Goal: Communication & Community: Share content

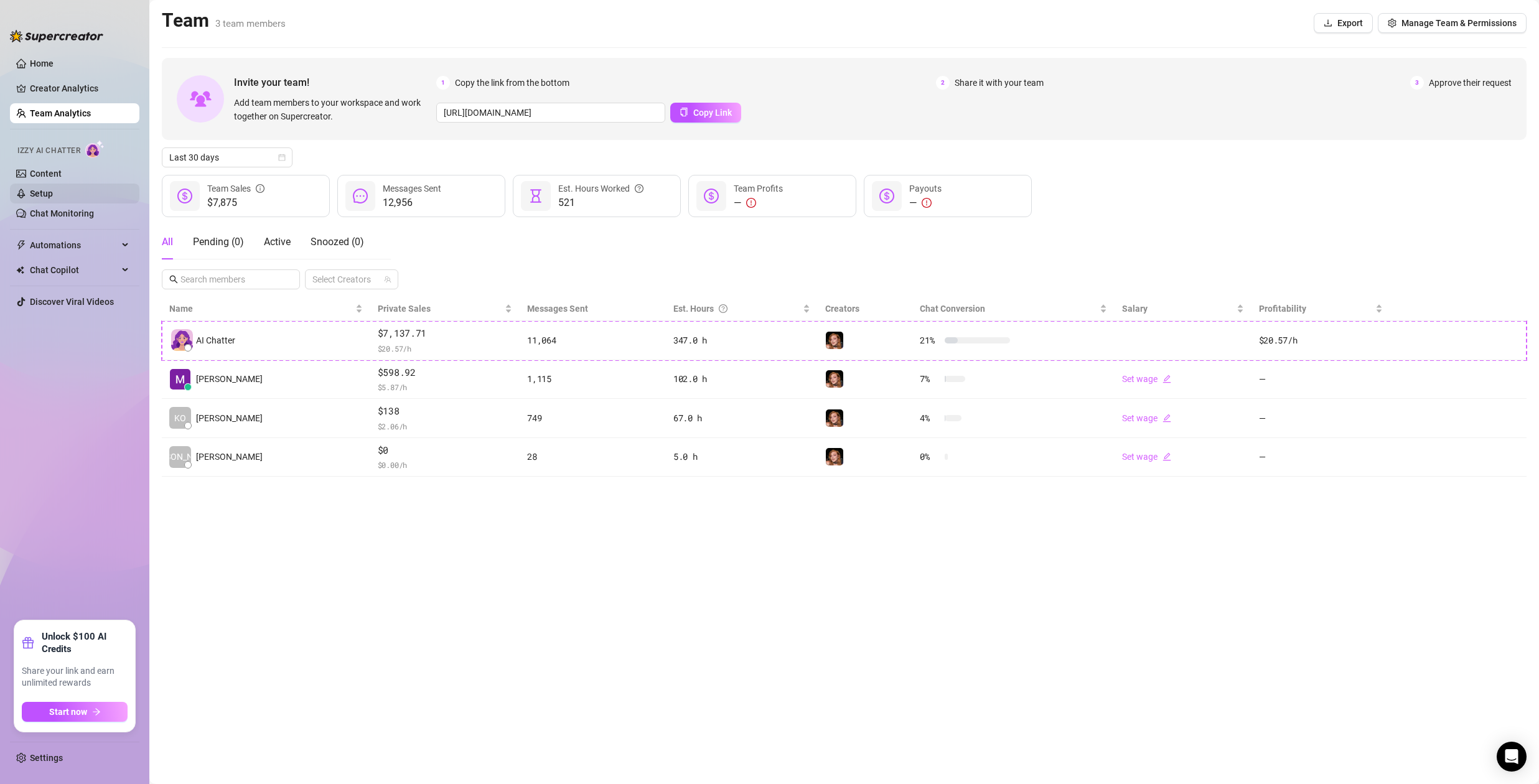
click at [34, 189] on link "Setup" at bounding box center [41, 193] width 23 height 10
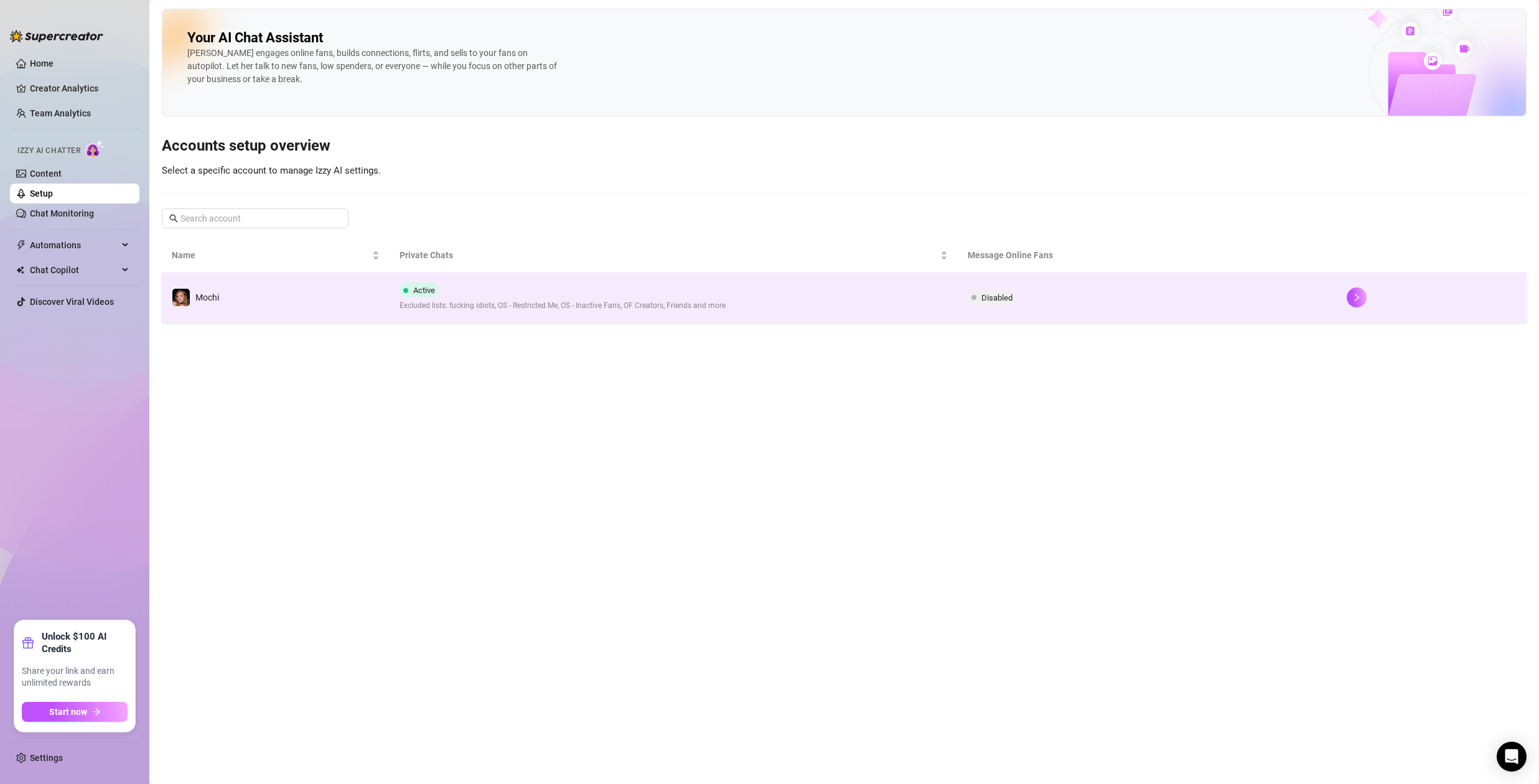
click at [621, 294] on div "Active Excluded lists: fucking idiots, OS - Restricted Me, OS - Inactive Fans, …" at bounding box center [563, 297] width 326 height 29
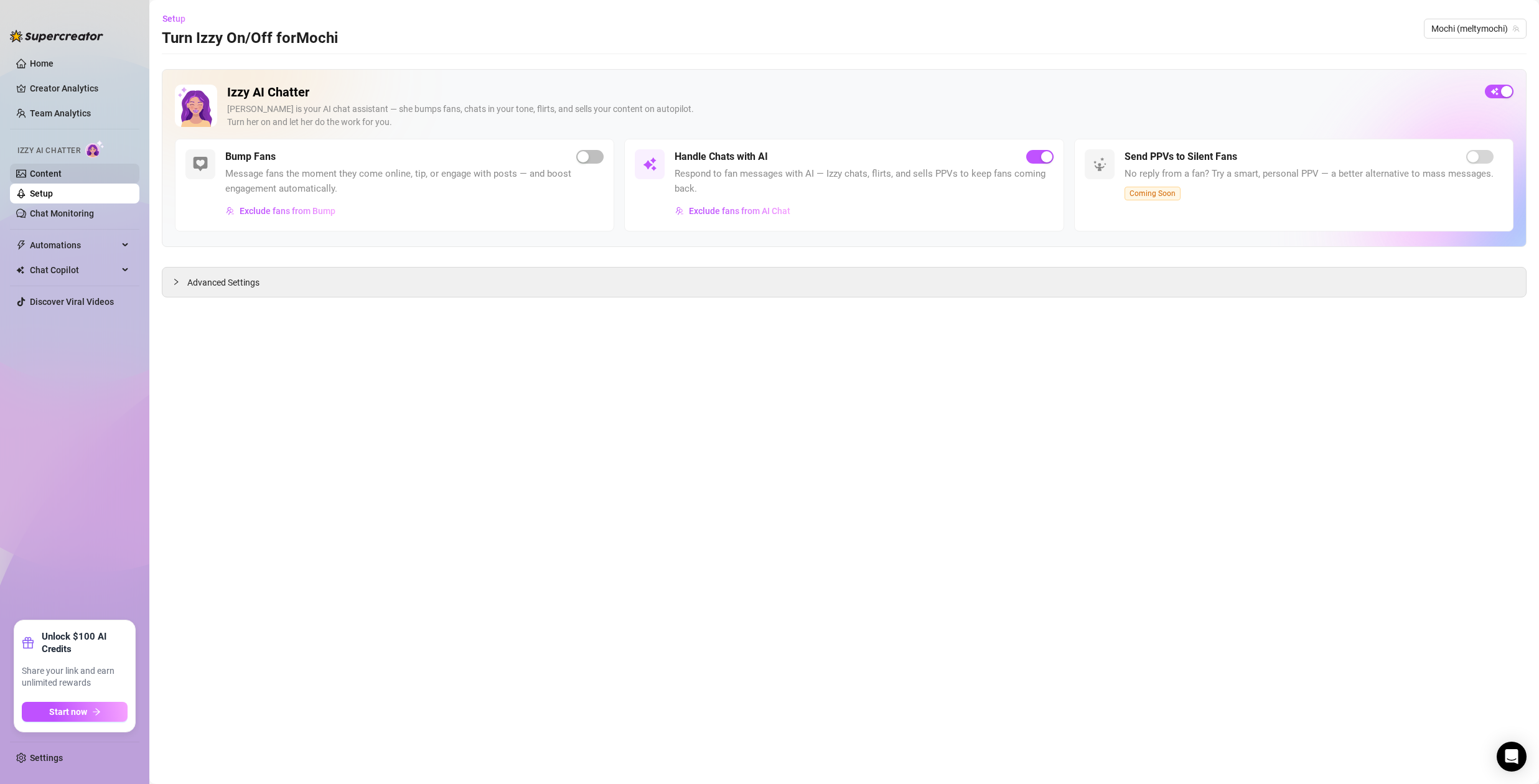
click at [62, 170] on link "Content" at bounding box center [45, 173] width 32 height 10
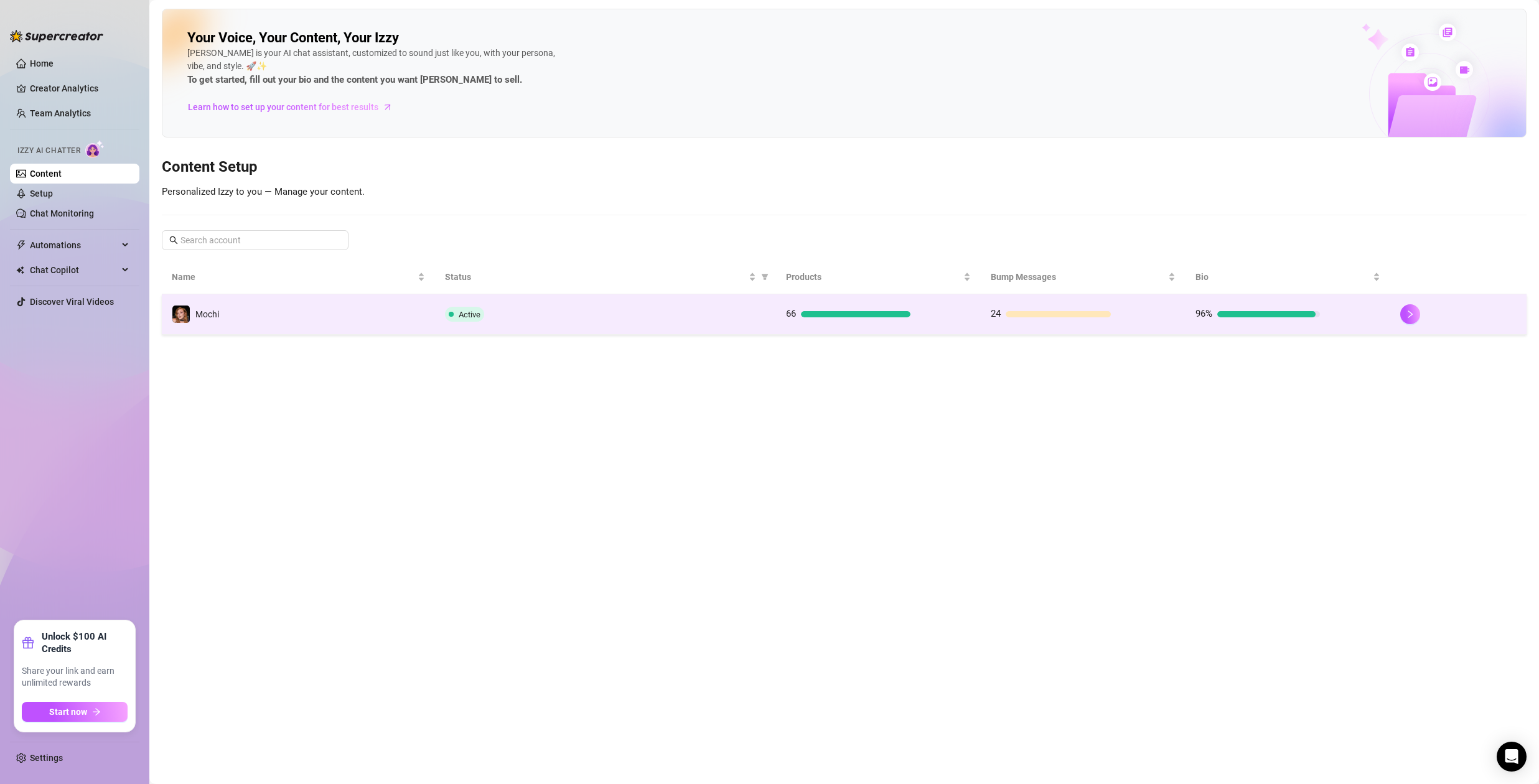
click at [563, 321] on td "Active" at bounding box center [605, 315] width 341 height 41
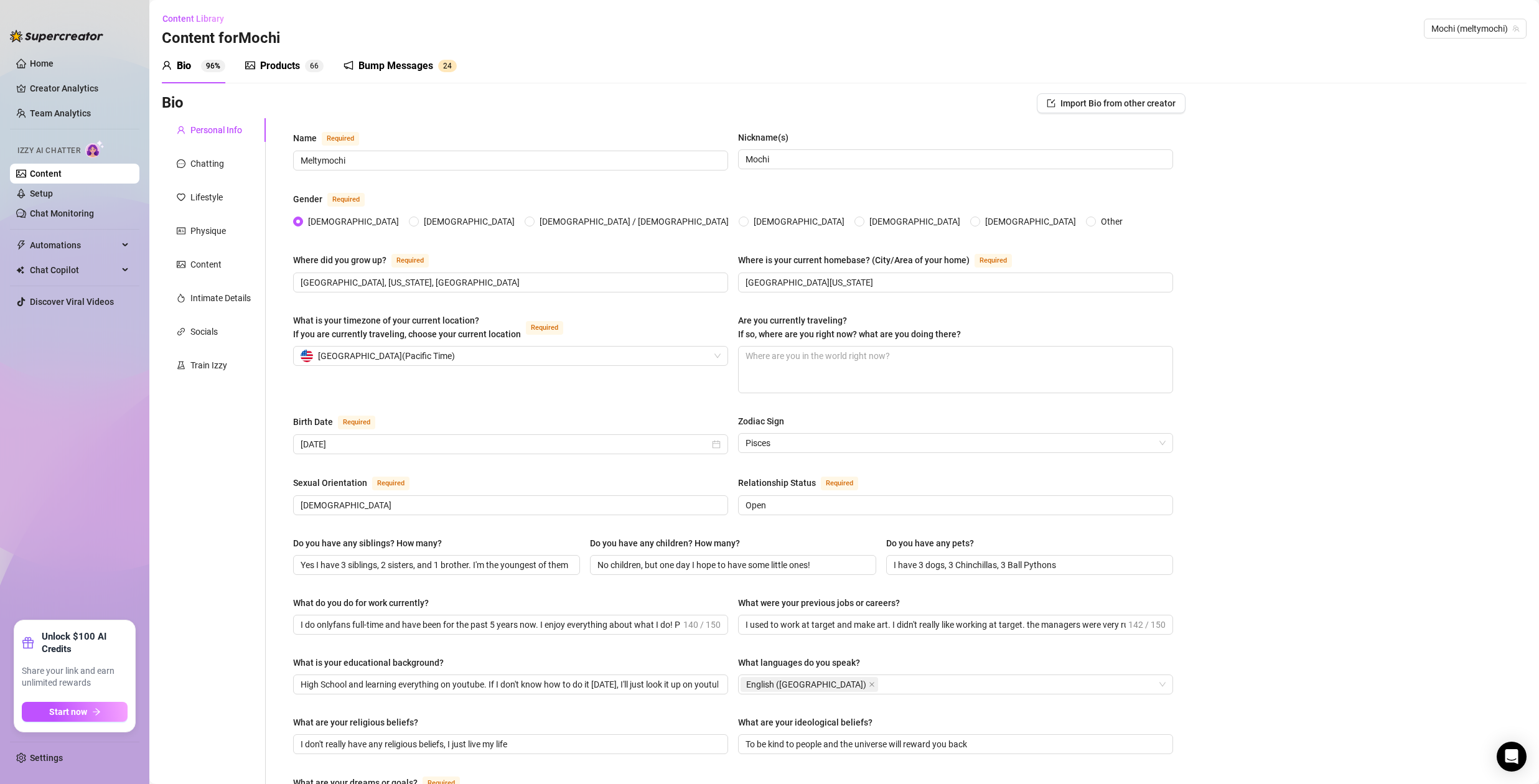
click at [410, 61] on div "Bump Messages" at bounding box center [396, 66] width 75 height 15
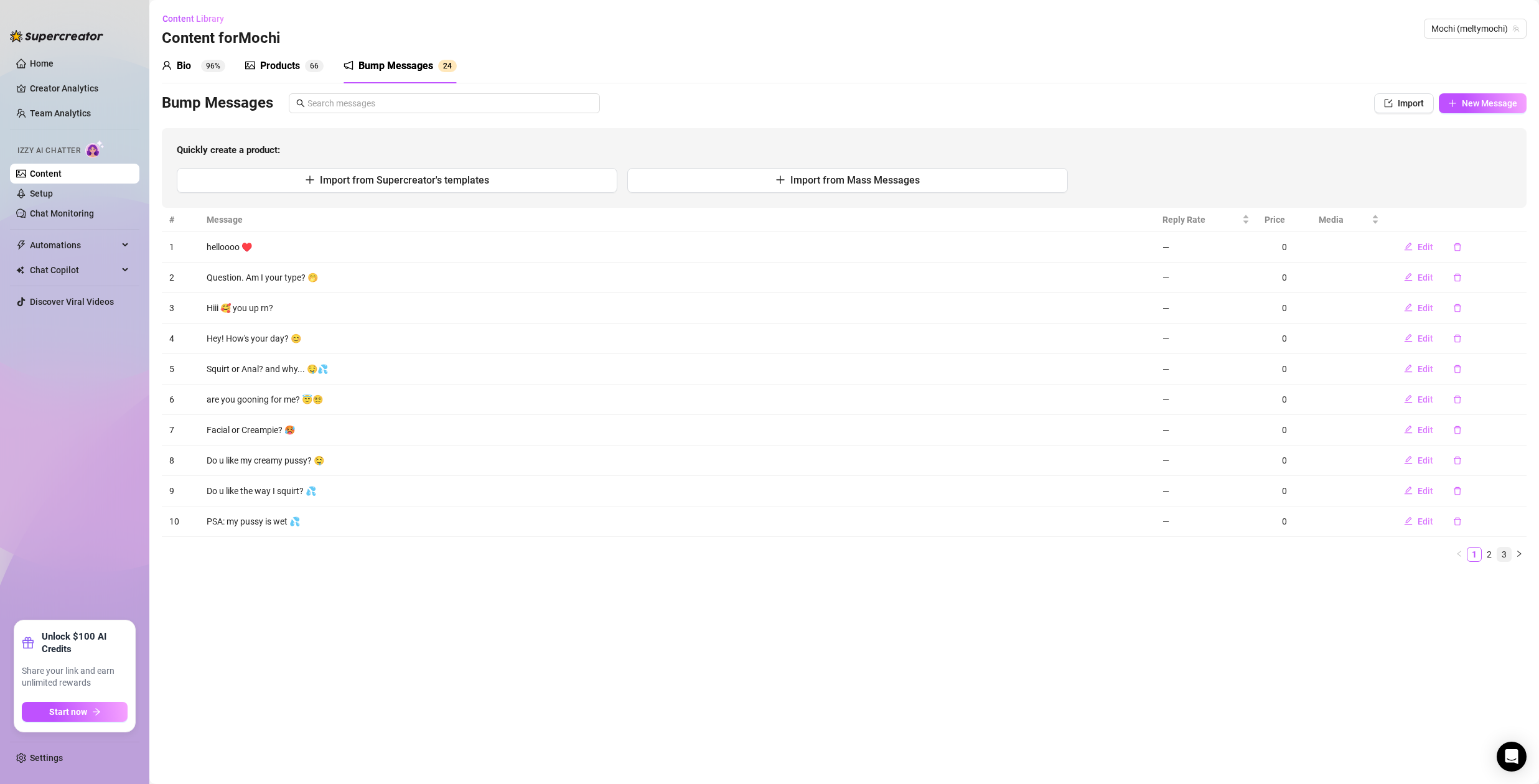
click at [1503, 552] on link "3" at bounding box center [1503, 554] width 14 height 14
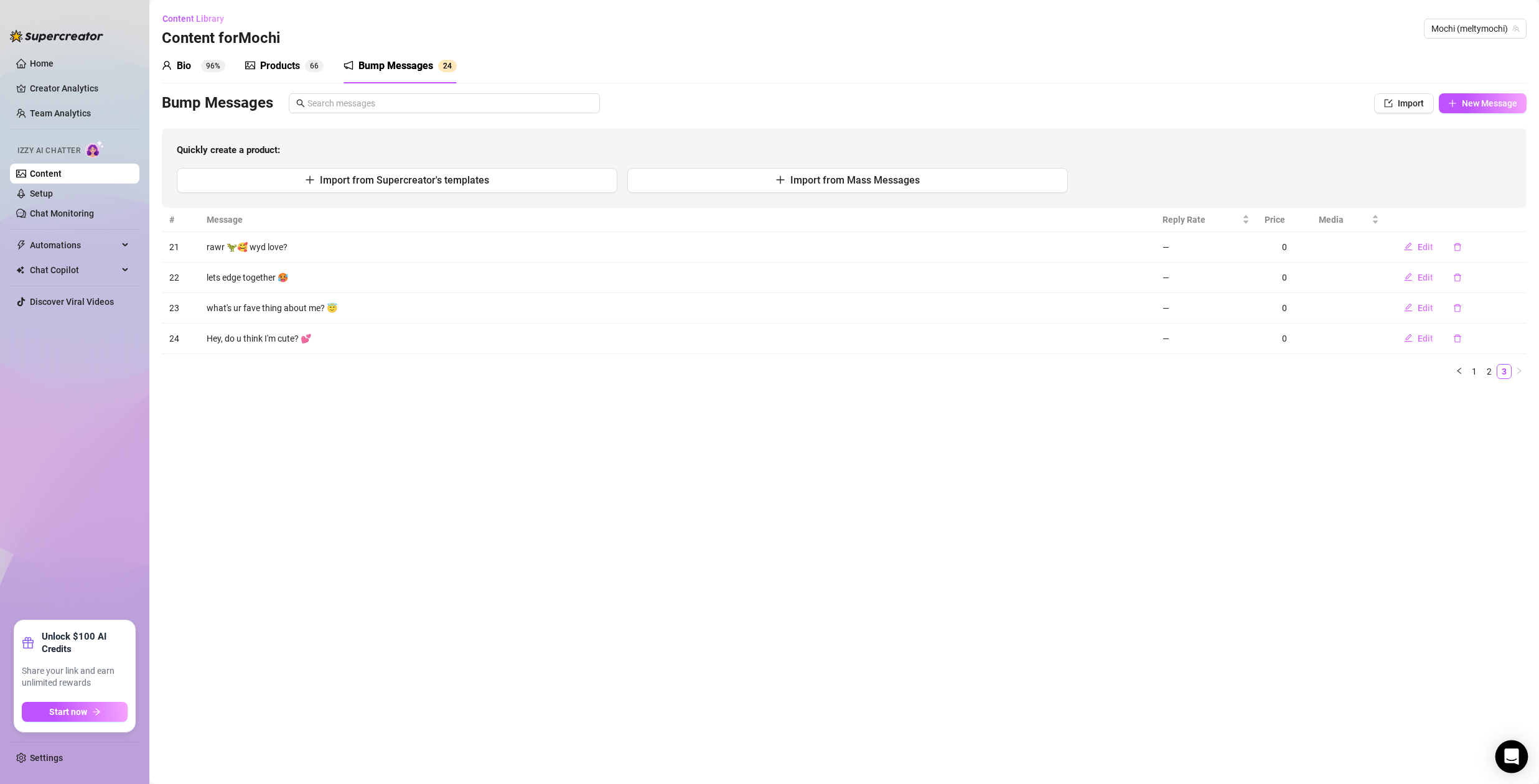
click at [1510, 758] on icon "Open Intercom Messenger" at bounding box center [1511, 756] width 14 height 16
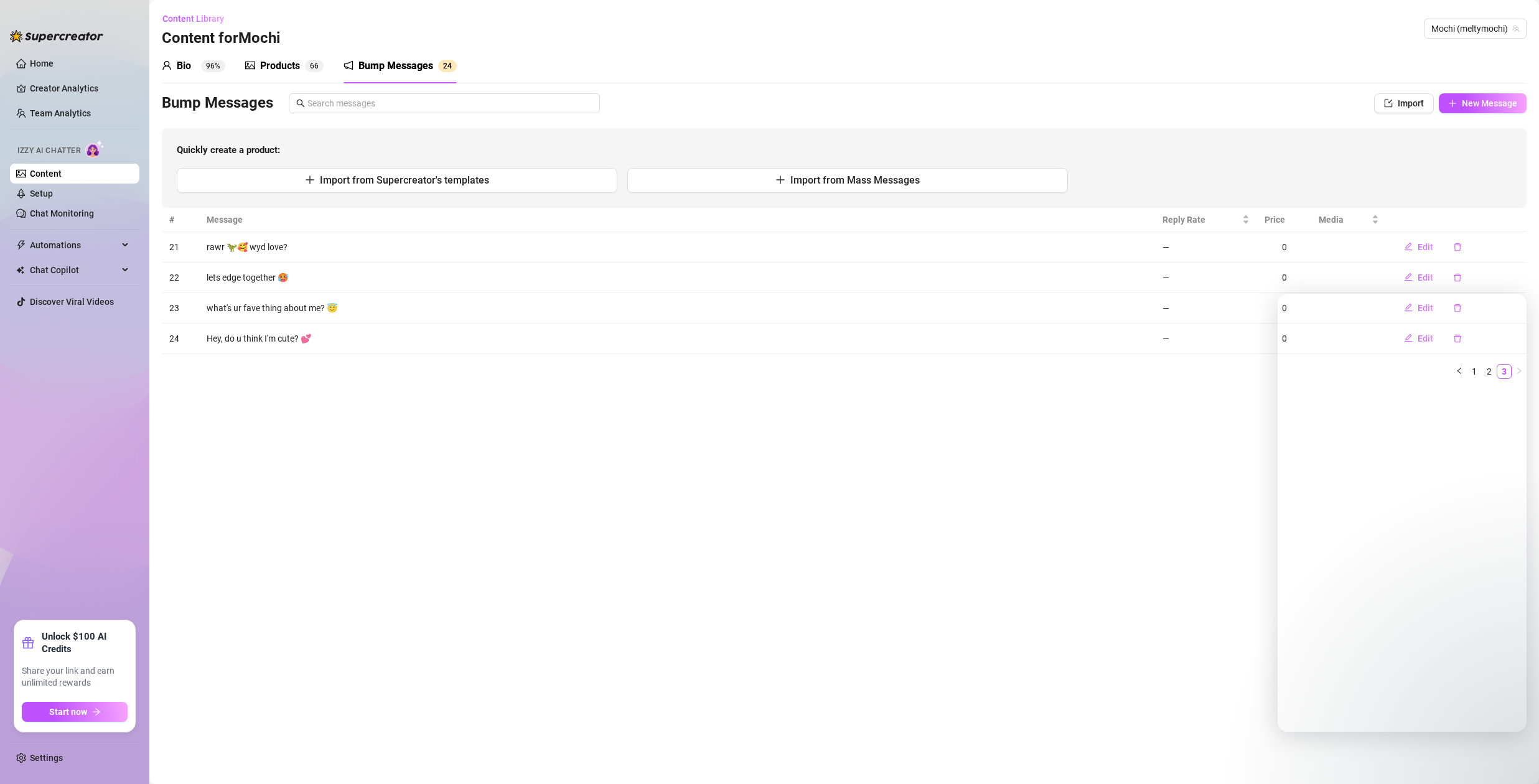
click at [987, 486] on main "Content Library Content for Mochi Mochi (meltymochi) Bio 96% Products 6 6 Bump …" at bounding box center [844, 392] width 1390 height 784
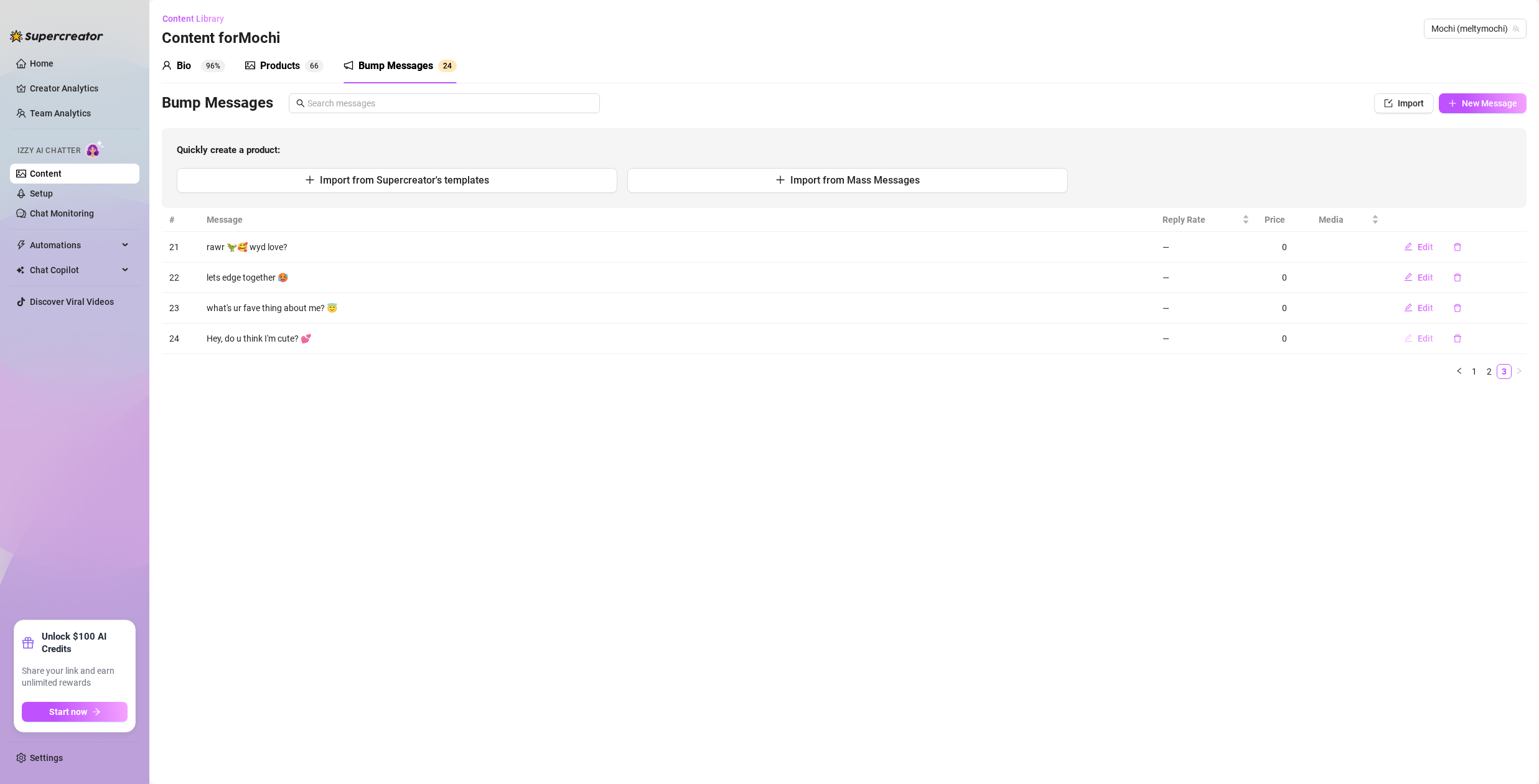
click at [1425, 339] on span "Edit" at bounding box center [1425, 338] width 16 height 10
type textarea "Hey, do u think I'm cute? 💕"
click at [1420, 333] on div "Edit Message Account 24095440 Media Add Media from Vault Minimum Price Set the …" at bounding box center [769, 392] width 1539 height 784
click at [1422, 336] on span "Edit" at bounding box center [1425, 338] width 16 height 10
click at [1423, 338] on div "Edit Message Account 24095440 Media Add Media from Vault Minimum Price Set the …" at bounding box center [769, 392] width 1539 height 784
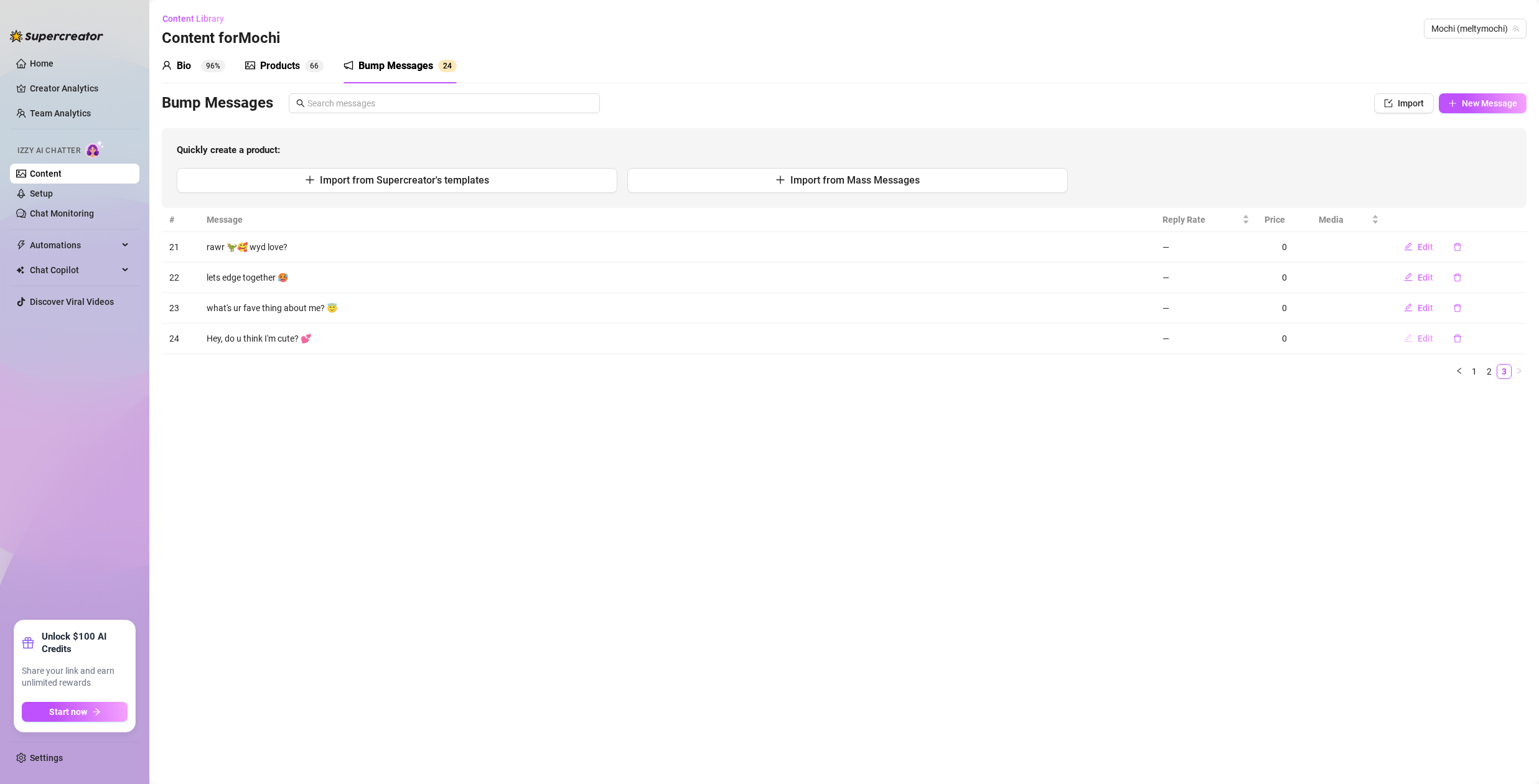
click at [1423, 338] on span "Edit" at bounding box center [1425, 338] width 16 height 10
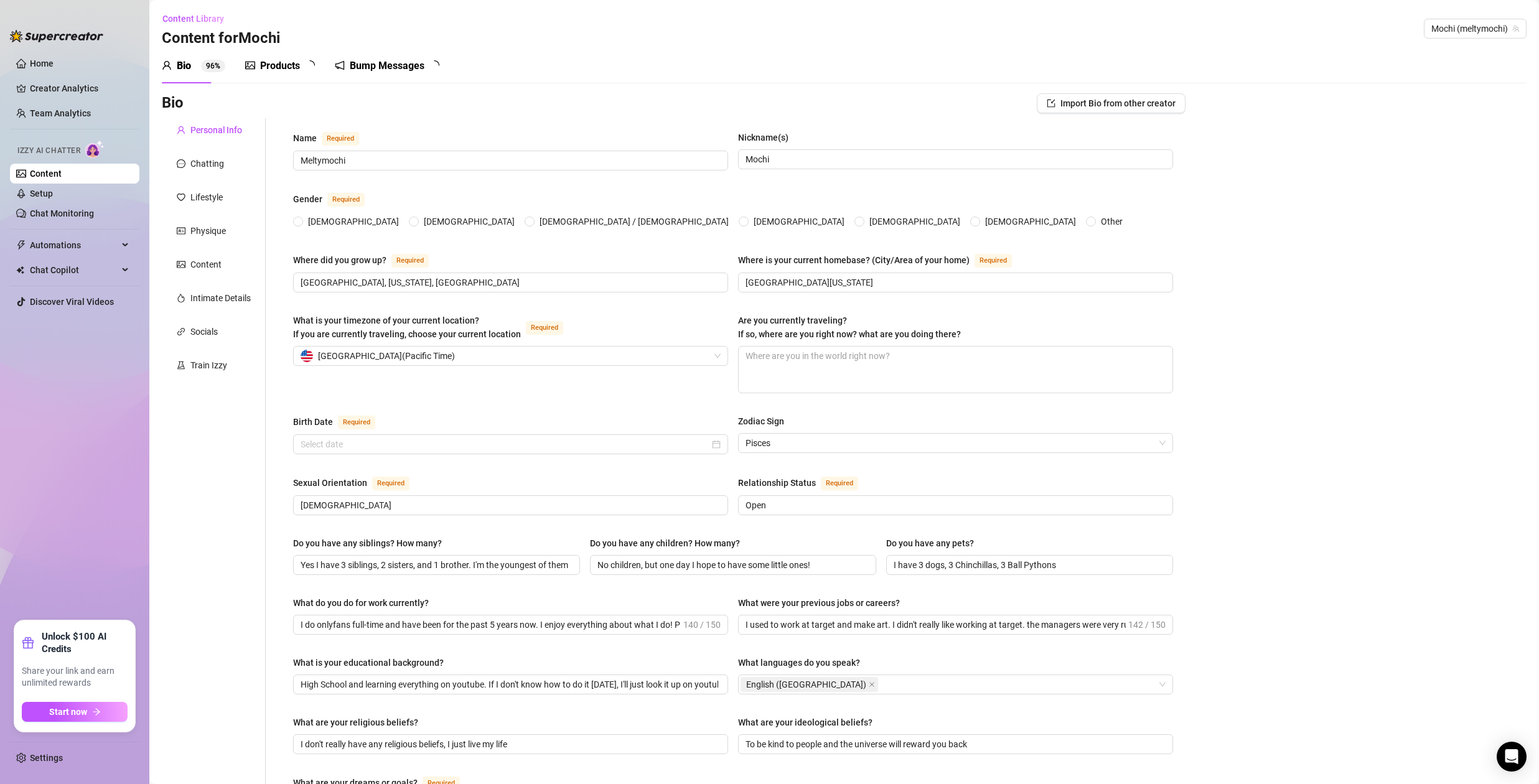
radio input "true"
type input "[DATE]"
click at [422, 64] on div "Bump Messages" at bounding box center [396, 66] width 75 height 15
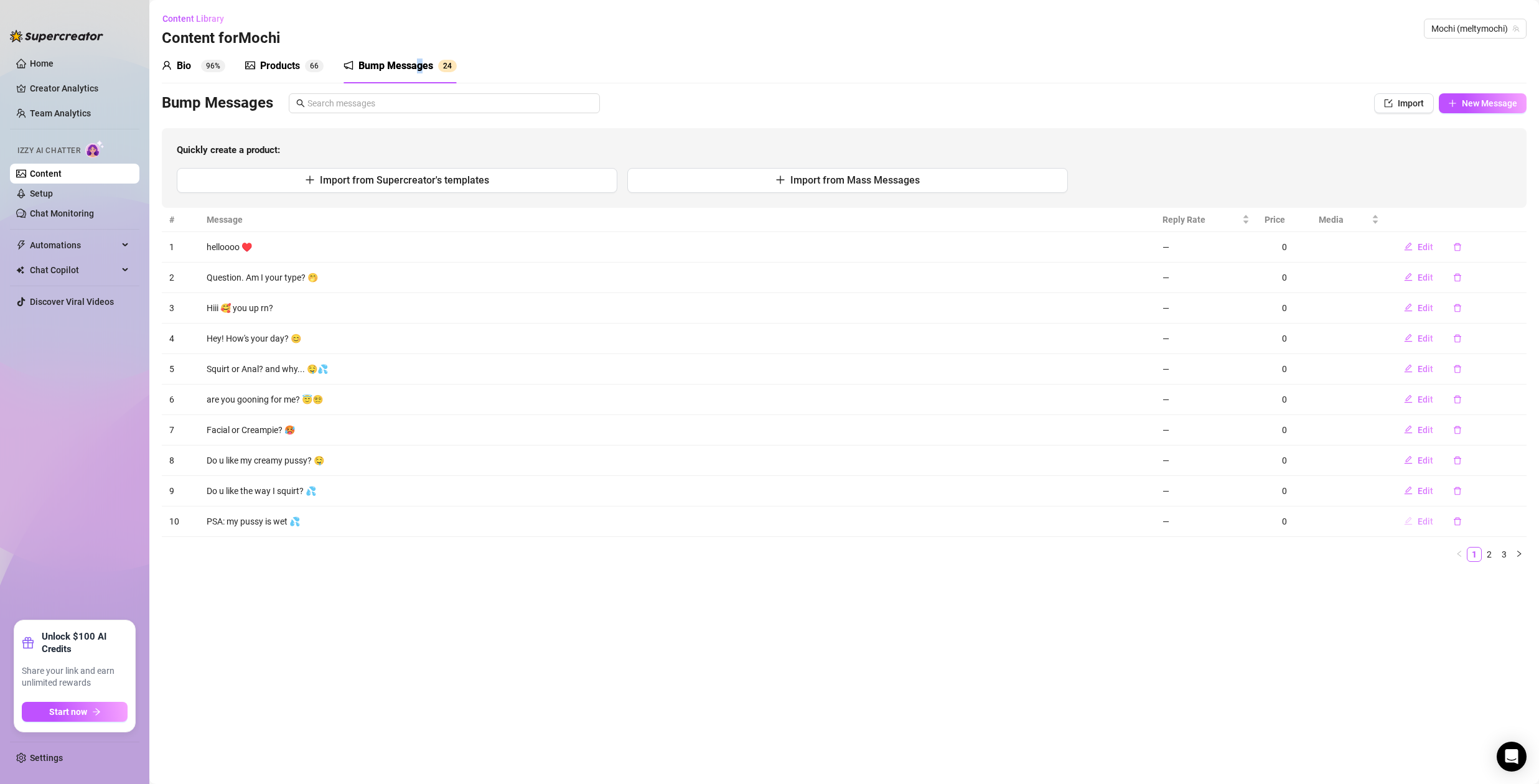
click at [1423, 518] on span "Edit" at bounding box center [1425, 521] width 16 height 10
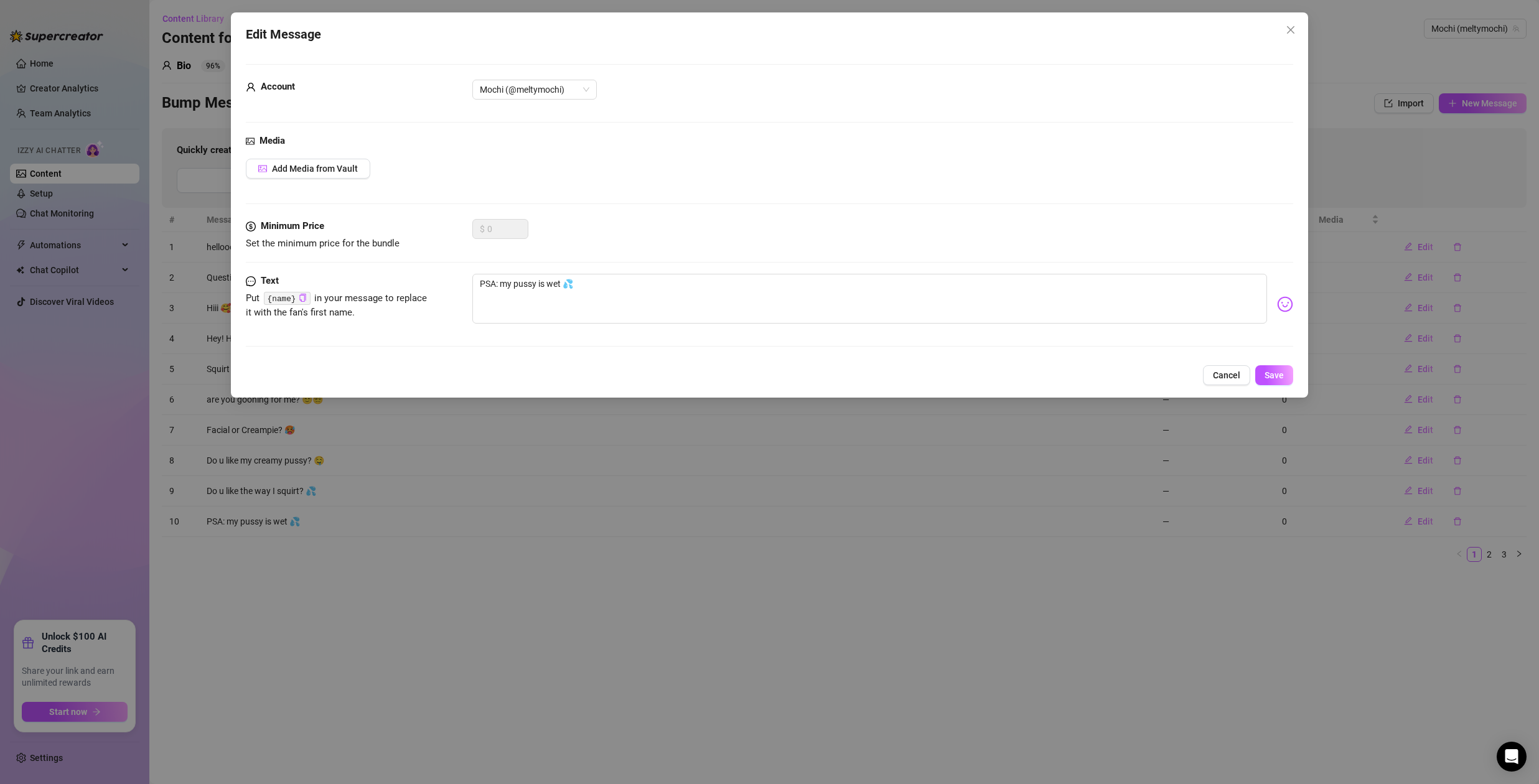
click at [1286, 27] on icon "close" at bounding box center [1290, 30] width 10 height 10
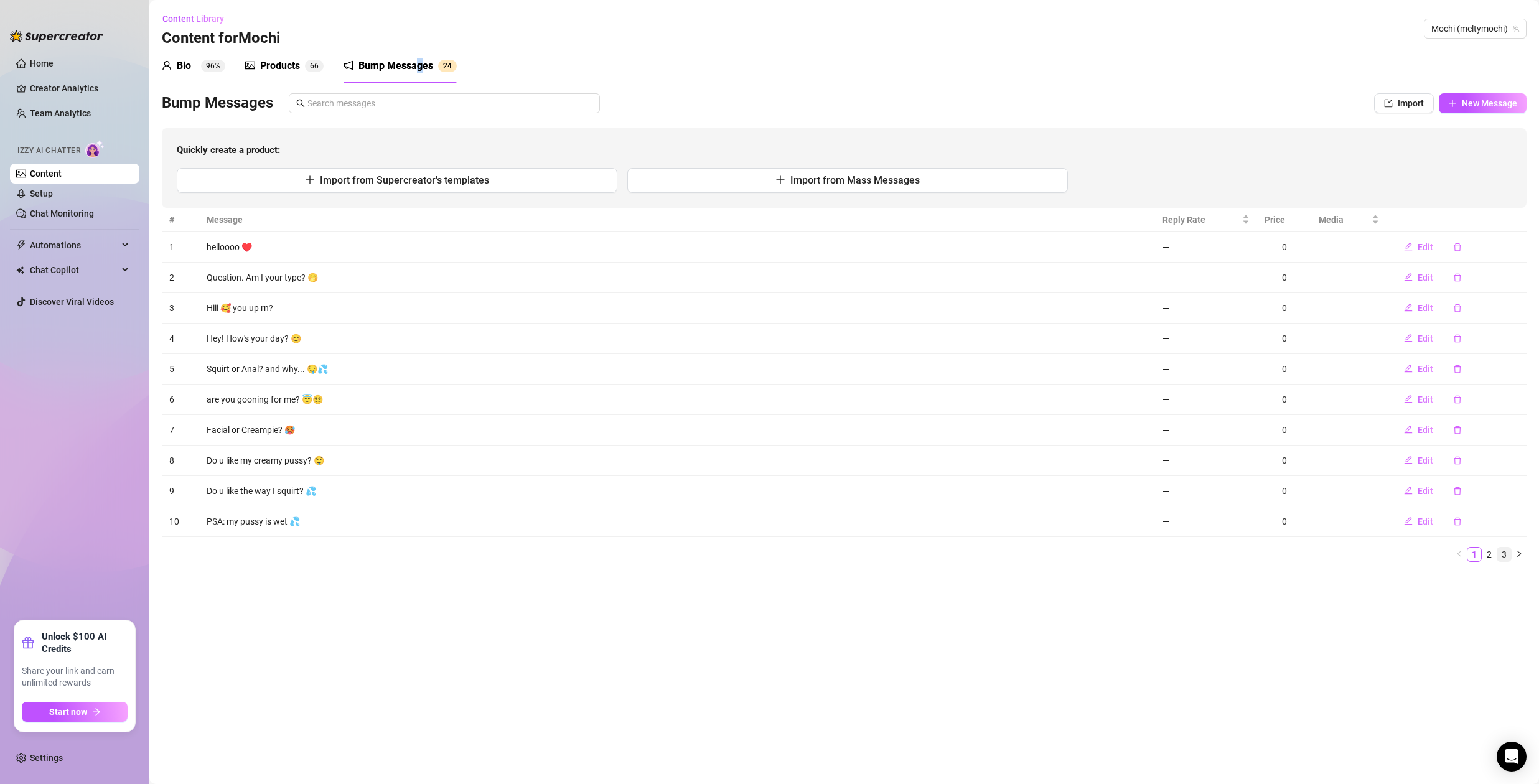
click at [1504, 556] on link "3" at bounding box center [1503, 554] width 14 height 14
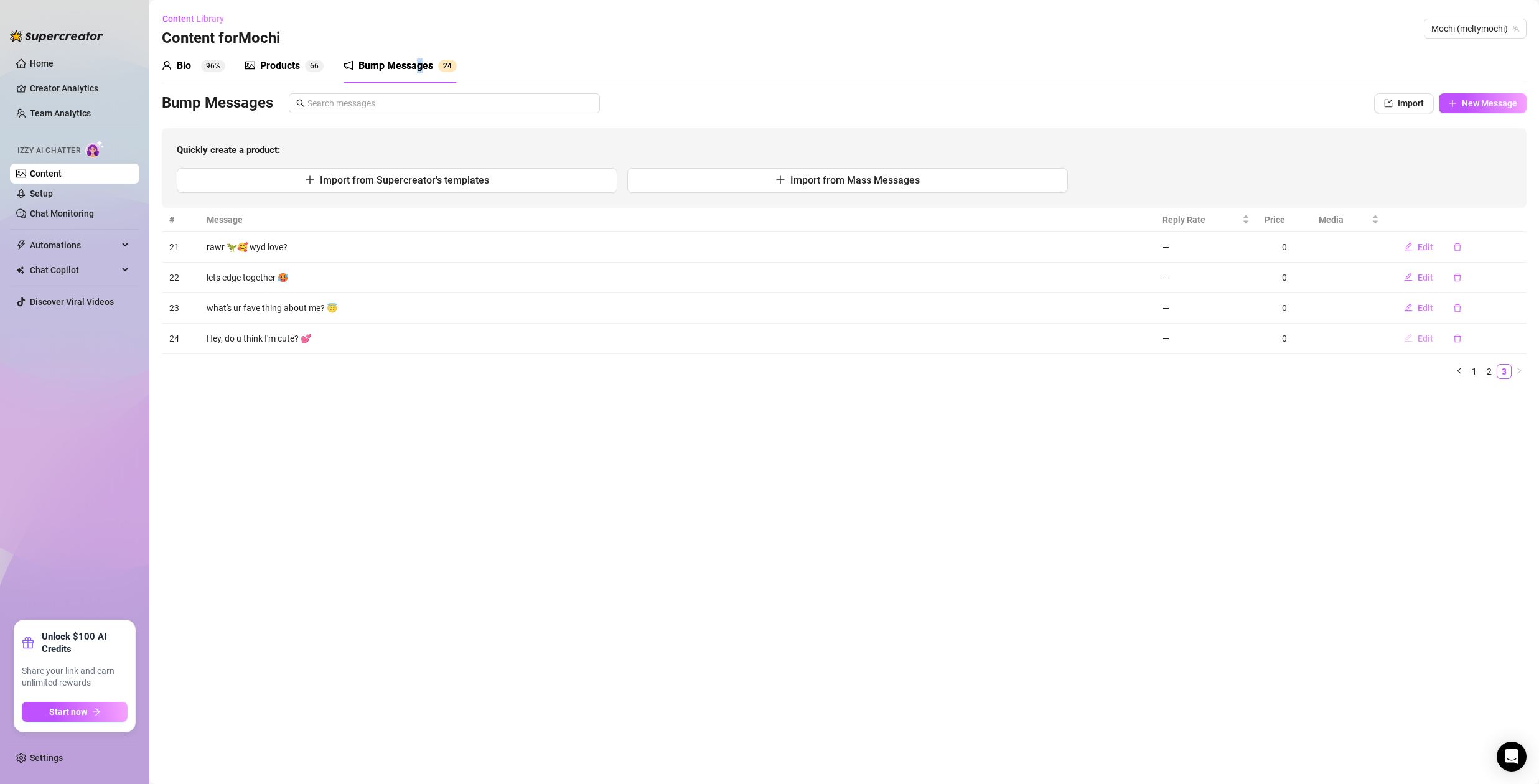
click at [1431, 338] on span "Edit" at bounding box center [1425, 338] width 16 height 10
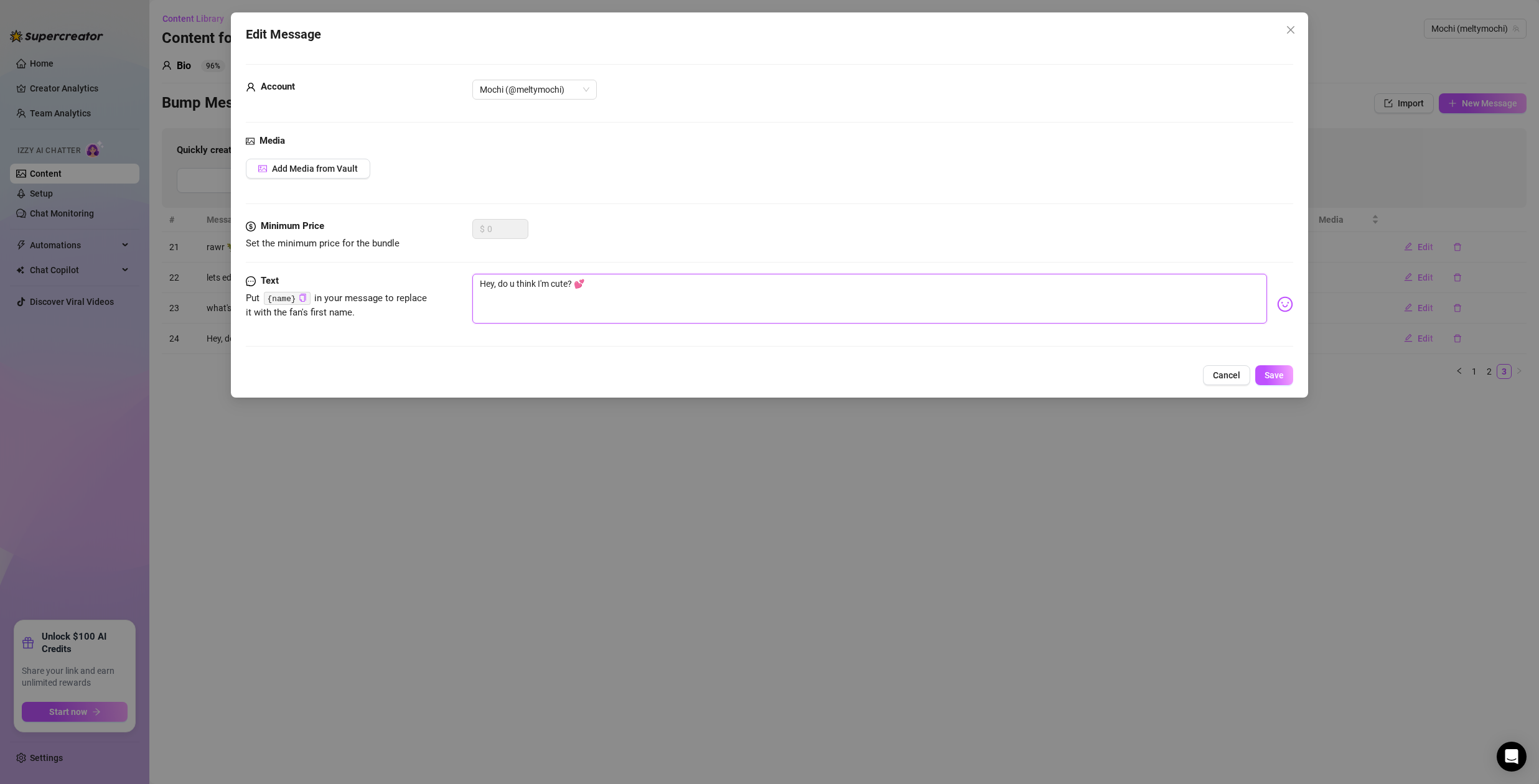
drag, startPoint x: 503, startPoint y: 285, endPoint x: 473, endPoint y: 281, distance: 30.3
click at [473, 281] on textarea "Hey, do u think I'm cute? 💕" at bounding box center [869, 298] width 795 height 50
type textarea "o u think I'm cute? 💕"
type textarea "Do u think I'm cute? 💕"
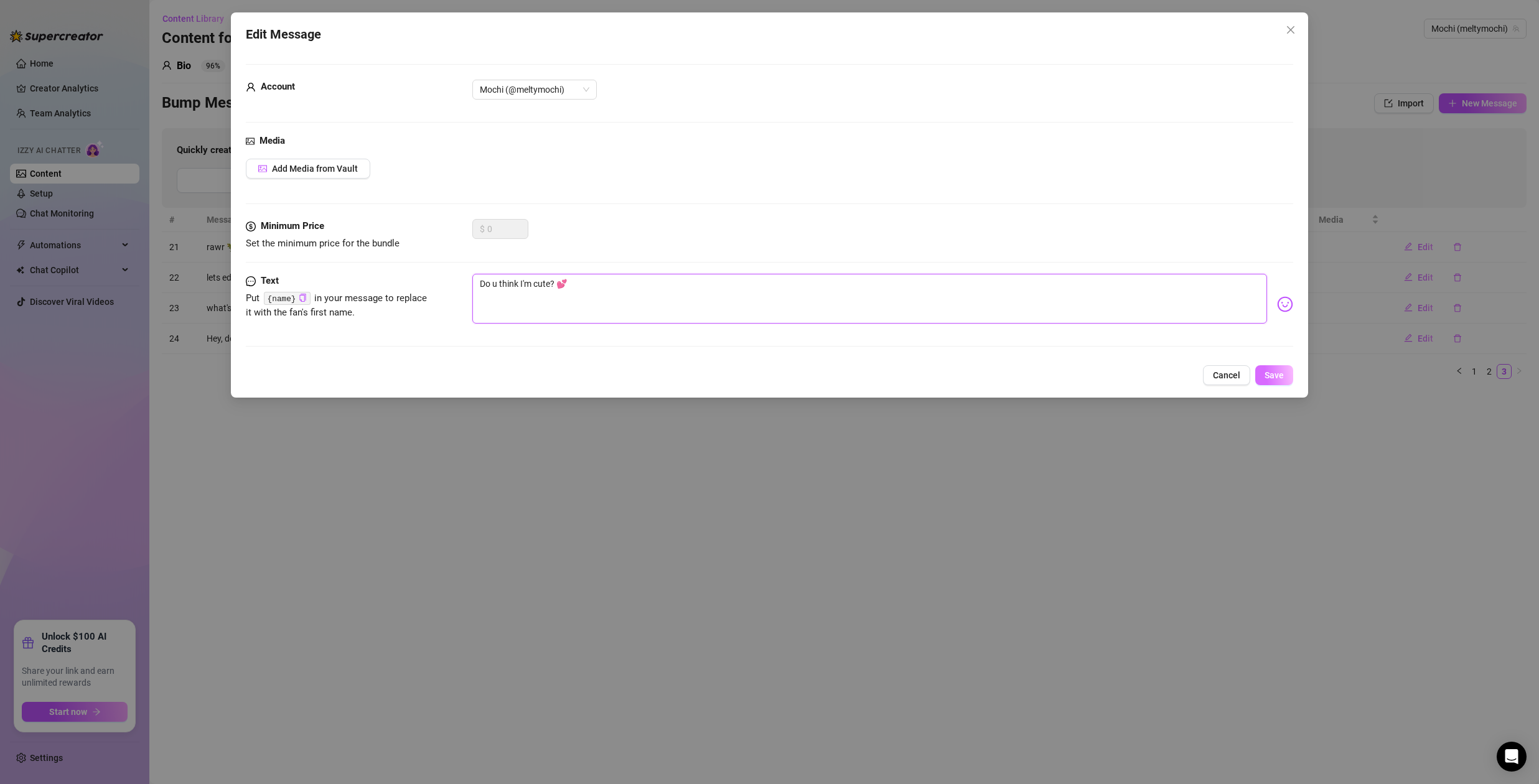
type textarea "Do u think I'm cute? 💕"
click at [1274, 377] on span "Save" at bounding box center [1273, 375] width 19 height 10
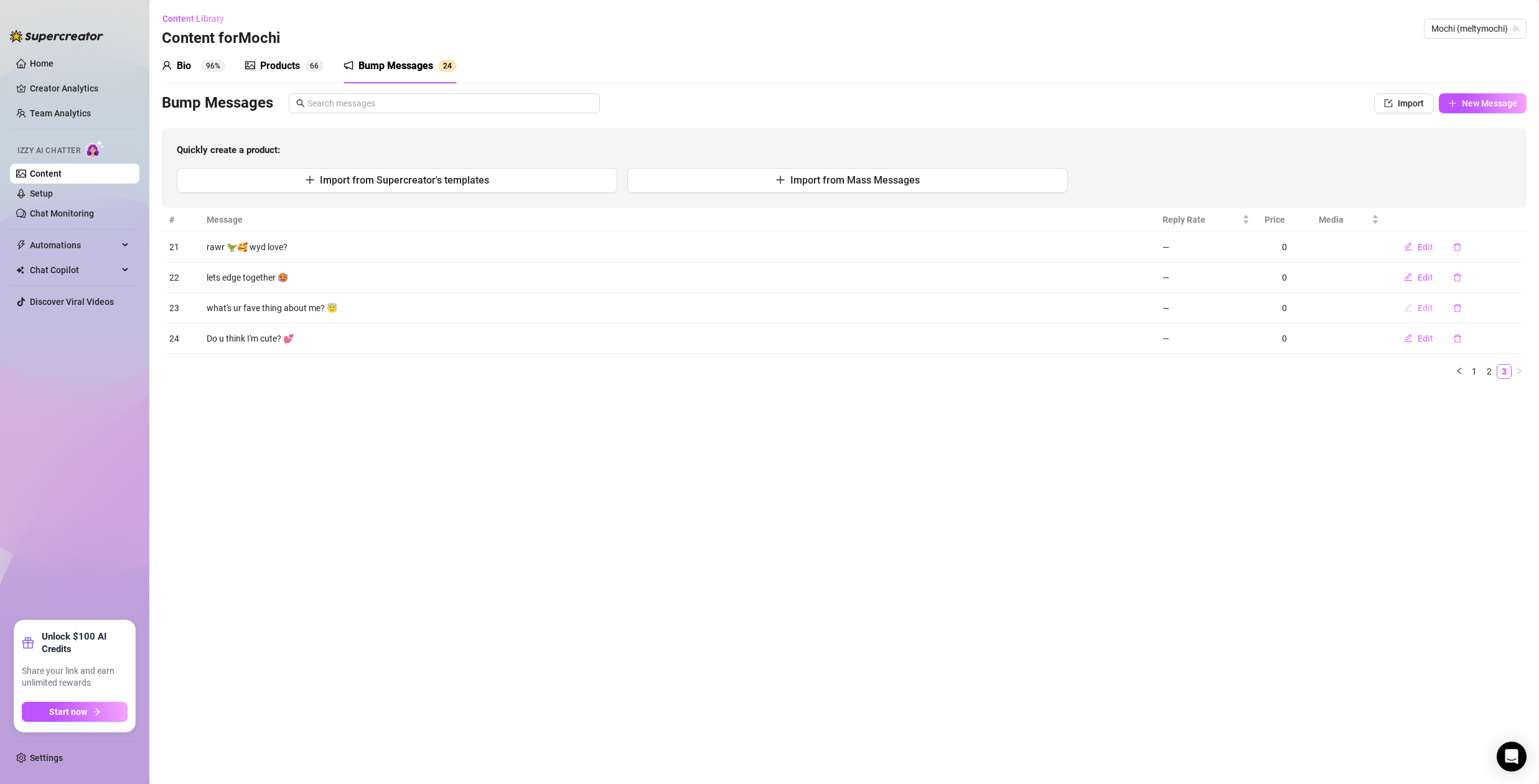
click at [1425, 308] on span "Edit" at bounding box center [1425, 308] width 16 height 10
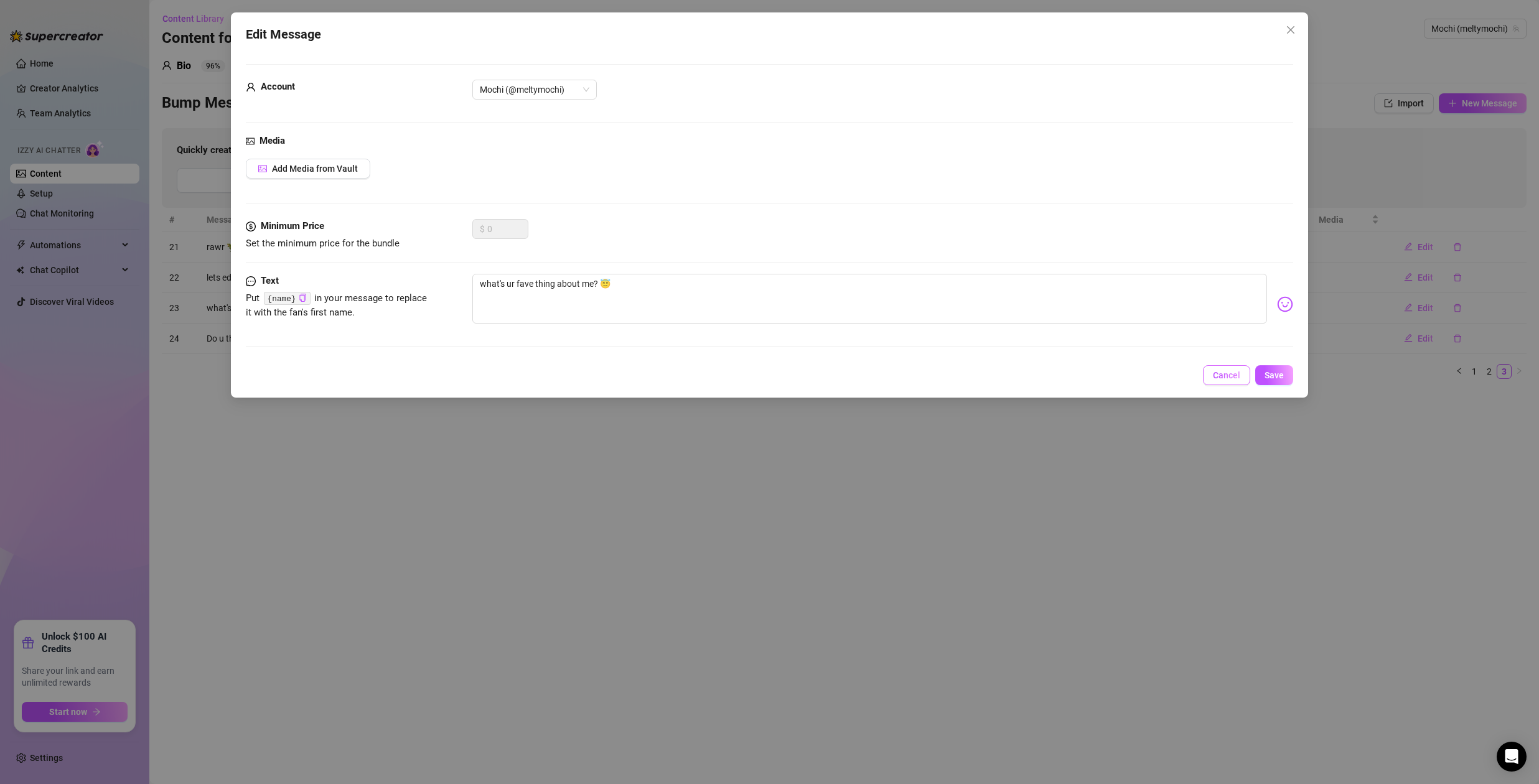
click at [1231, 373] on span "Cancel" at bounding box center [1227, 375] width 28 height 10
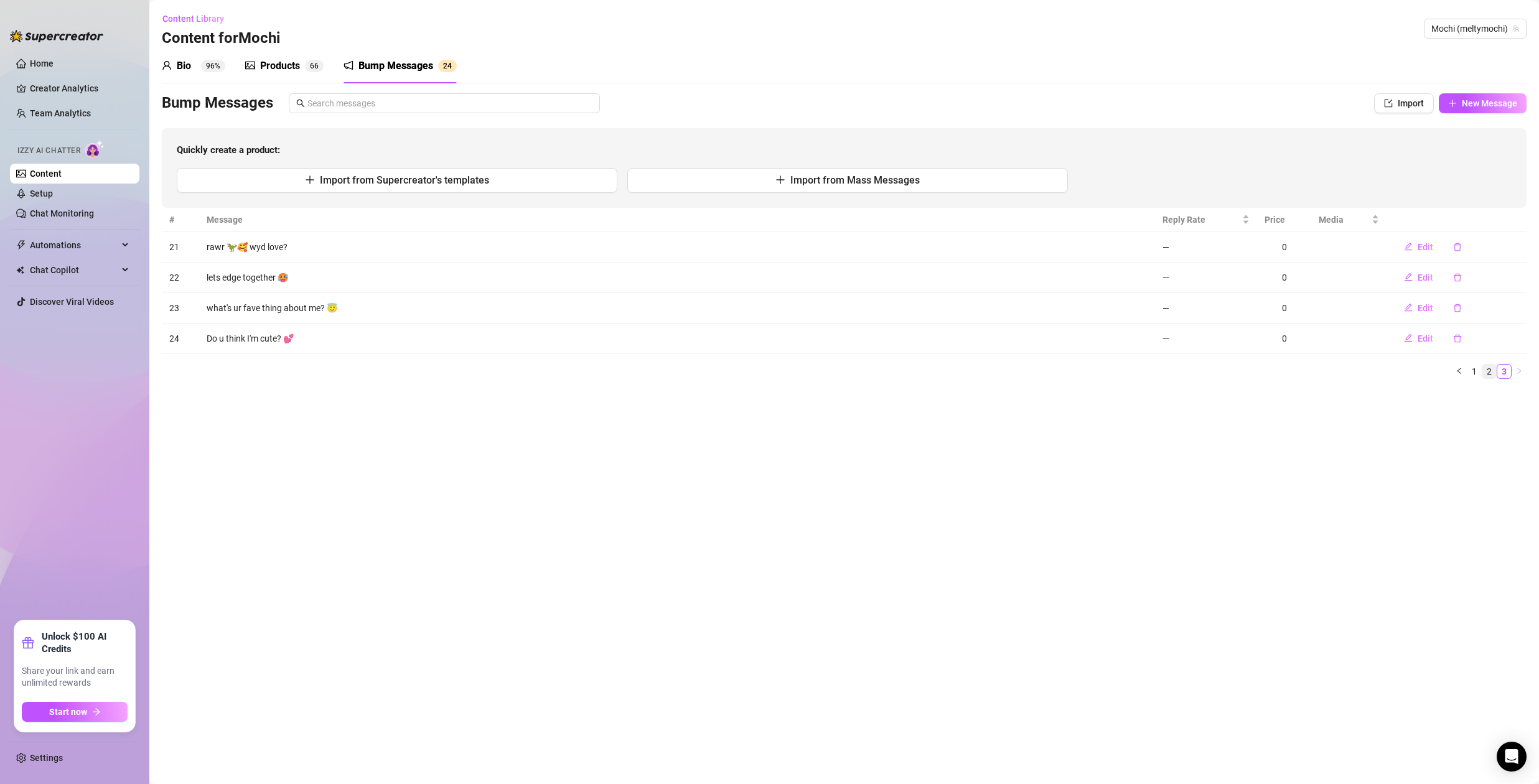
click at [1490, 371] on link "2" at bounding box center [1489, 371] width 14 height 14
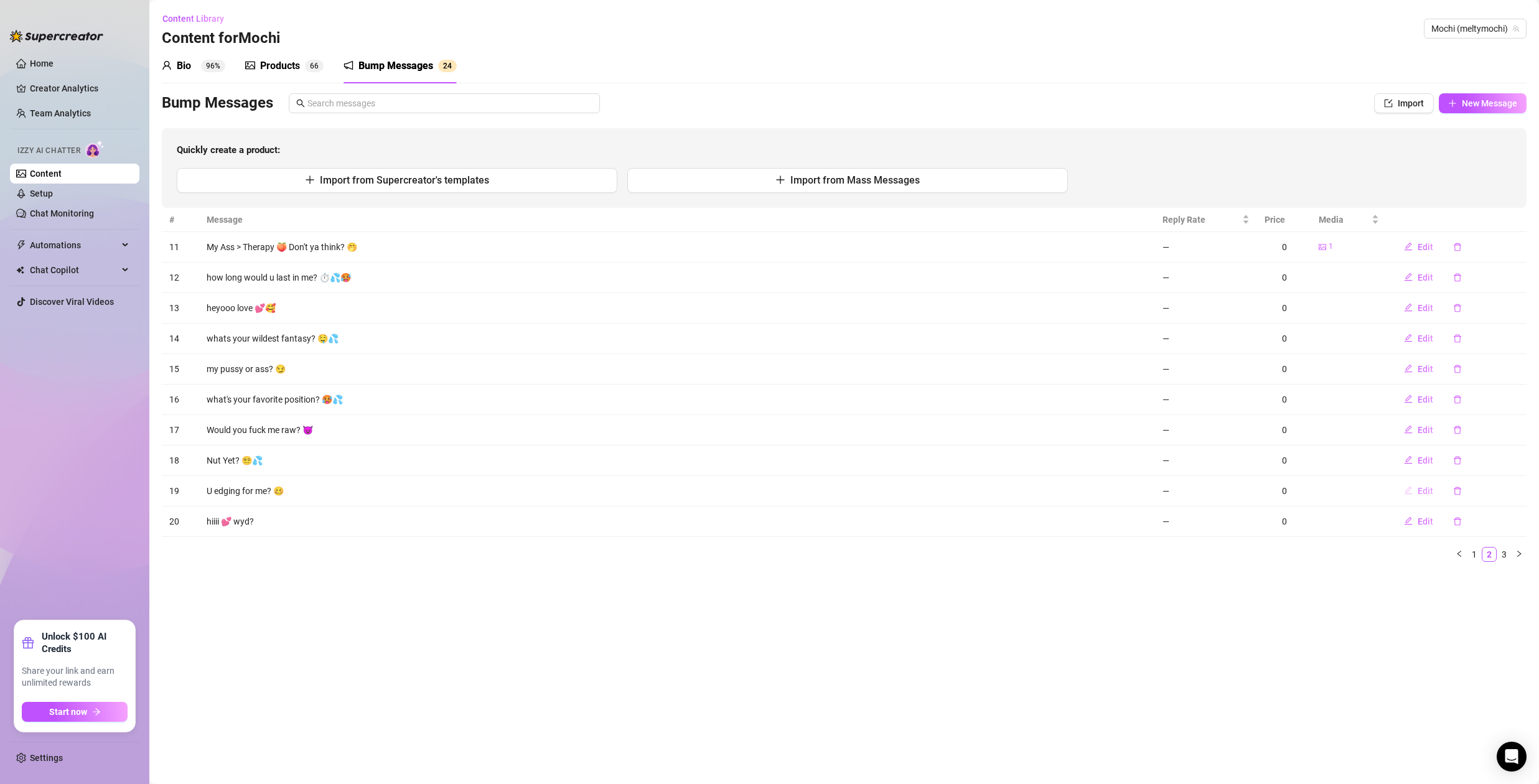
click at [1427, 490] on span "Edit" at bounding box center [1425, 490] width 16 height 10
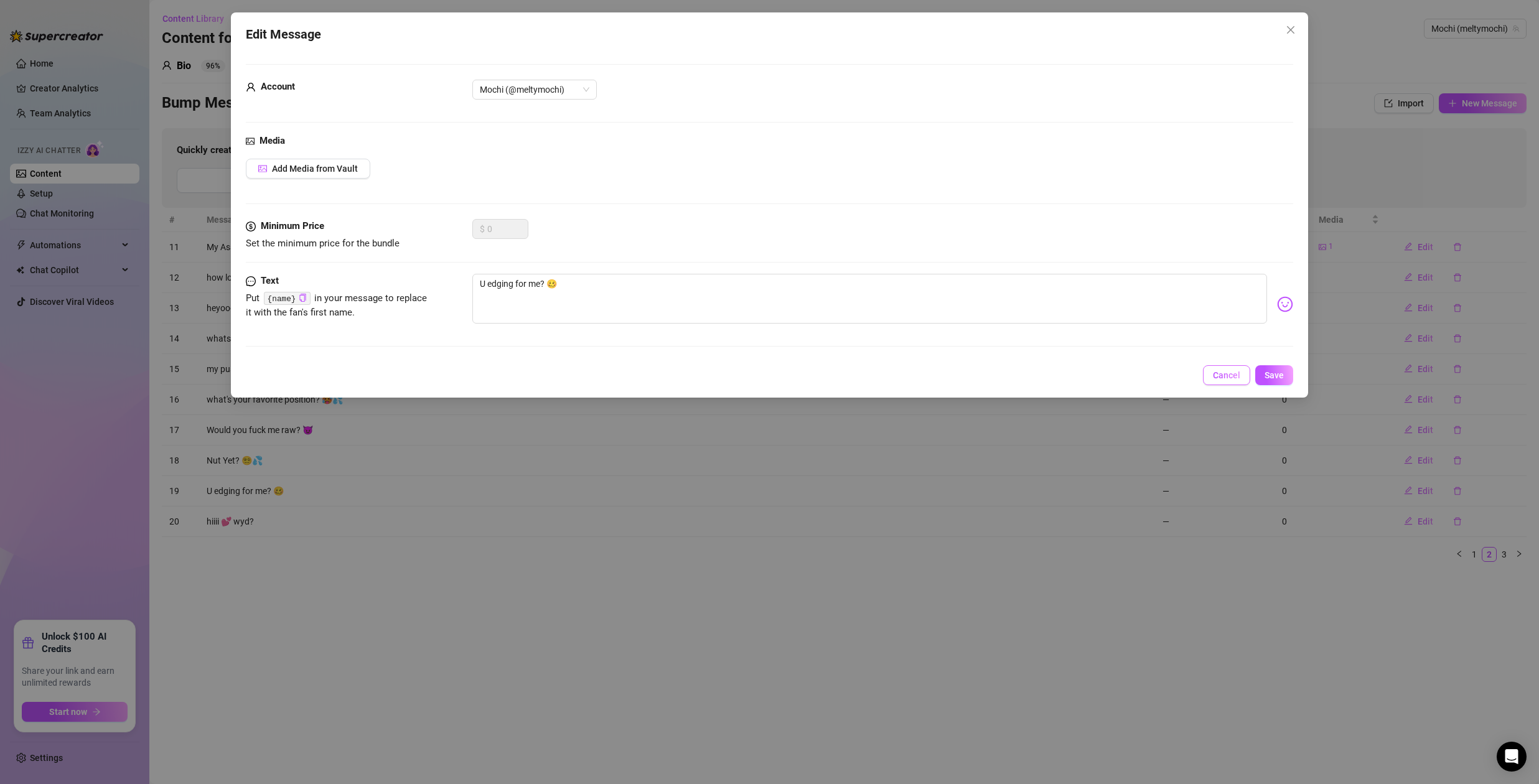
click at [1235, 373] on span "Cancel" at bounding box center [1227, 375] width 28 height 10
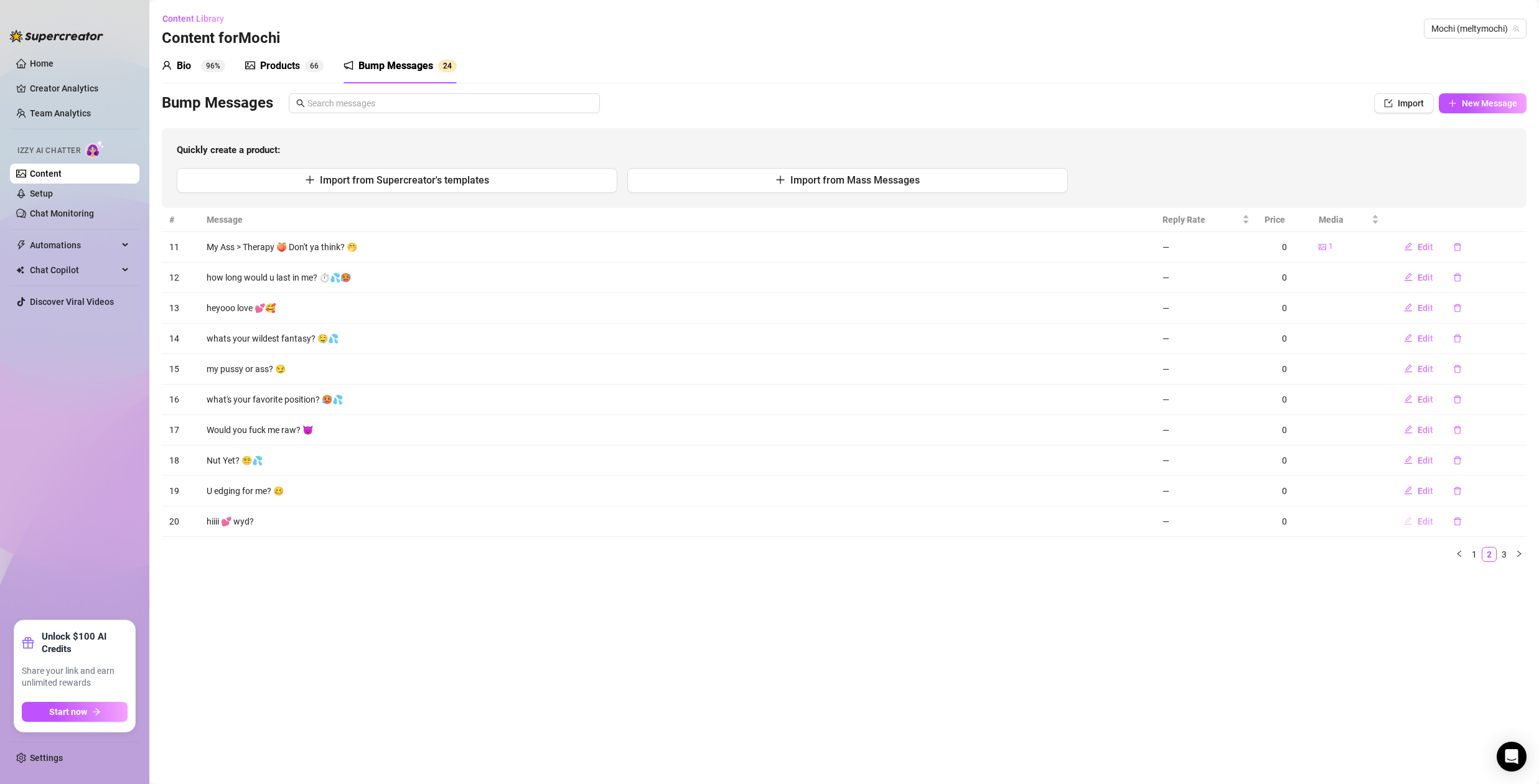
click at [1429, 519] on span "Edit" at bounding box center [1425, 521] width 16 height 10
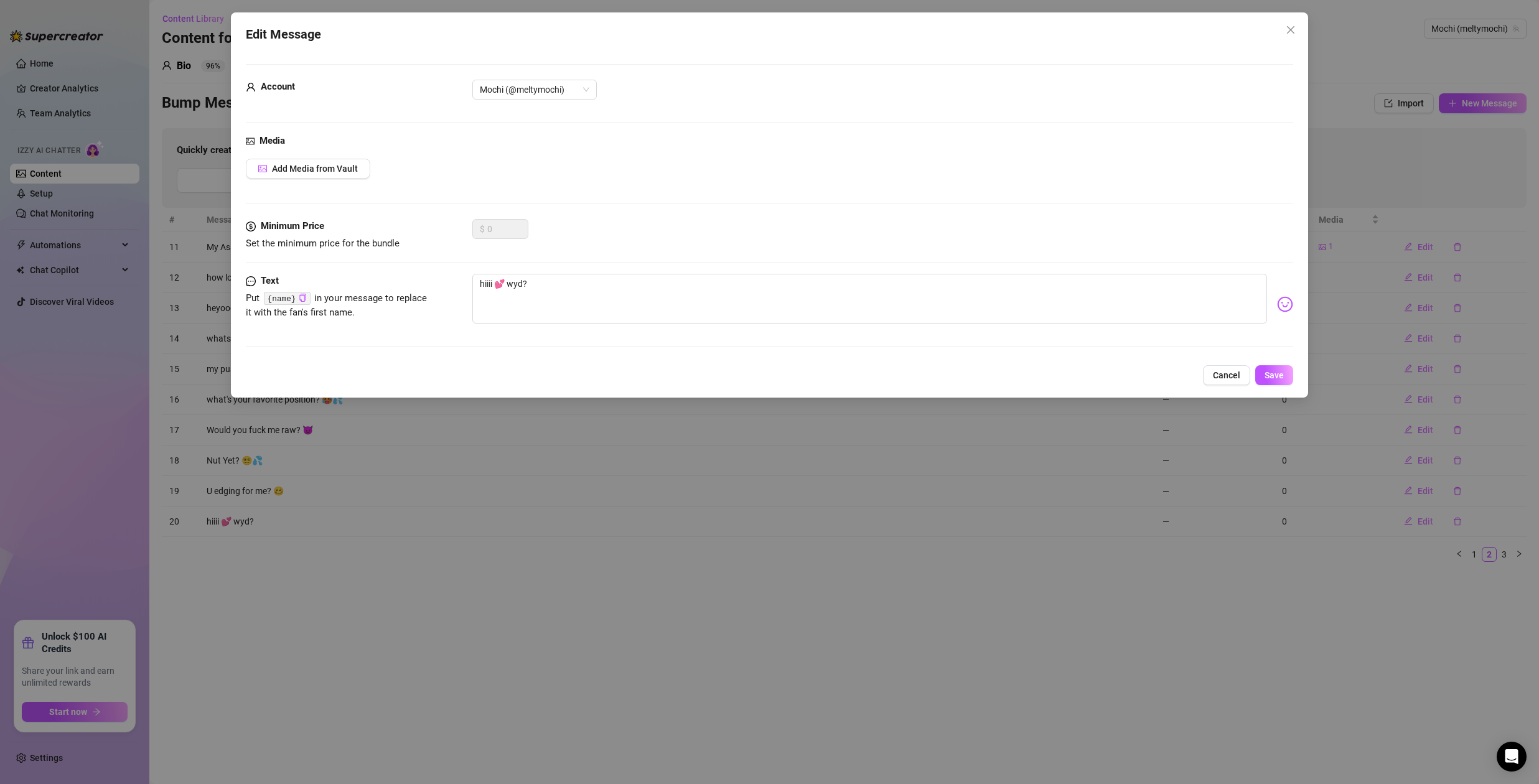
drag, startPoint x: 1229, startPoint y: 378, endPoint x: 1241, endPoint y: 384, distance: 13.4
click at [1231, 379] on span "Cancel" at bounding box center [1227, 375] width 28 height 10
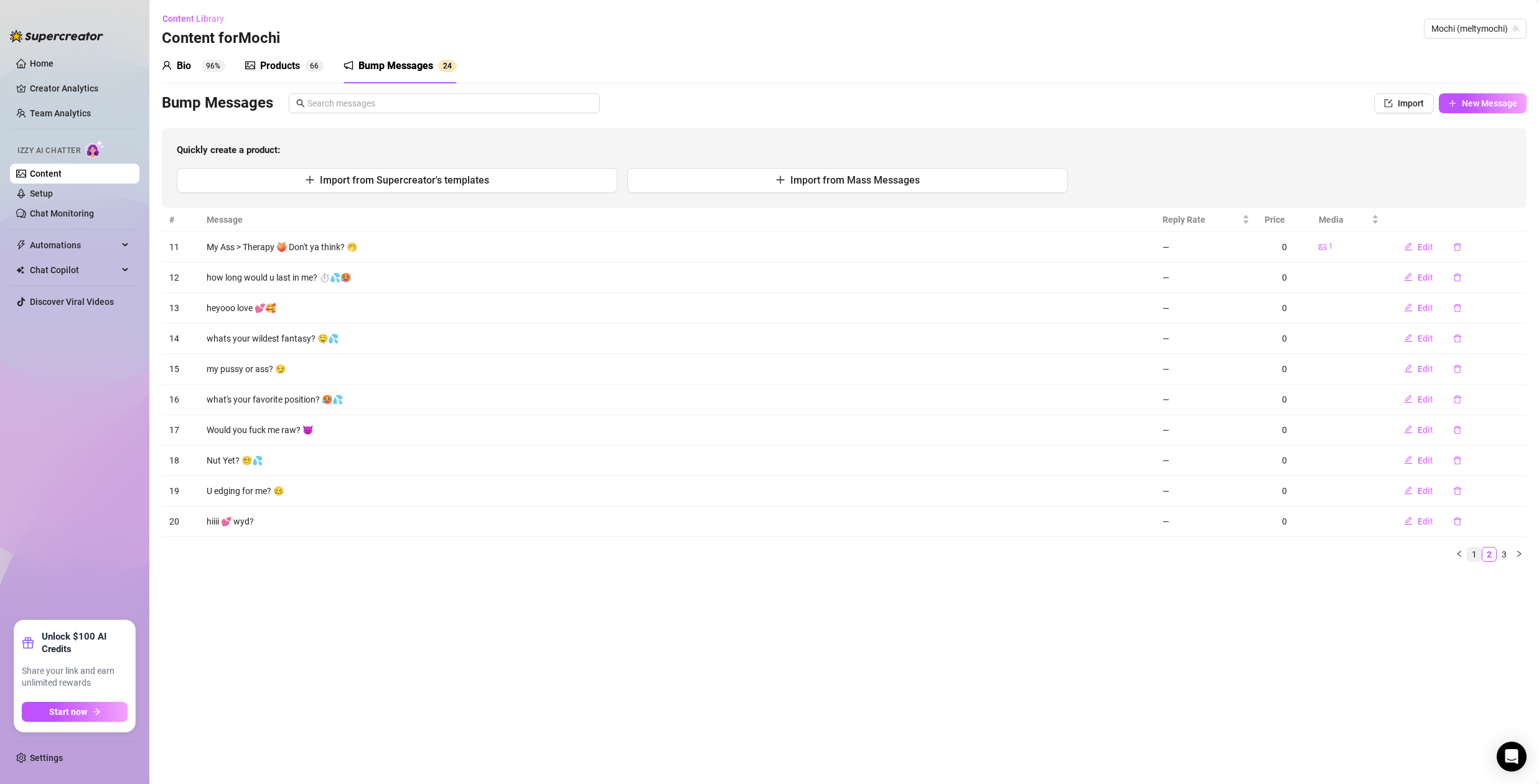
click at [1475, 549] on link "1" at bounding box center [1474, 554] width 14 height 14
click at [1457, 307] on icon "delete" at bounding box center [1457, 308] width 9 height 9
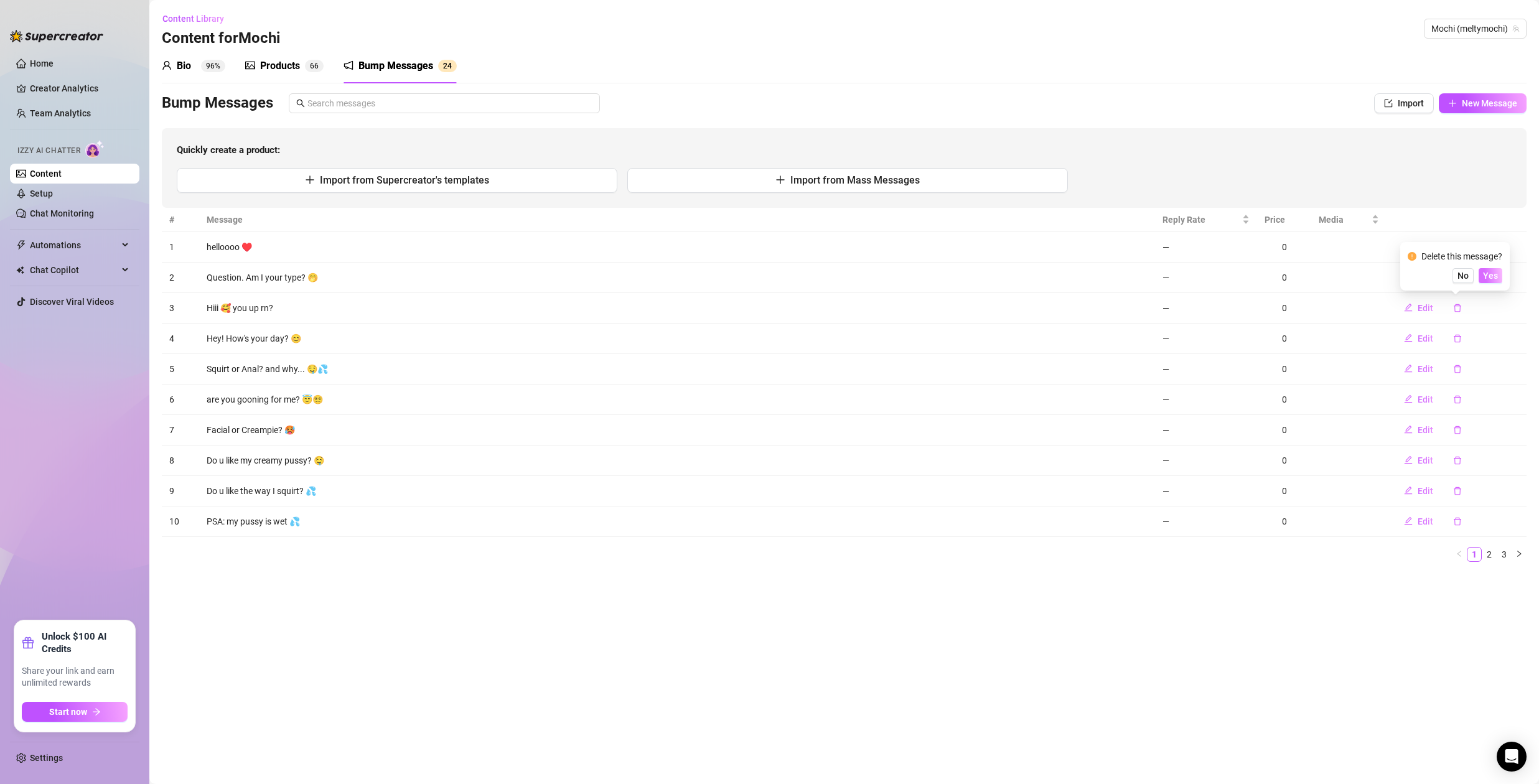
click at [1491, 275] on span "Yes" at bounding box center [1490, 275] width 15 height 10
click at [1460, 308] on button "button" at bounding box center [1457, 308] width 29 height 20
click at [1498, 276] on span "Yes" at bounding box center [1490, 275] width 15 height 10
click at [1467, 107] on span "New Message" at bounding box center [1489, 103] width 55 height 10
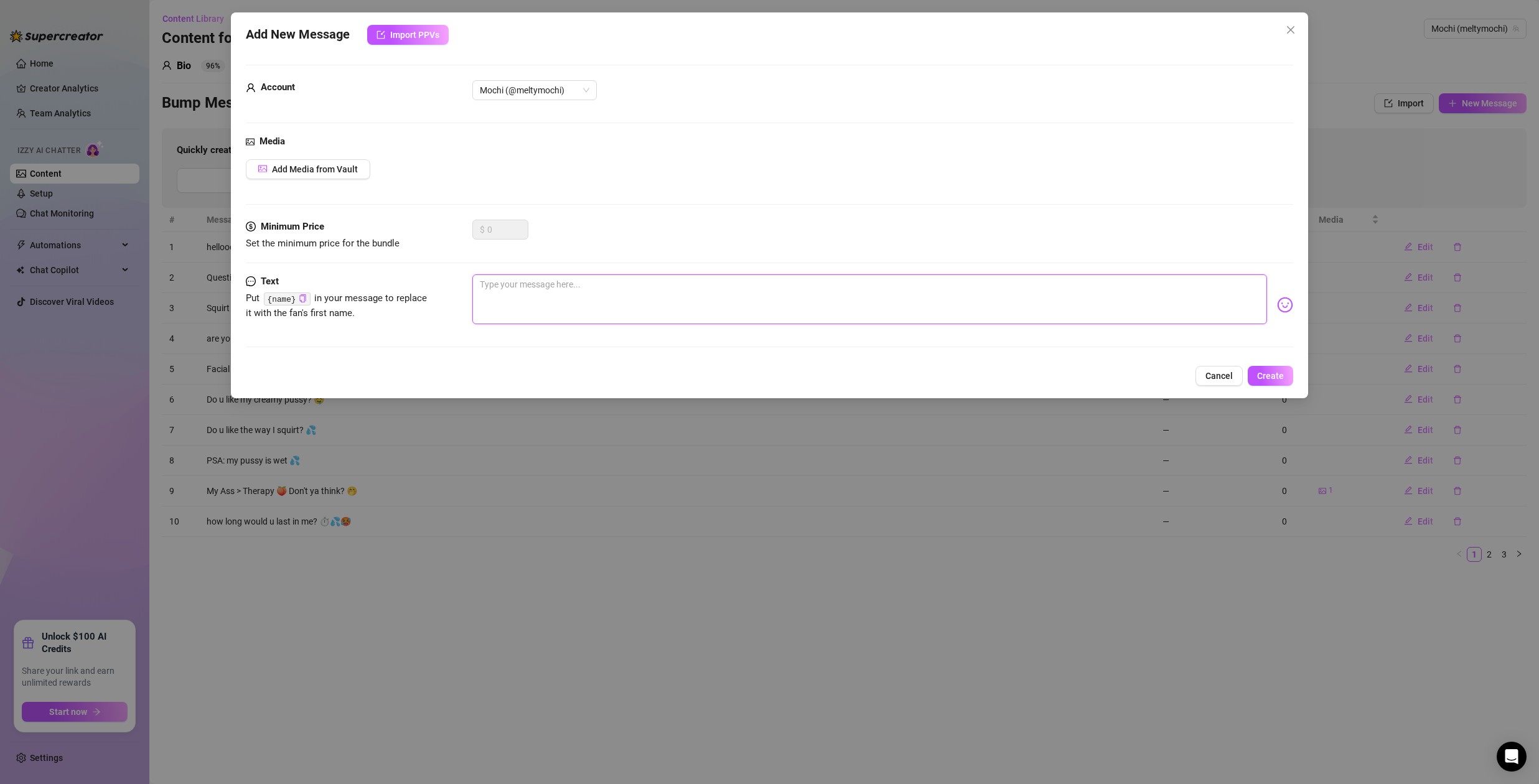
click at [518, 285] on textarea at bounding box center [869, 299] width 795 height 50
type textarea "b"
type textarea "bi"
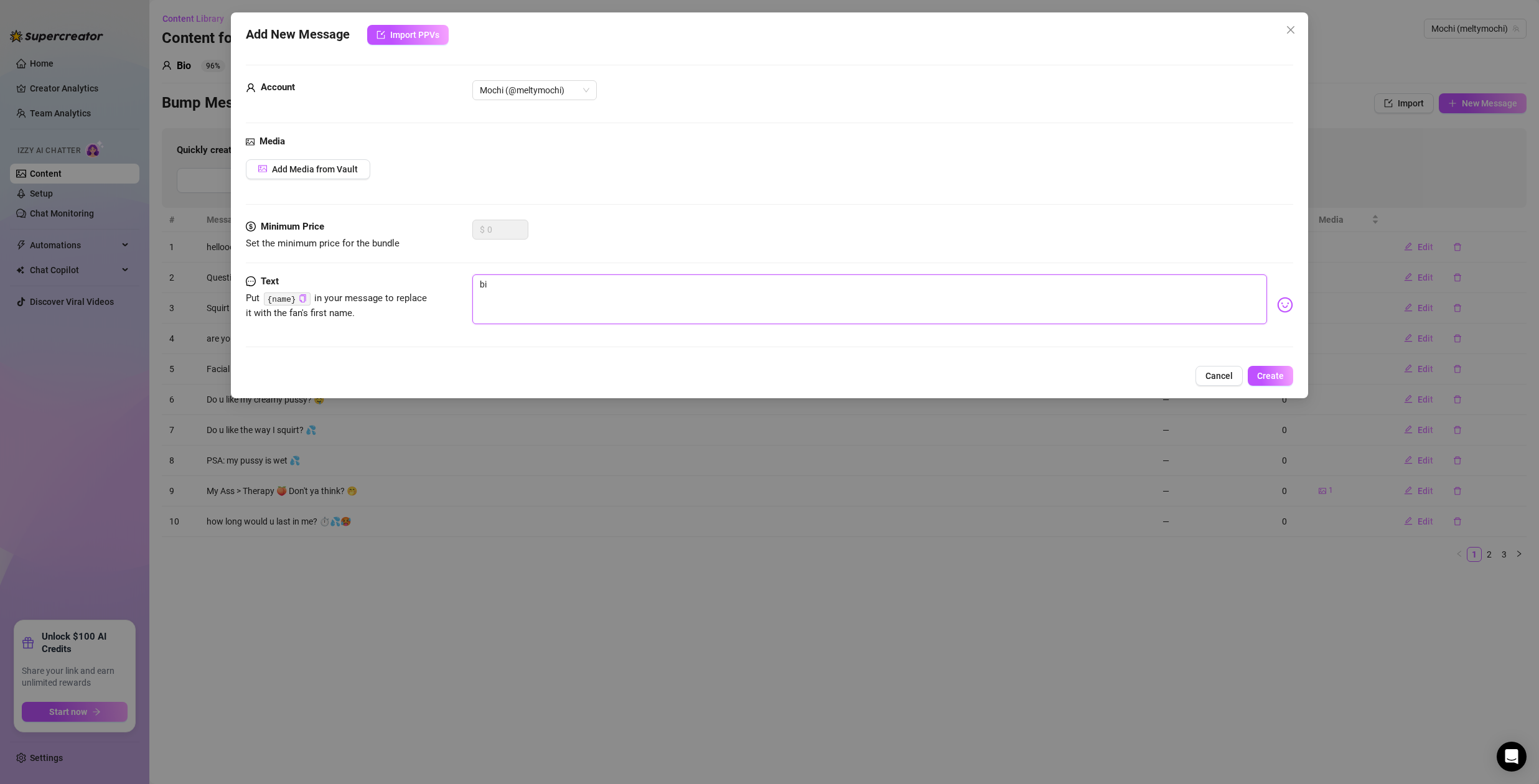
type textarea "b"
type textarea "Type your message here..."
type textarea "h"
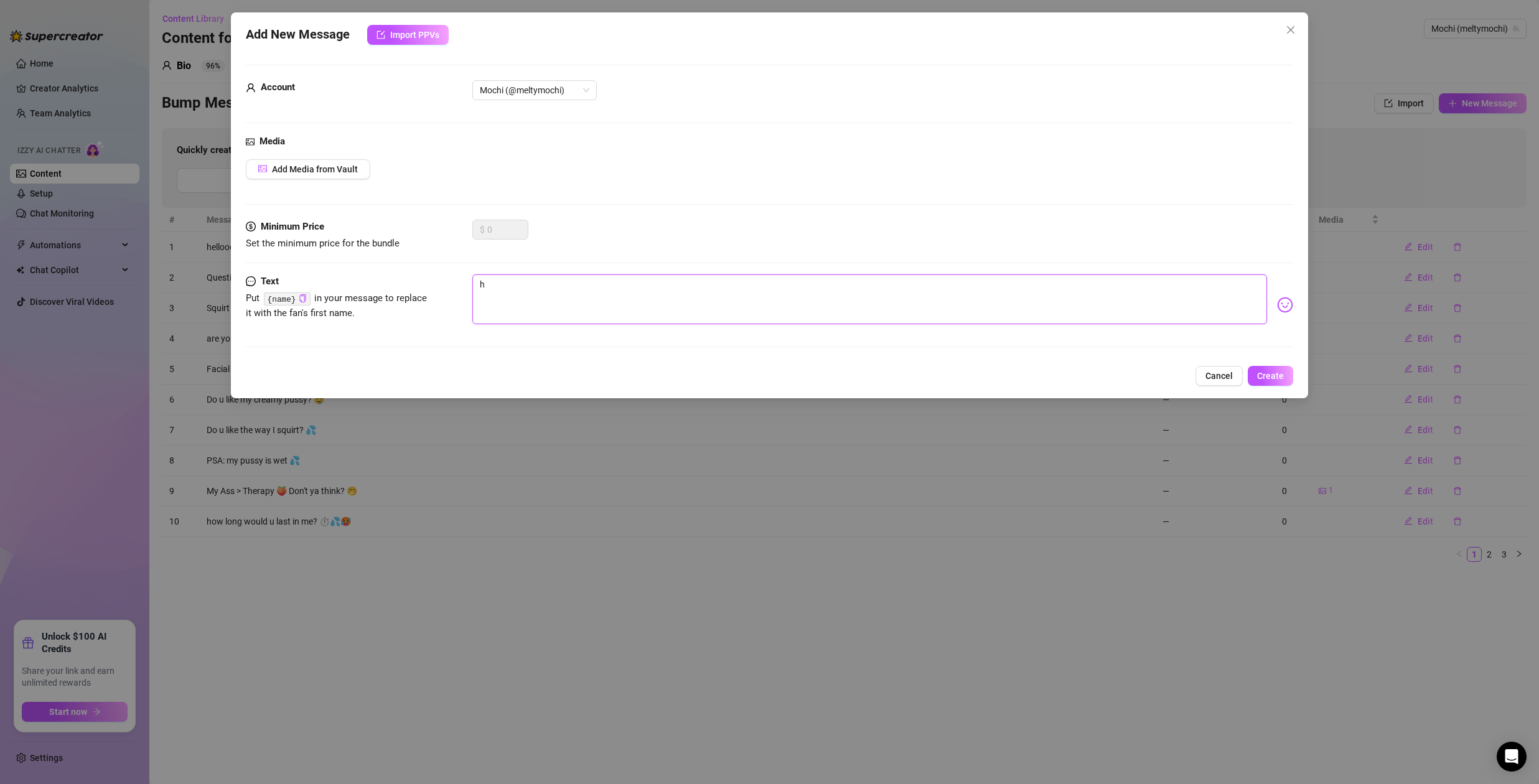
type textarea "hi"
type textarea "hii"
type textarea "hiii"
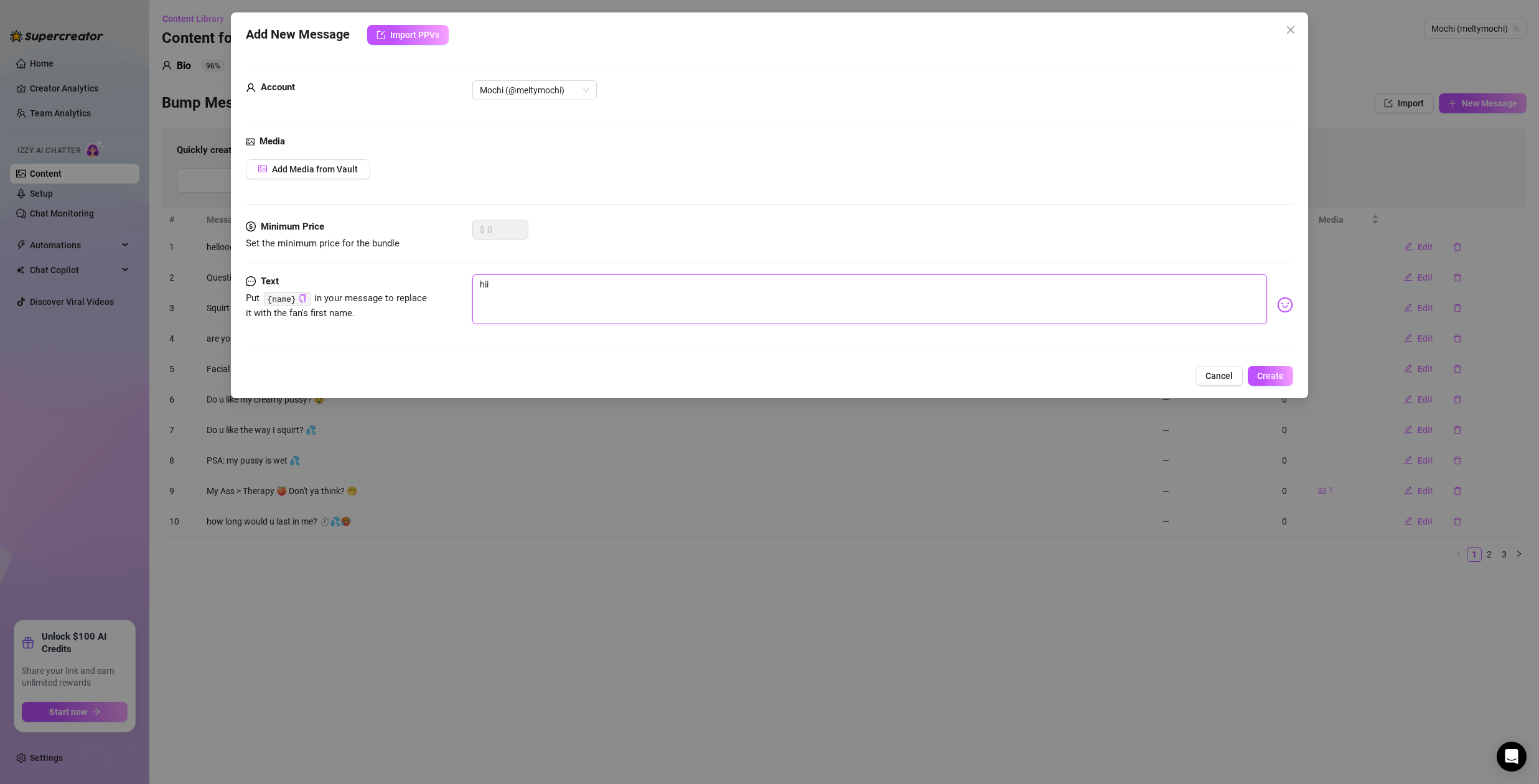
type textarea "hiii"
type textarea "hiiii"
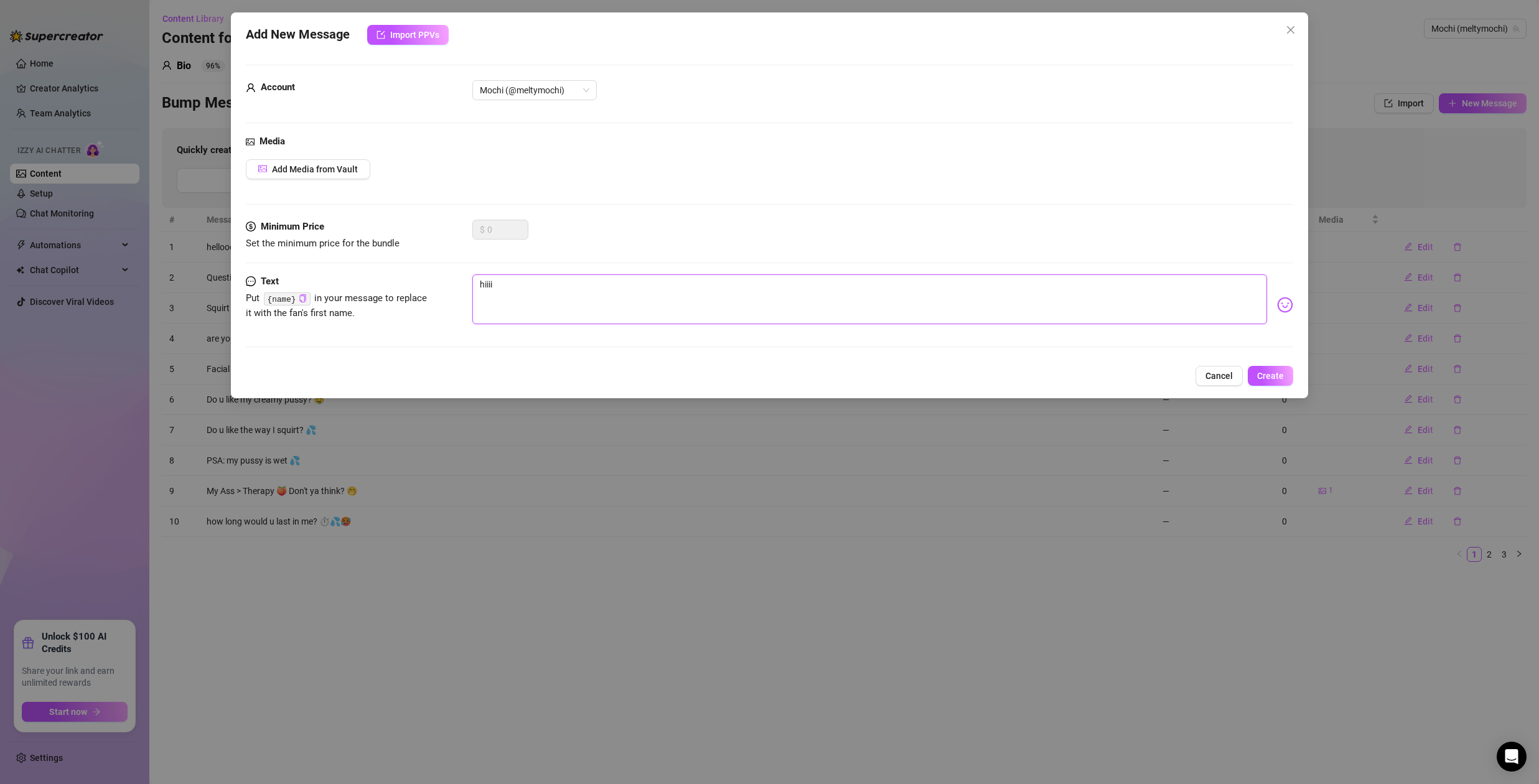
type textarea "hiiii b"
type textarea "hiiii ba"
type textarea "hiiii bab"
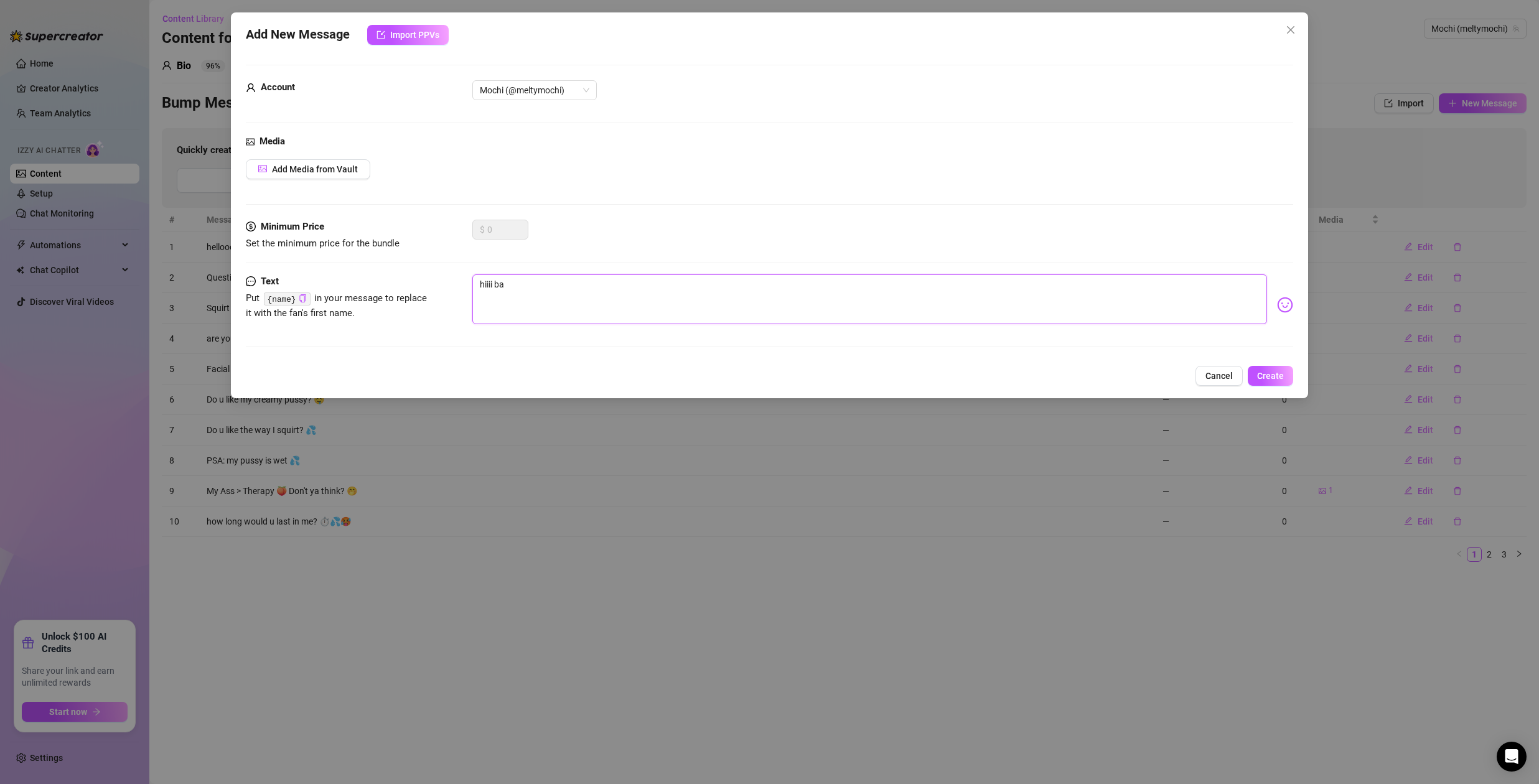
type textarea "hiiii bab"
type textarea "hiiii baby"
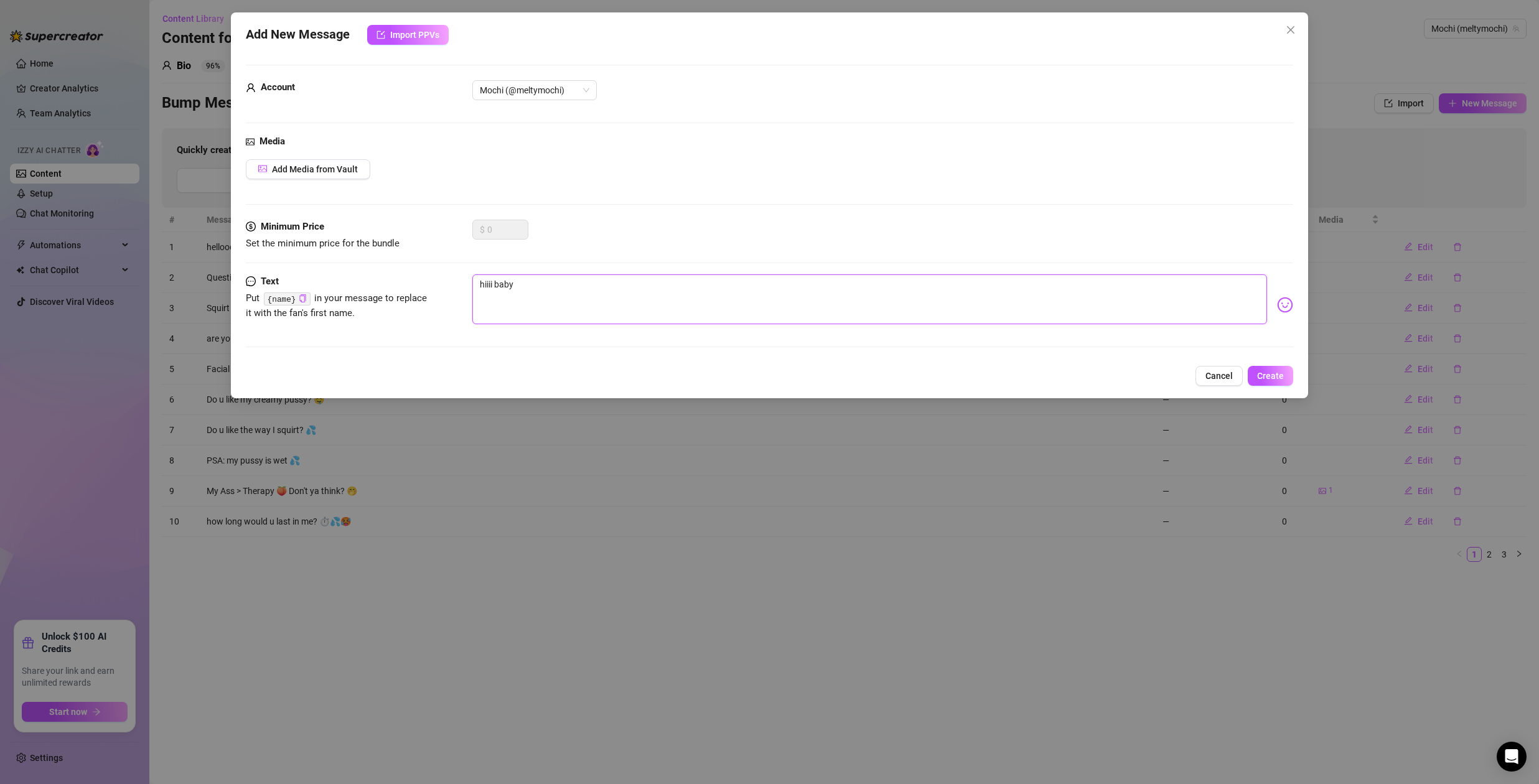
type textarea "hiiii baby 💕"
click at [1278, 378] on span "Create" at bounding box center [1270, 375] width 27 height 10
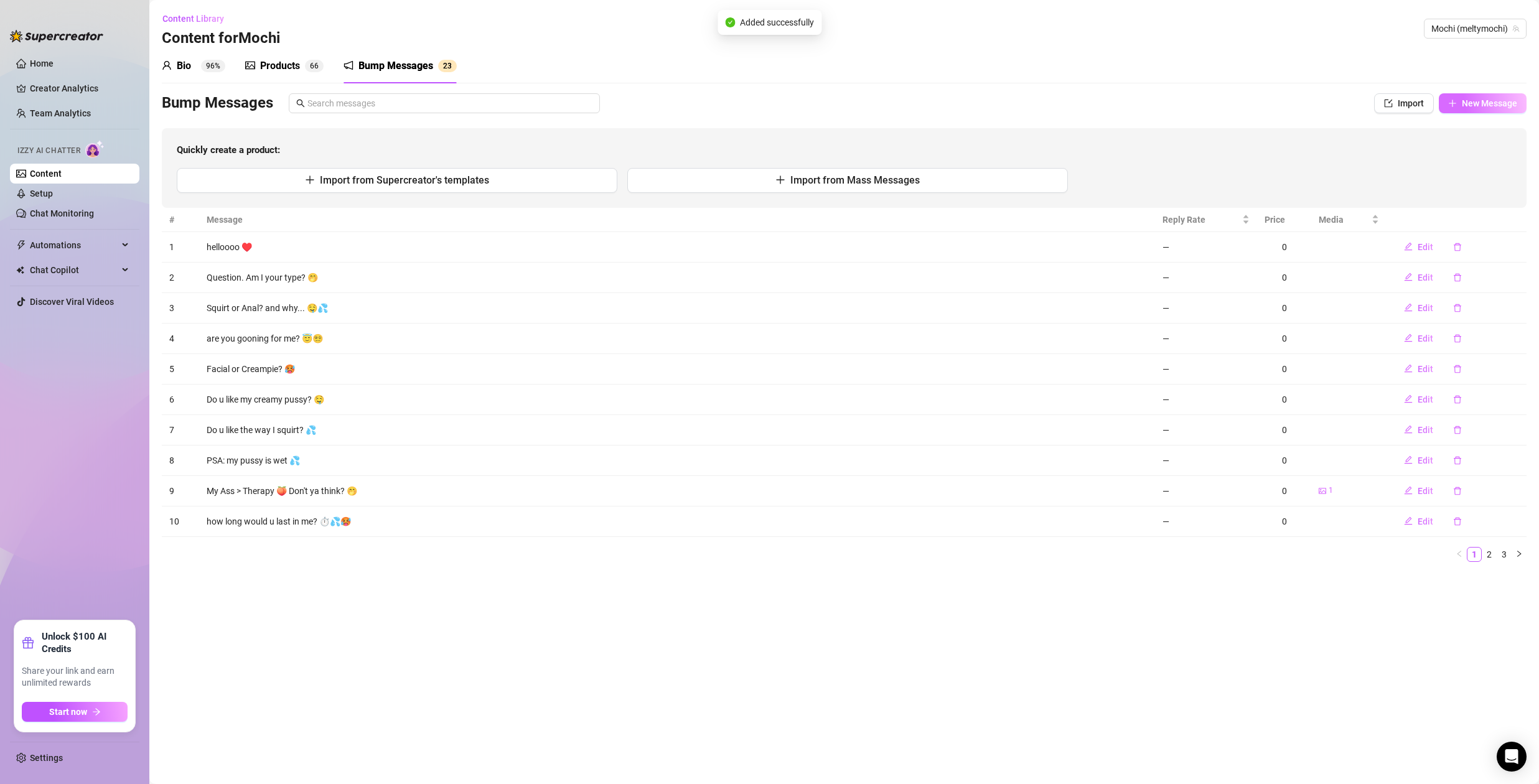
click at [1457, 101] on button "New Message" at bounding box center [1482, 103] width 87 height 20
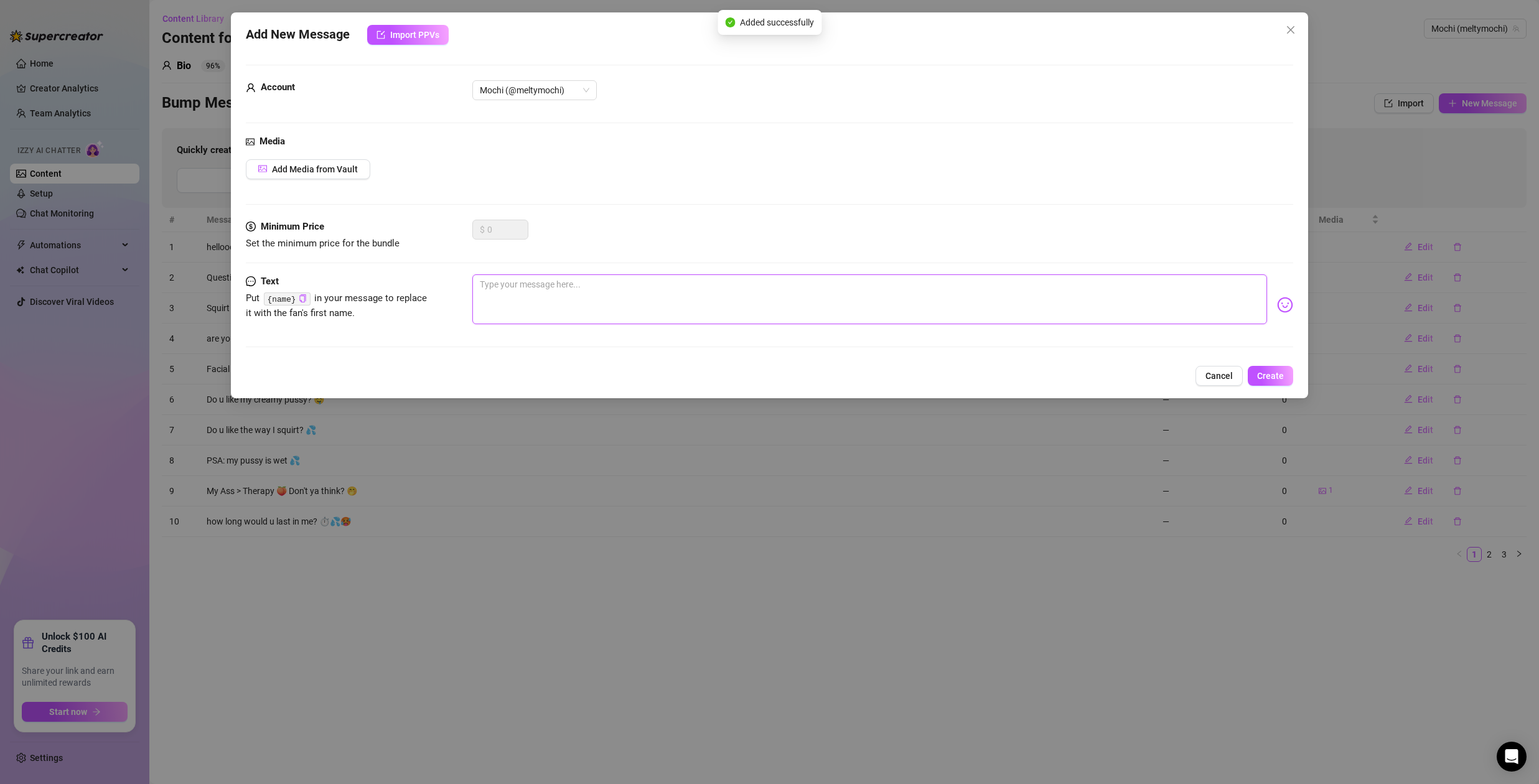
click at [548, 296] on textarea at bounding box center [869, 299] width 795 height 50
type textarea "a"
type textarea "ay"
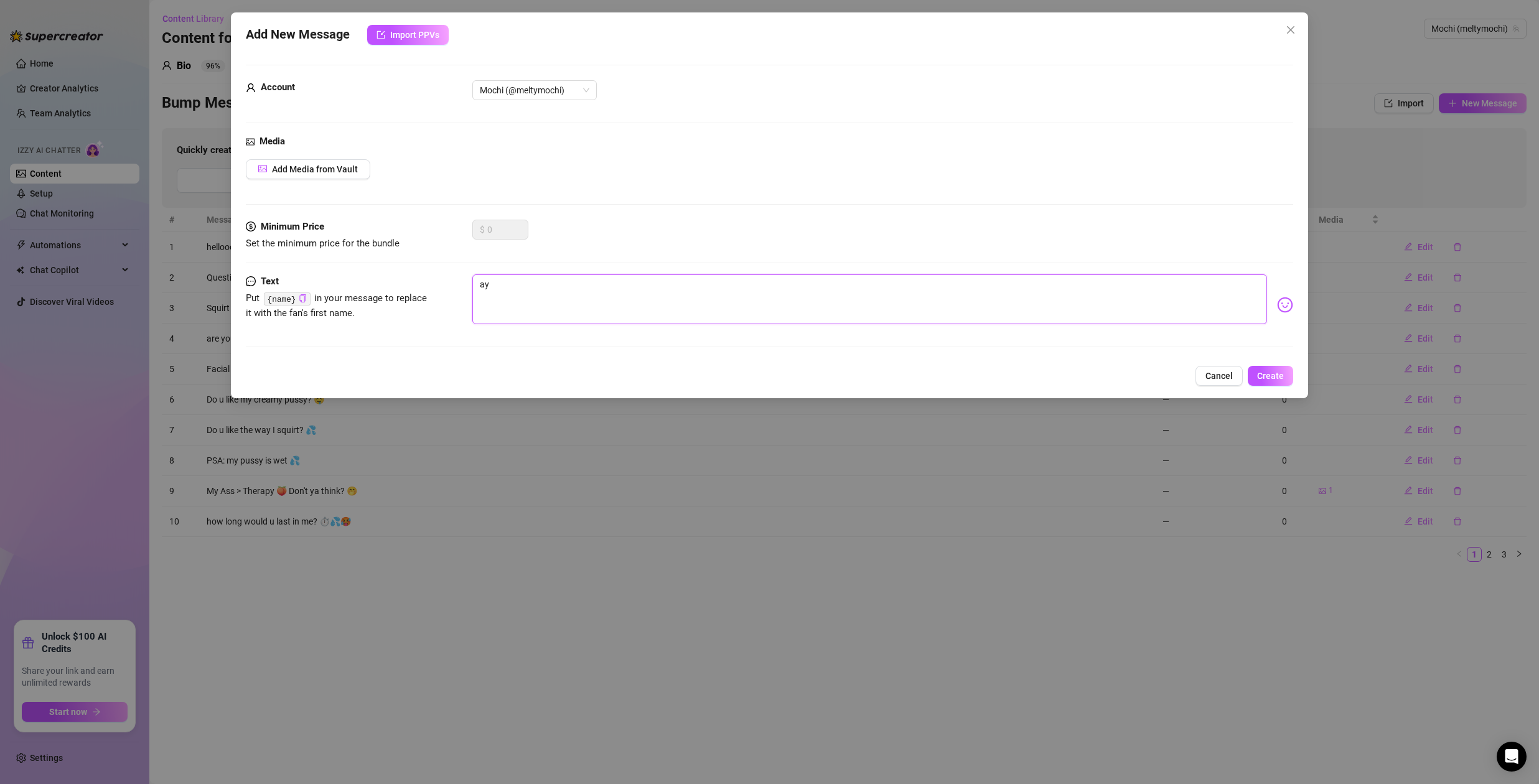
type textarea "ayo"
type textarea "ayoo"
type textarea "ayooo"
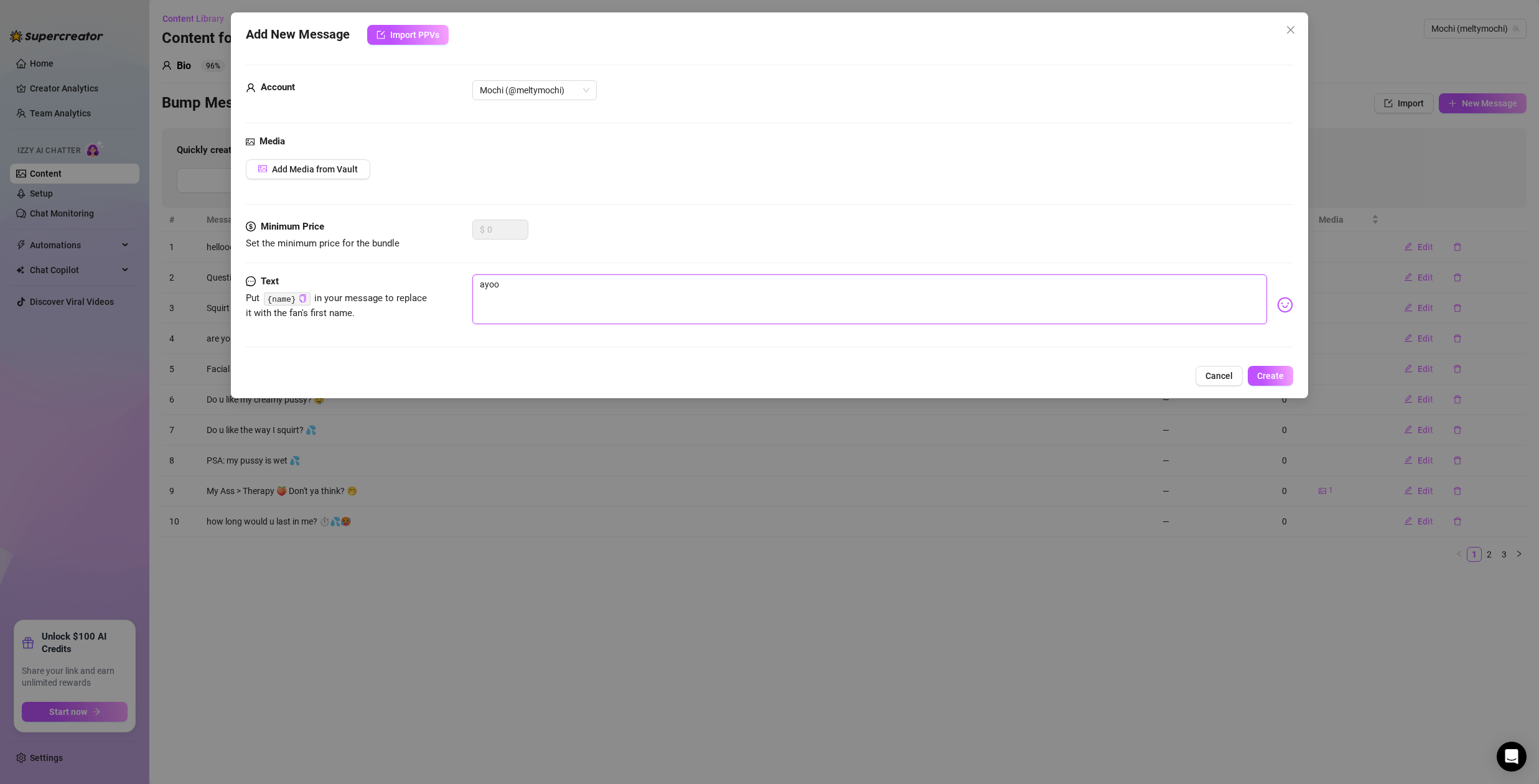
type textarea "ayooo"
type textarea "ayooo s"
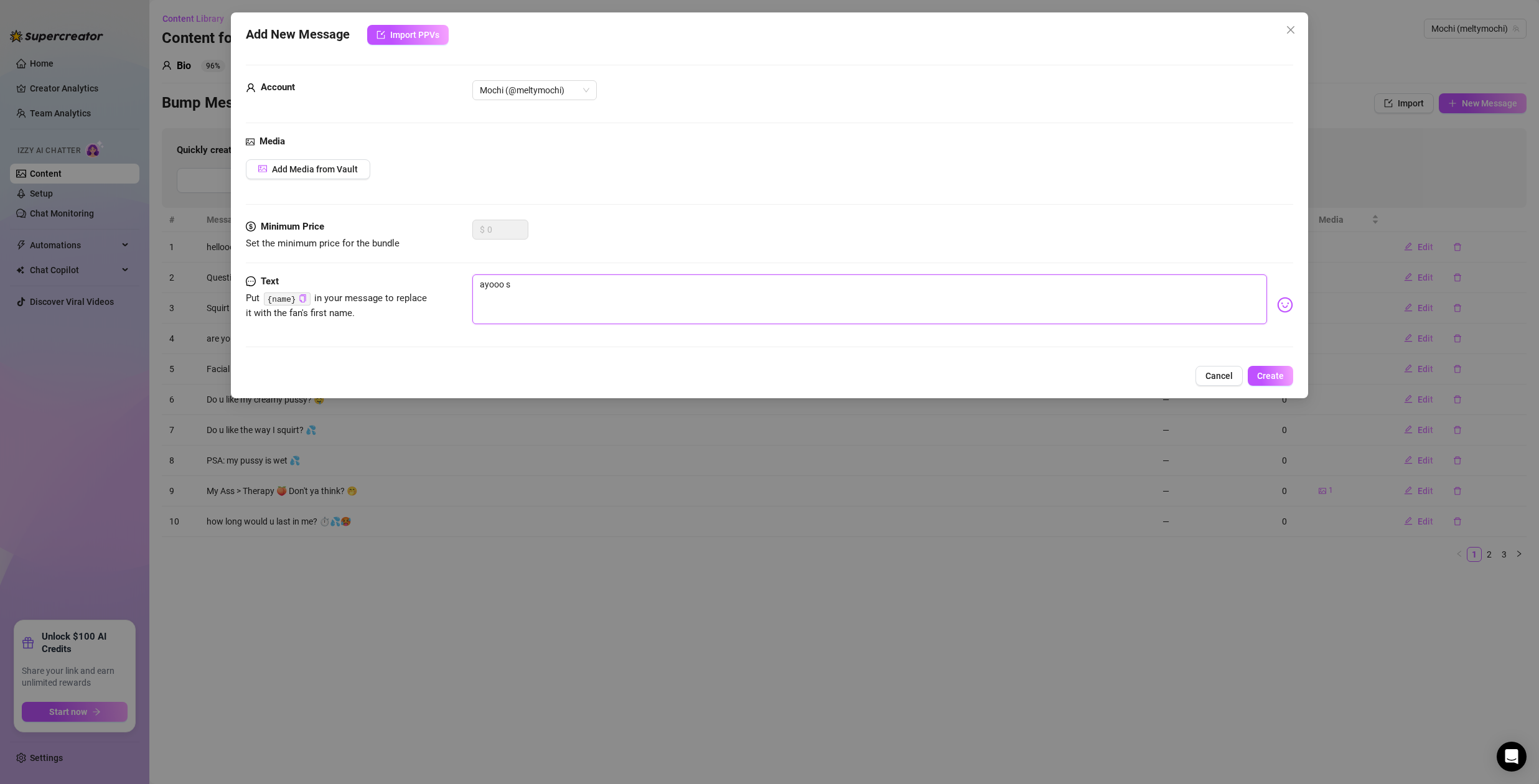
type textarea "ayooo su"
type textarea "ayooo sup"
type textarea "ayooo sup?"
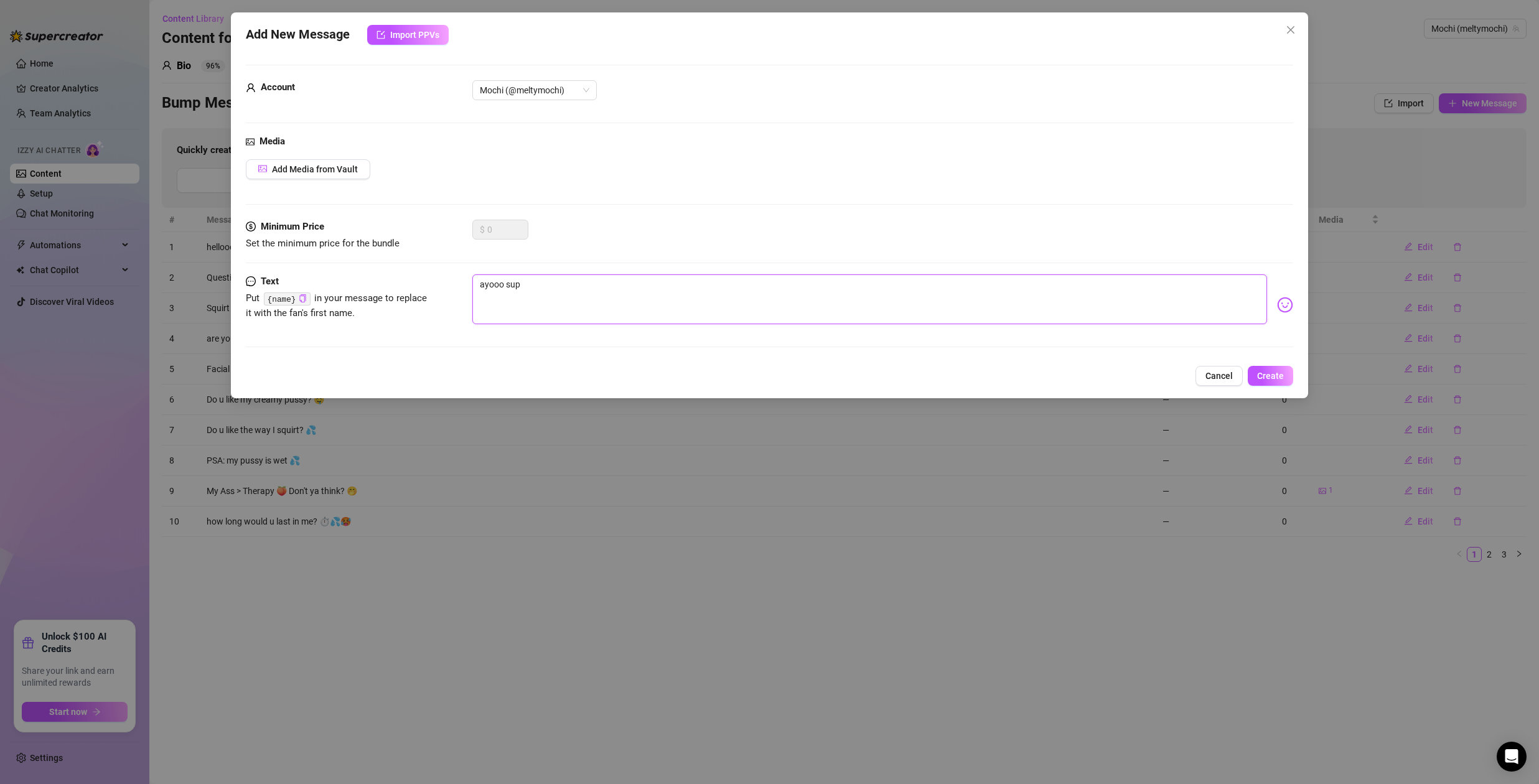
type textarea "ayooo sup?"
type textarea "ayooo sup? 🥰"
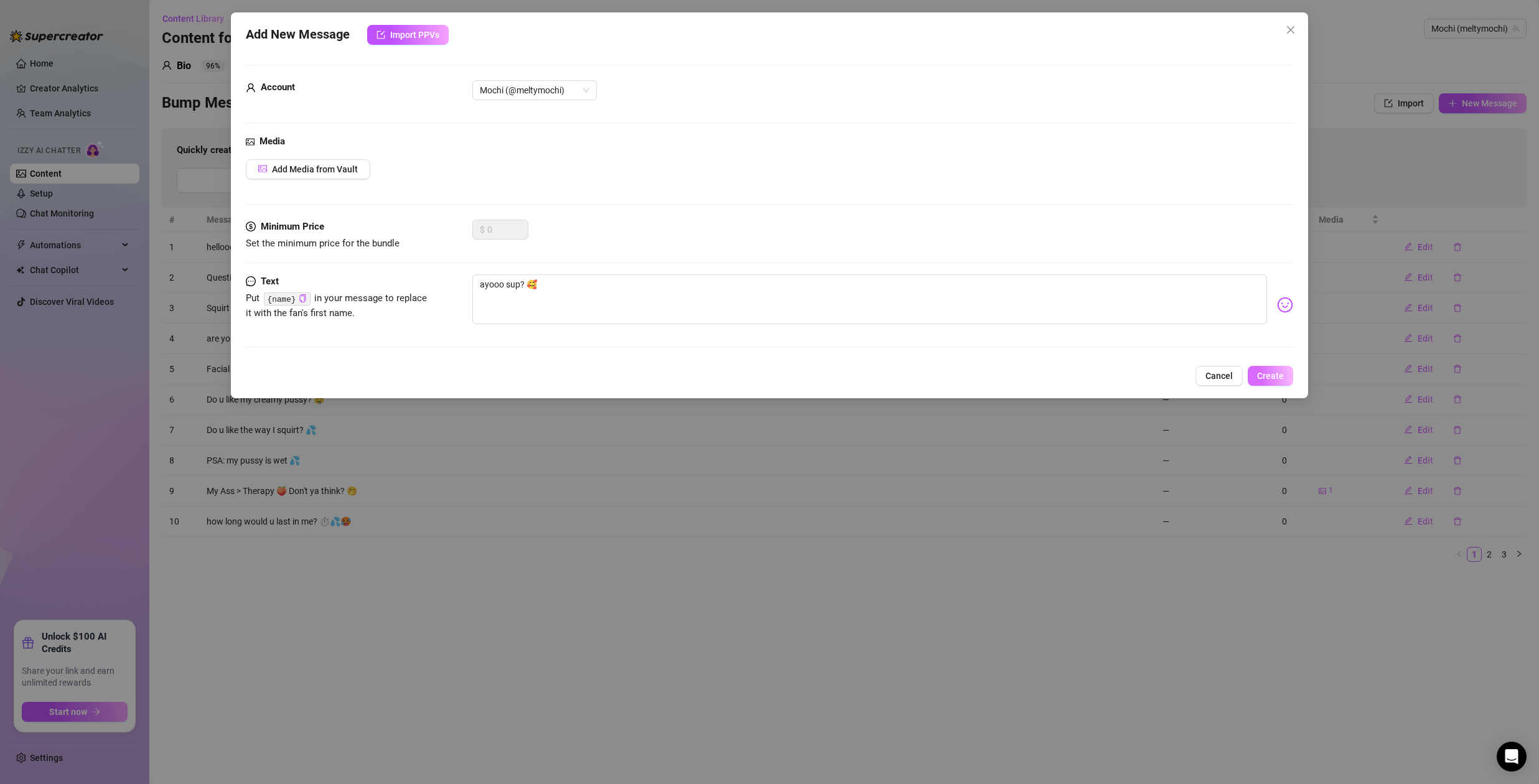
click at [1287, 381] on button "Create" at bounding box center [1270, 376] width 45 height 20
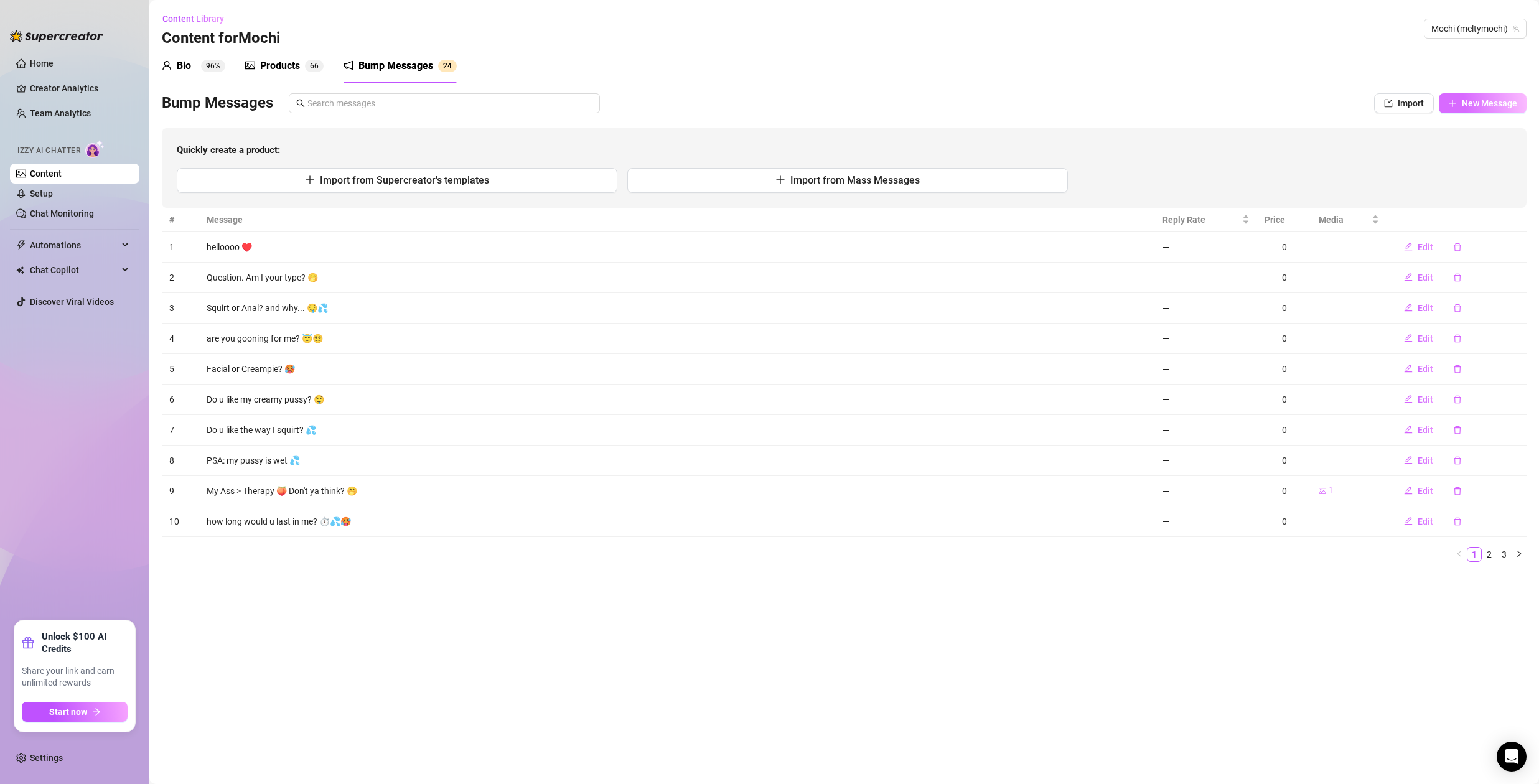
click at [1500, 104] on span "New Message" at bounding box center [1489, 103] width 55 height 10
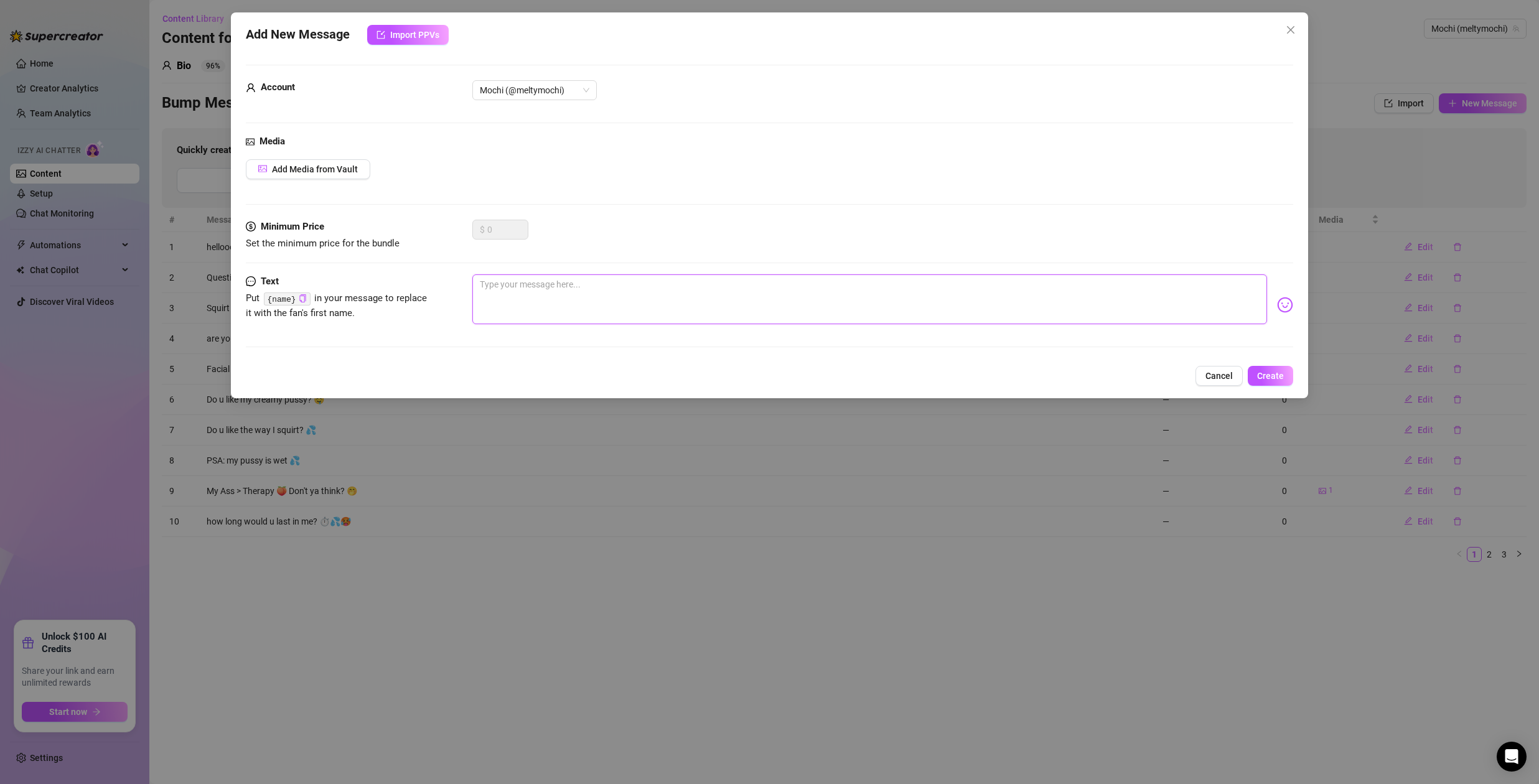
click at [532, 293] on textarea at bounding box center [869, 299] width 795 height 50
type textarea "W"
type textarea "Wo"
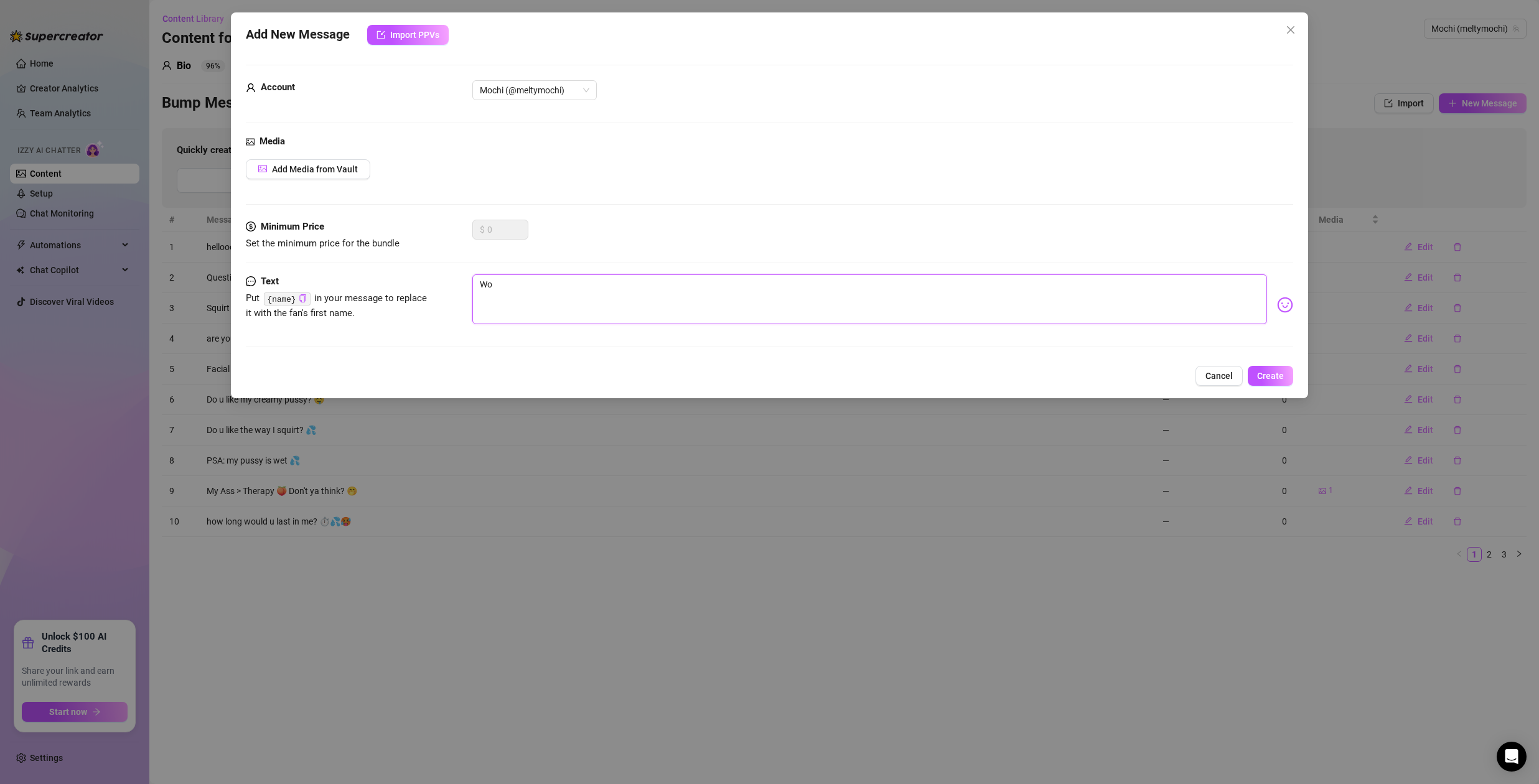
type textarea "Wou"
type textarea "Woul"
type textarea "Would"
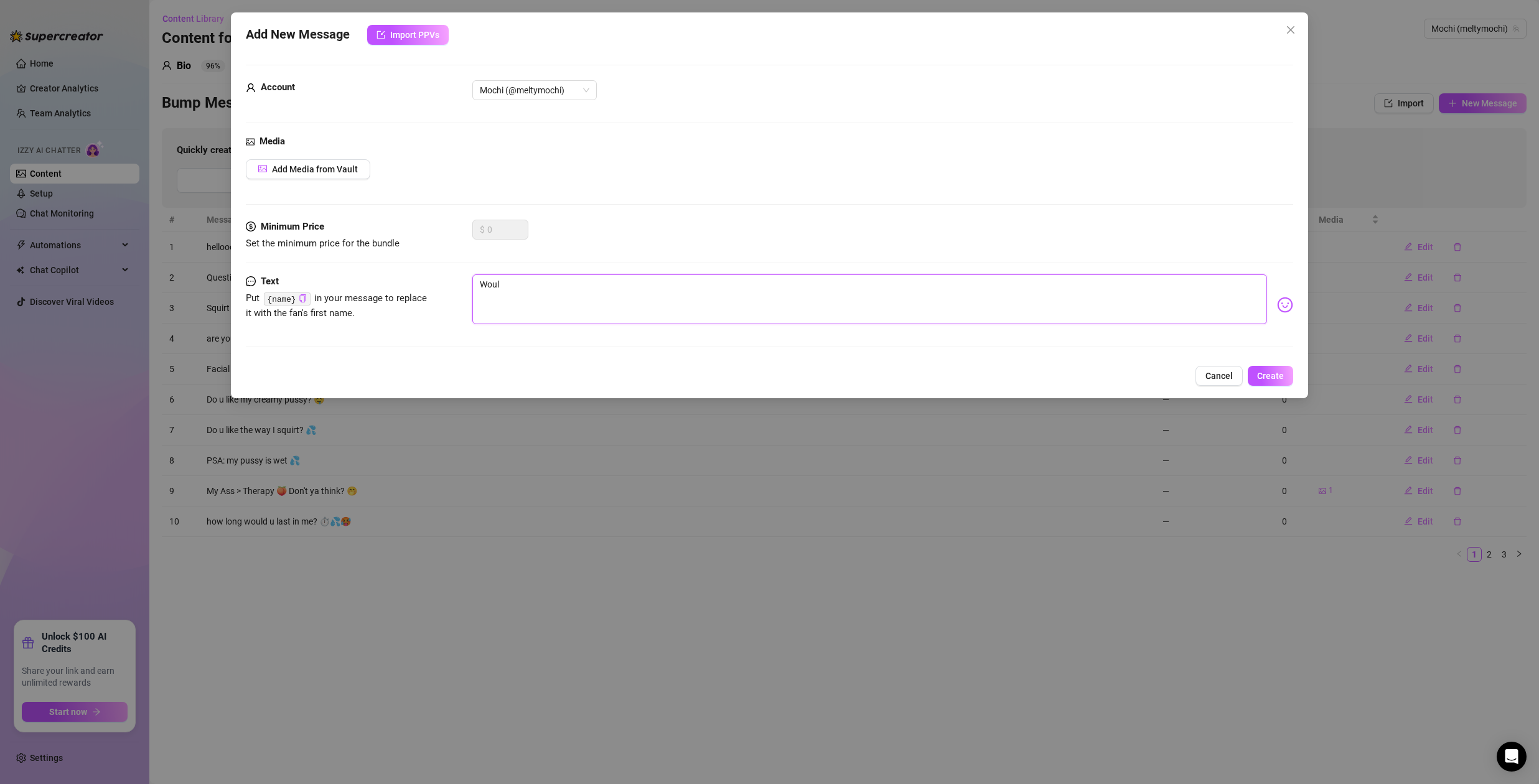
type textarea "Would"
type textarea "Would u"
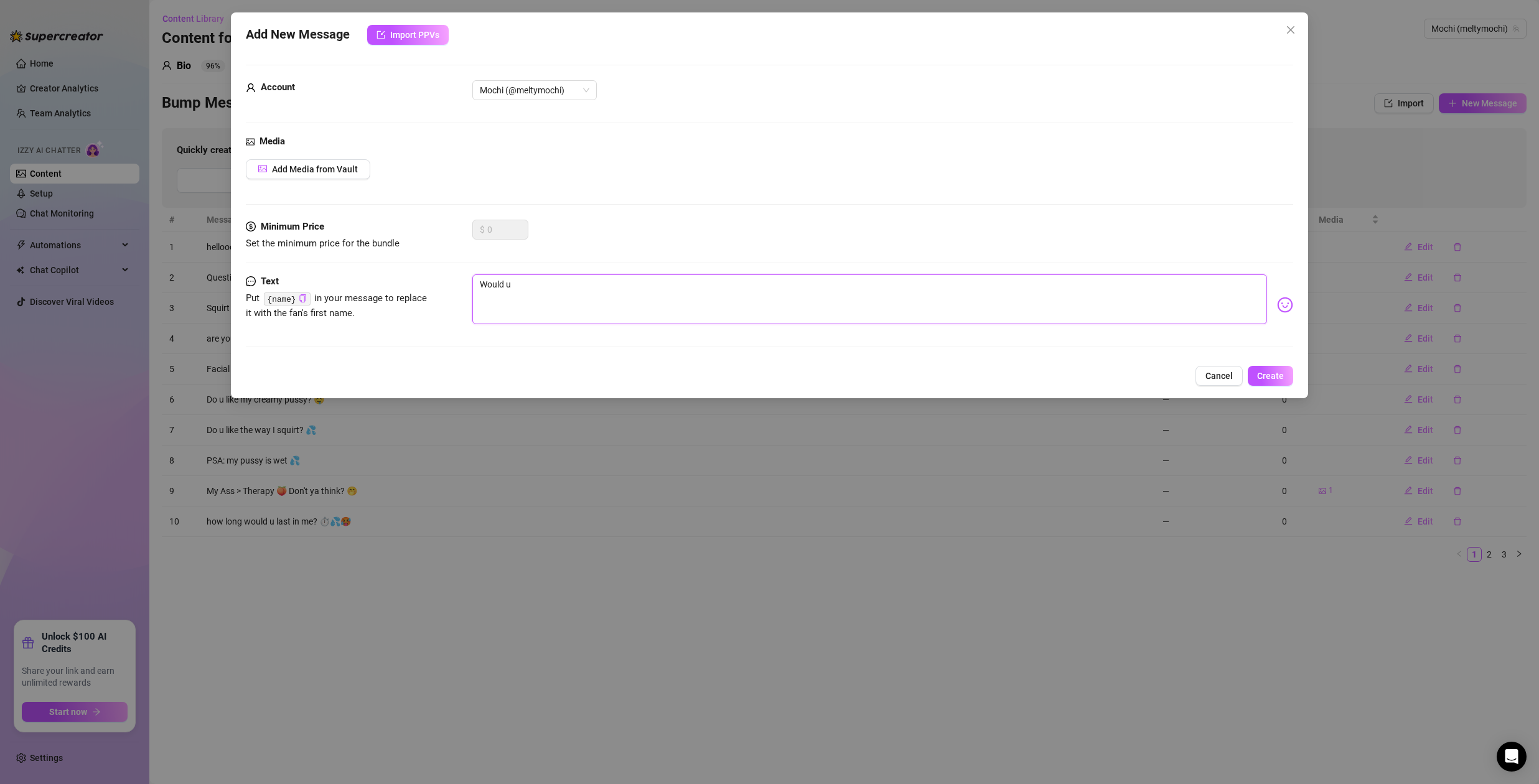
type textarea "Would u"
type textarea "Would u f"
type textarea "Would u fu"
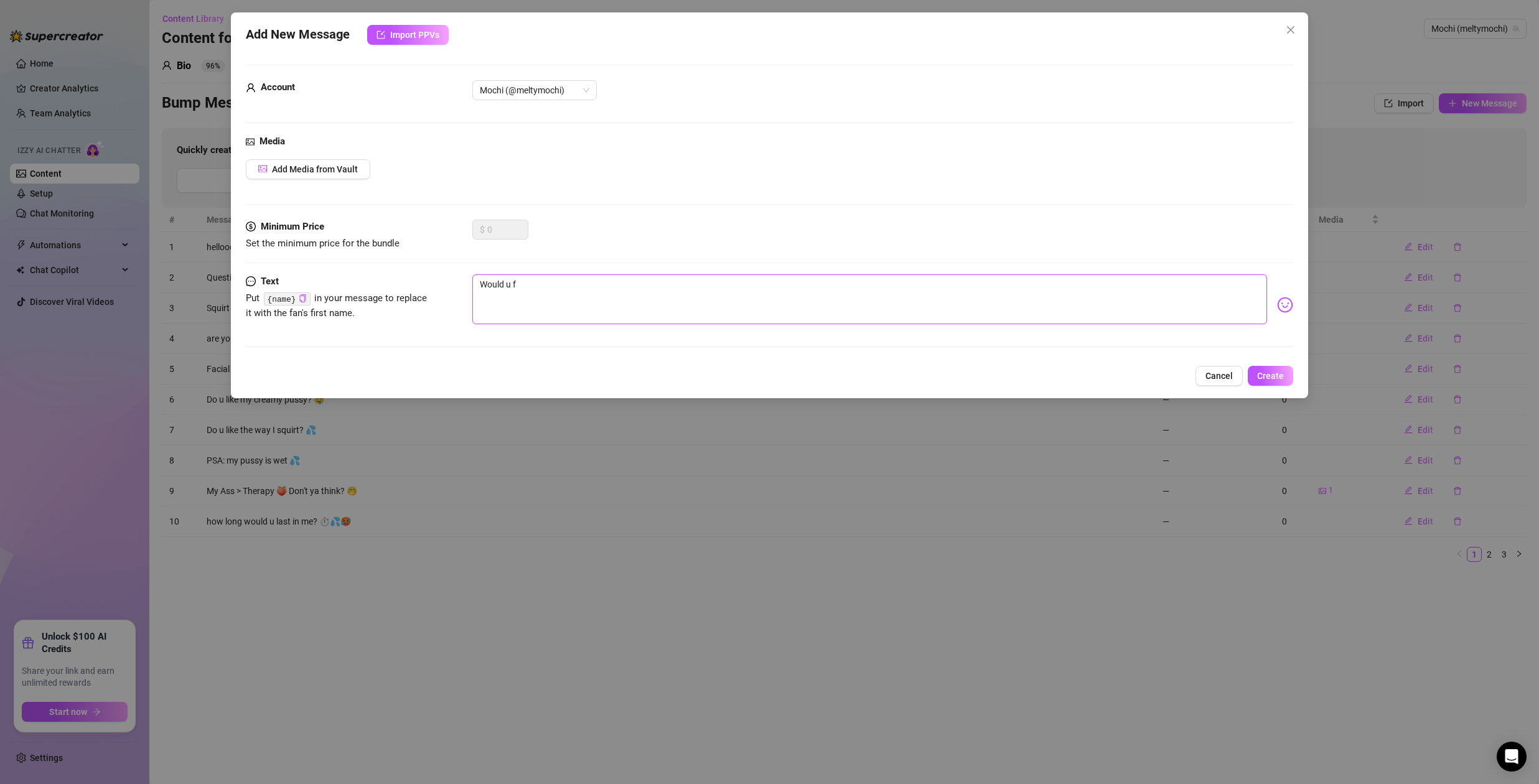
type textarea "Would u fu"
type textarea "Would u fuc"
type textarea "Would u fuck"
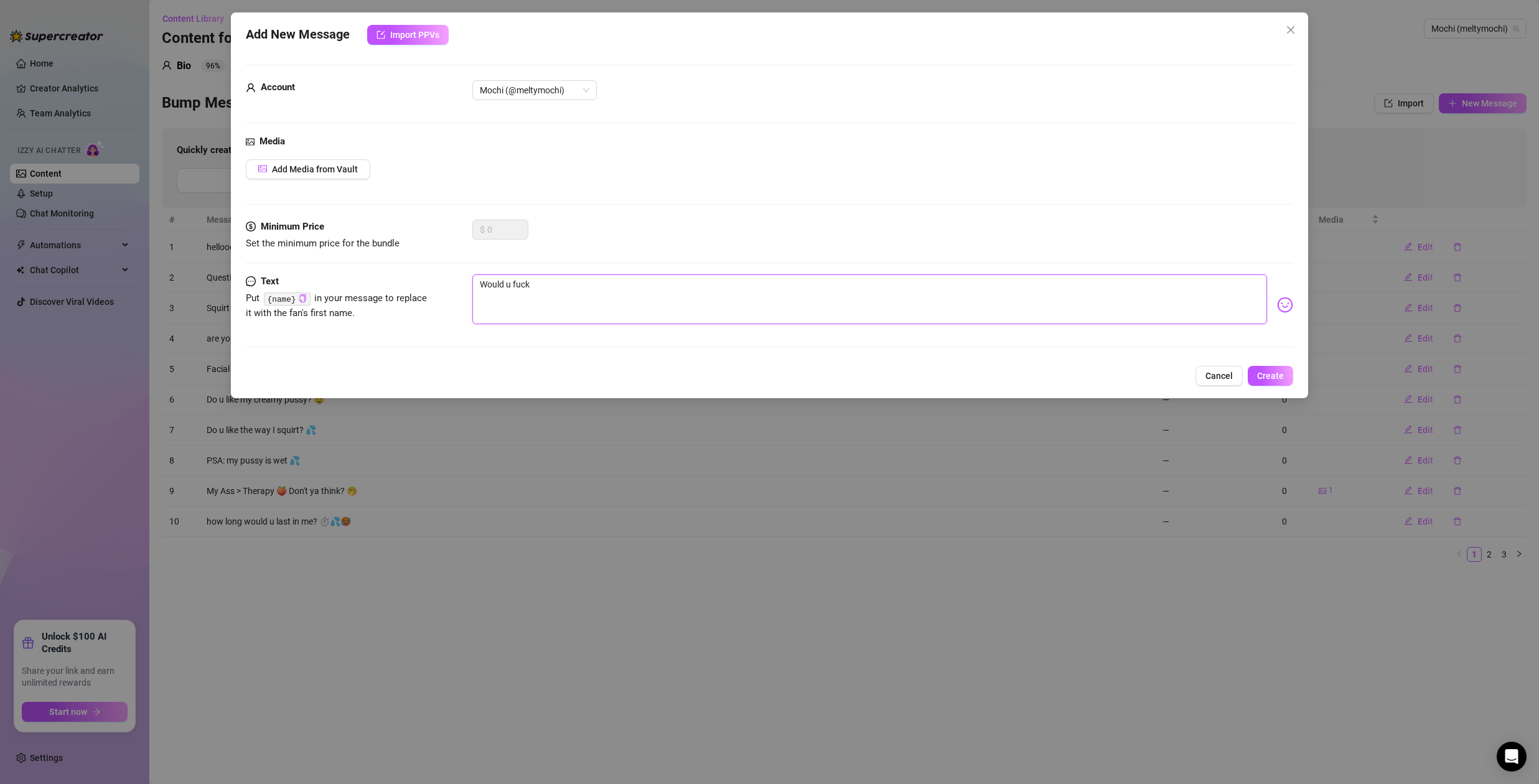
type textarea "Would u fuck"
type textarea "Would u fuck m"
type textarea "Would u fuck me"
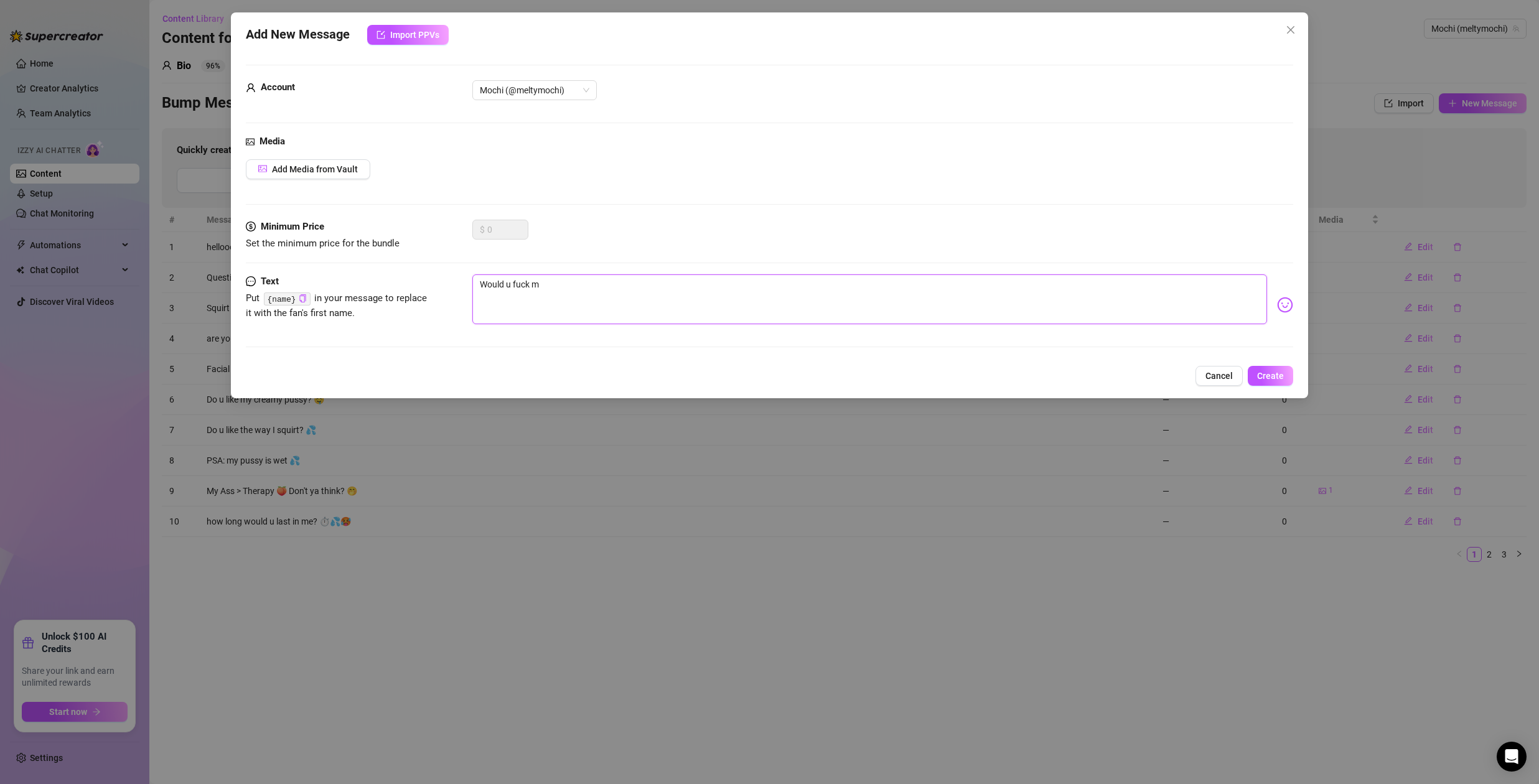
type textarea "Would u fuck me"
type textarea "Would u fuck me?"
type textarea "Would u fuck me"
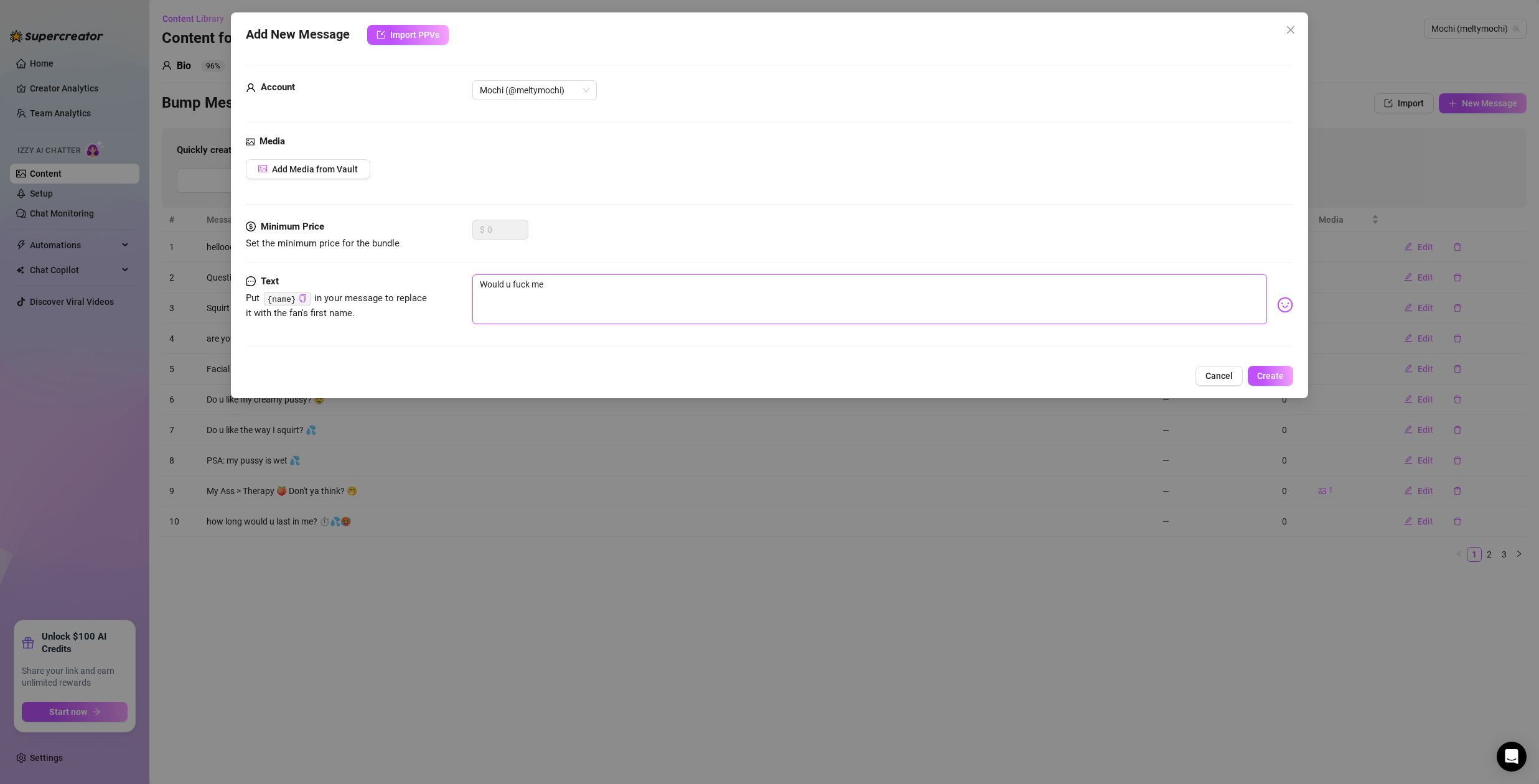
type textarea "Would u fuck me"
type textarea "Would u fuck me s"
type textarea "Would u fuck me so"
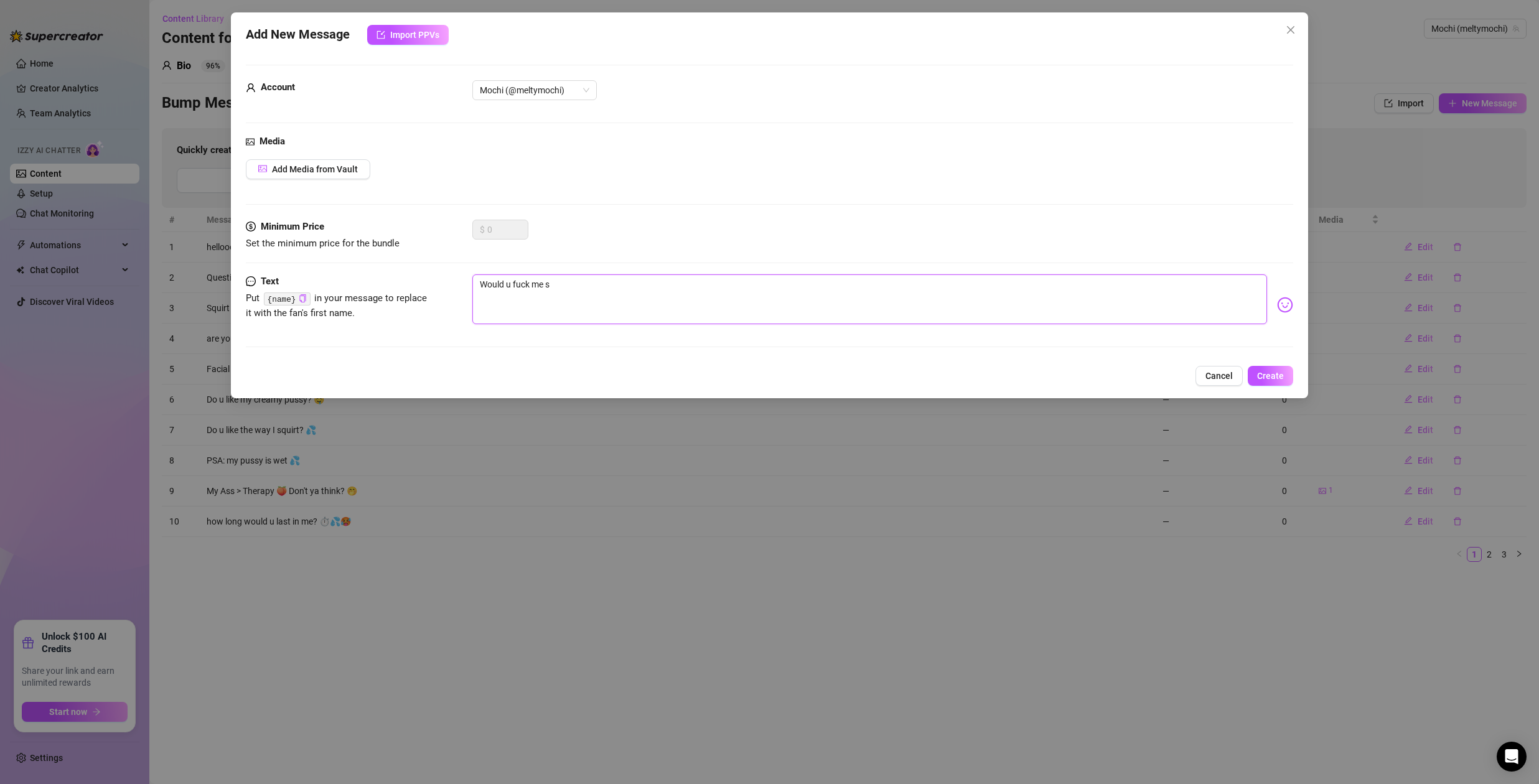
type textarea "Would u fuck me so"
type textarea "Would u fuck me sof"
type textarea "Would u fuck me soft"
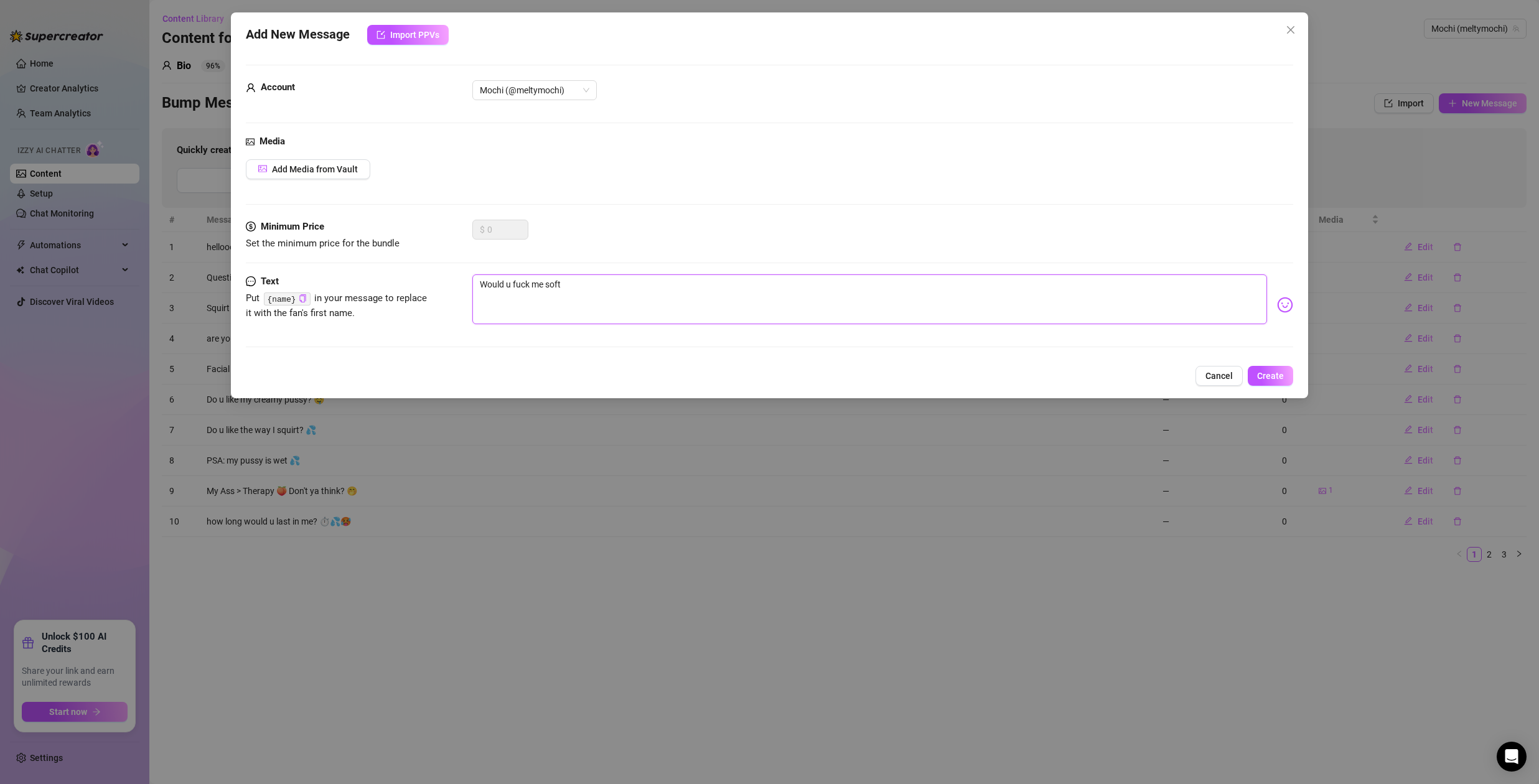
type textarea "Would u fuck me soft?"
type textarea "Would u fuck me soft"
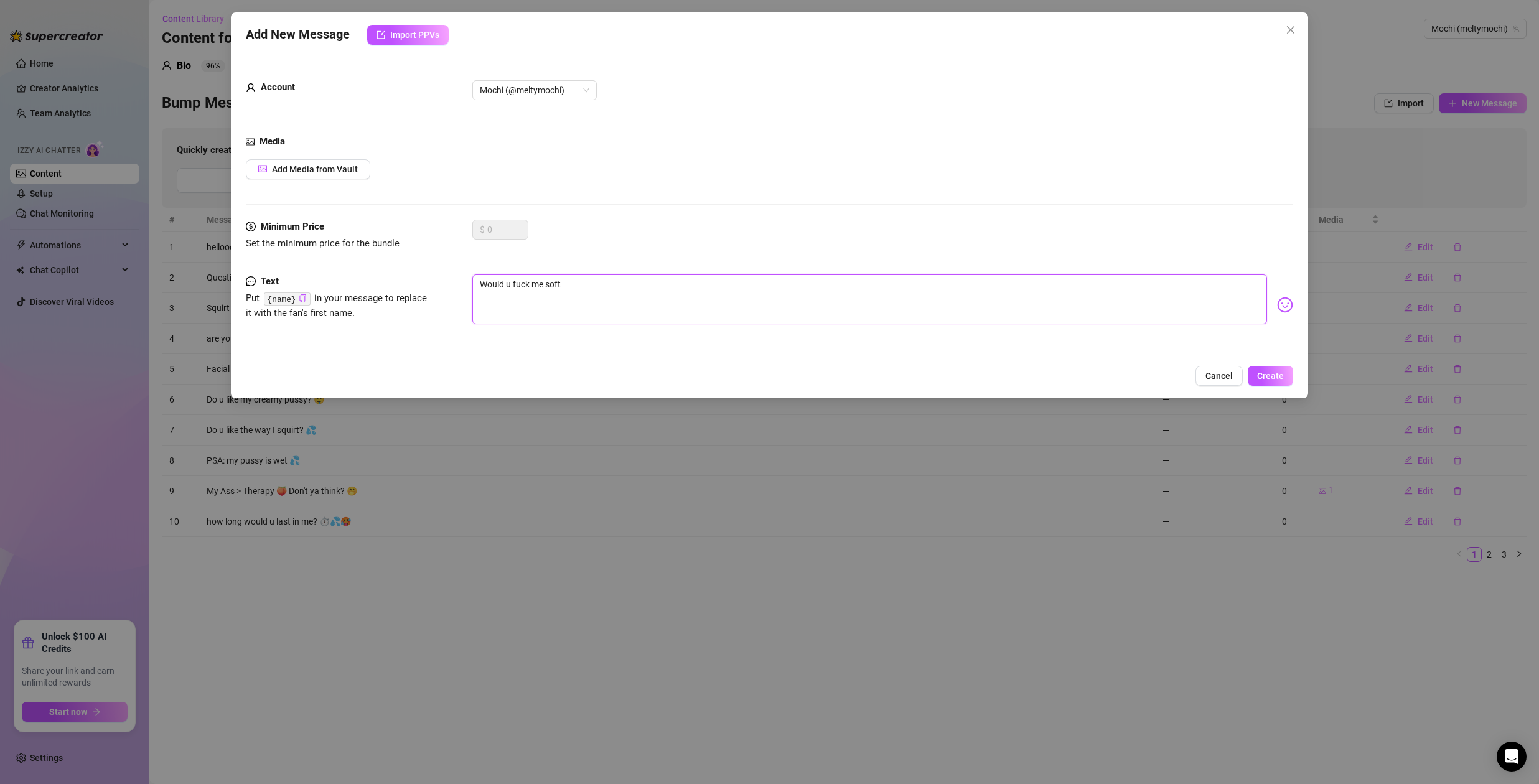
type textarea "Would u fuck me soft"
type textarea "Would u fuck me soft o"
type textarea "Would u fuck me soft or"
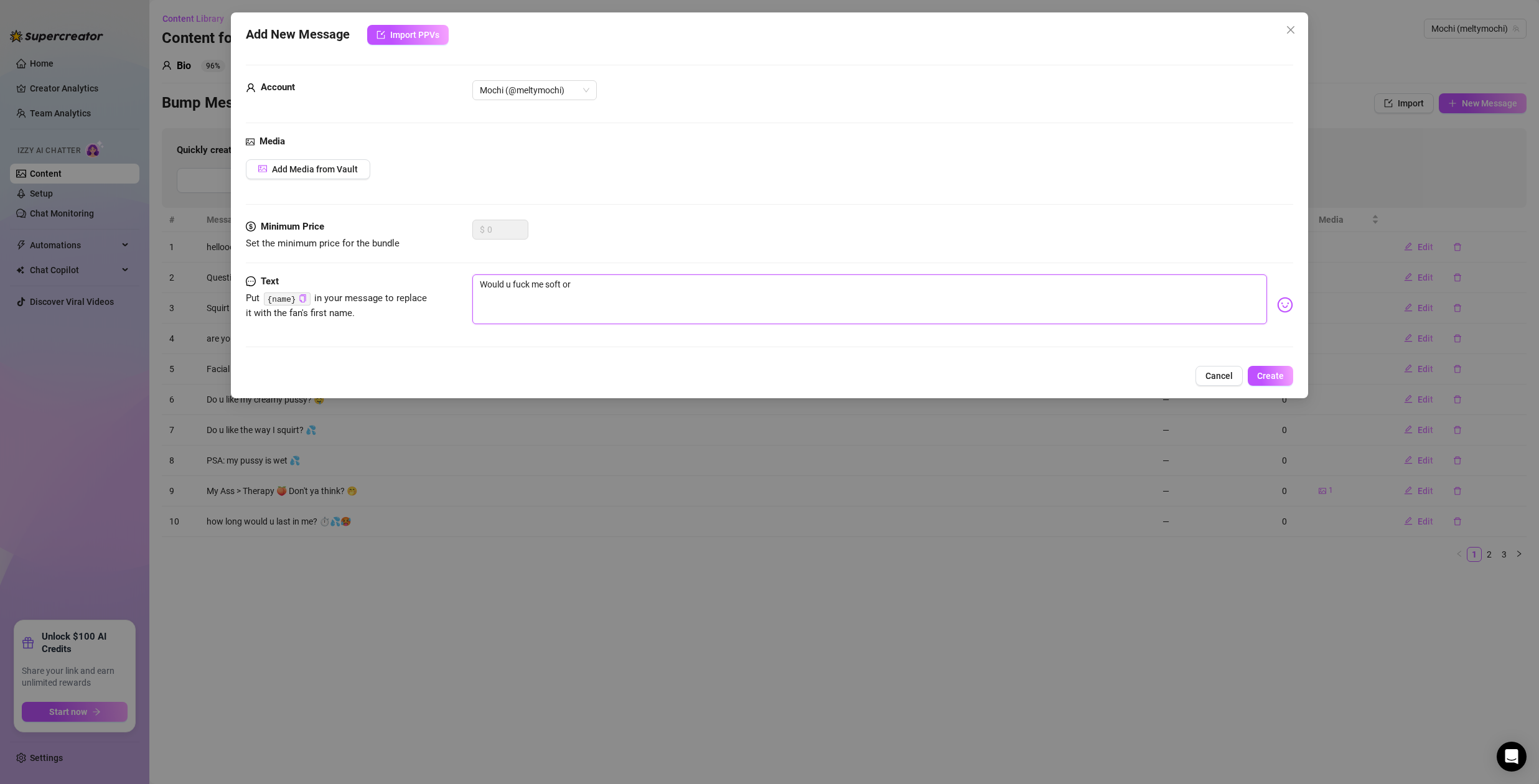
type textarea "Would u fuck me soft or"
type textarea "Would u fuck me soft or h"
type textarea "Would u fuck me soft or ha"
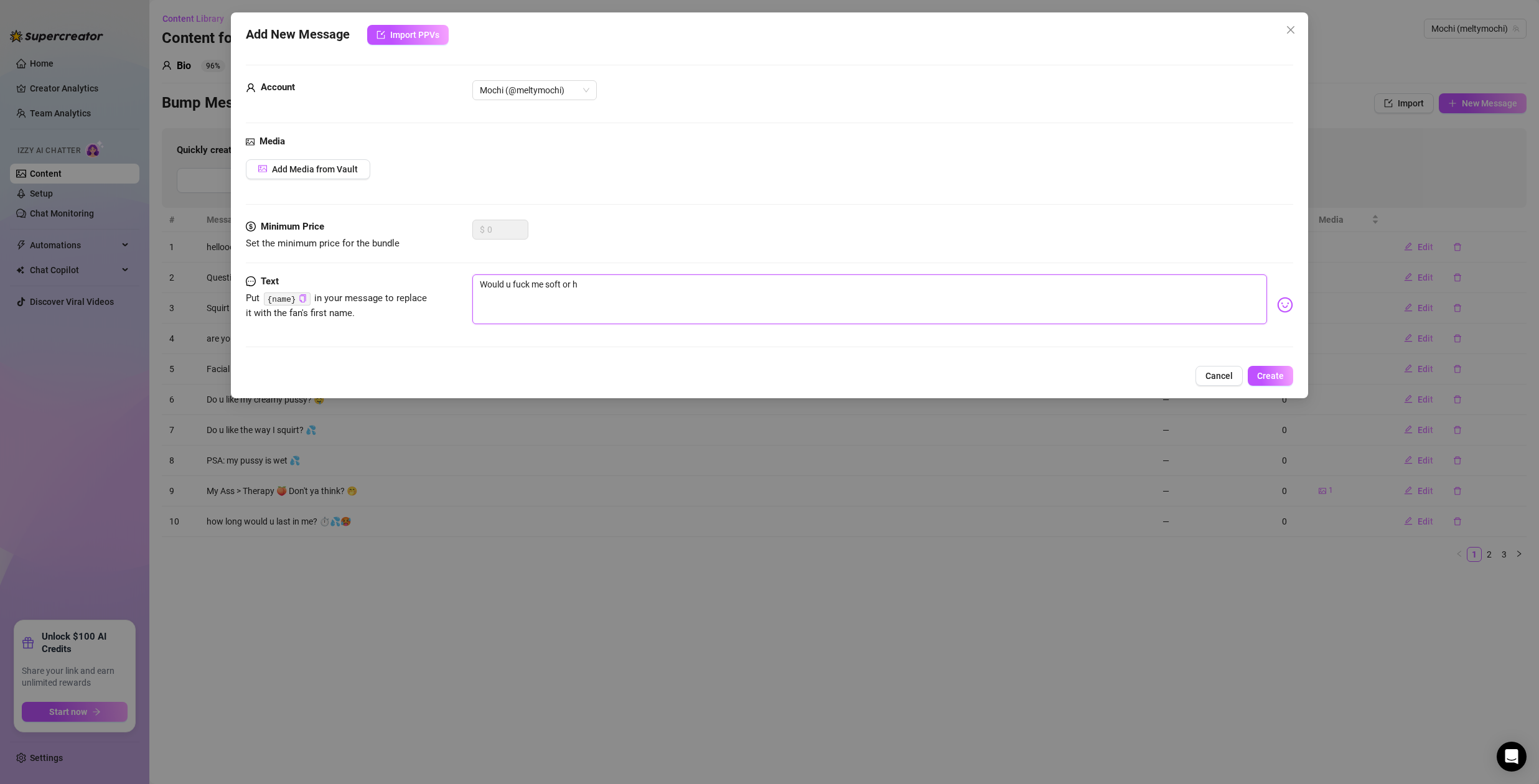
type textarea "Would u fuck me soft or ha"
type textarea "Would u fuck me soft or har"
type textarea "Would u fuck me soft or hard"
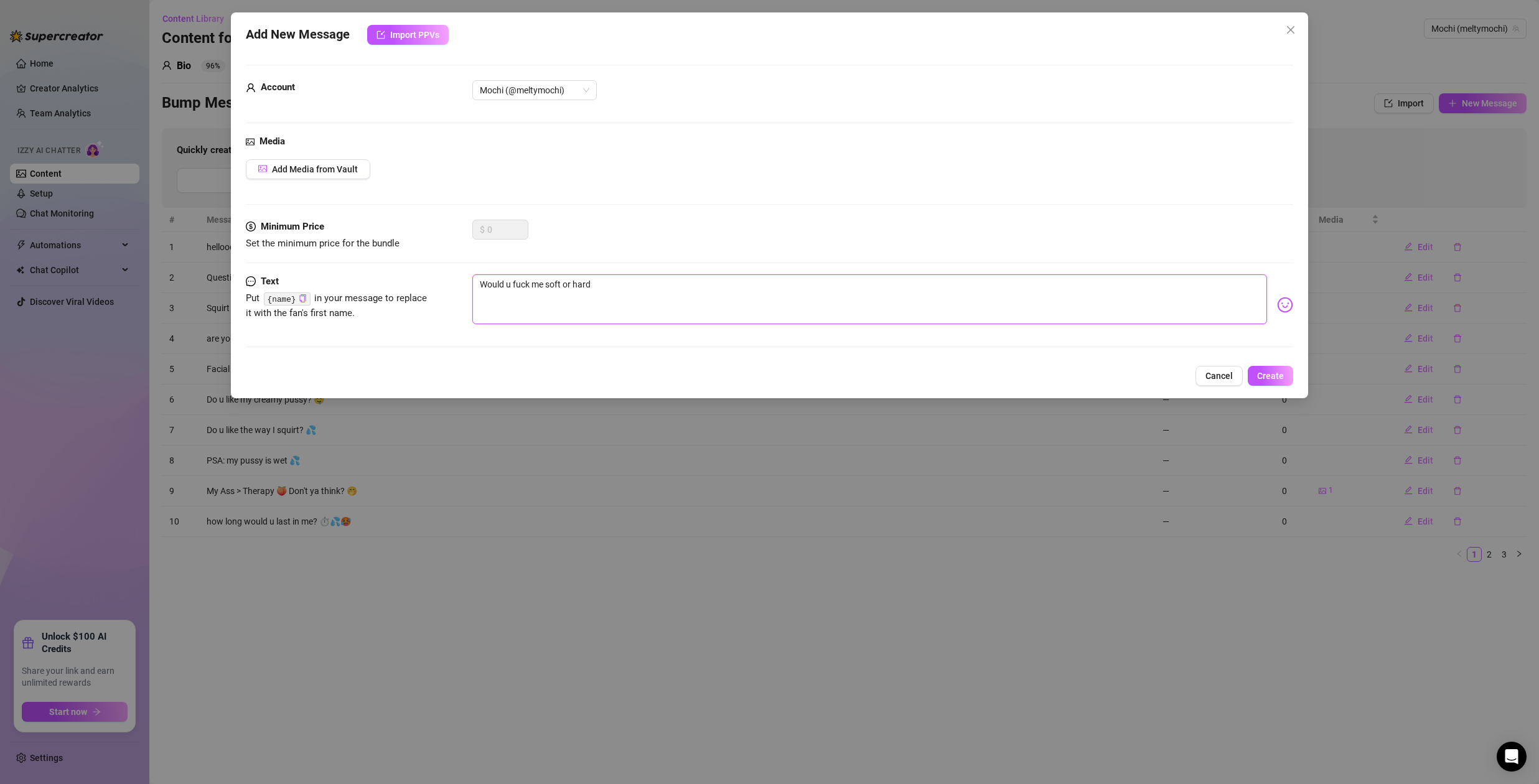
type textarea "Would u fuck me soft or hard?"
click at [542, 285] on textarea "Would u fuck me soft or hard?" at bounding box center [869, 299] width 795 height 50
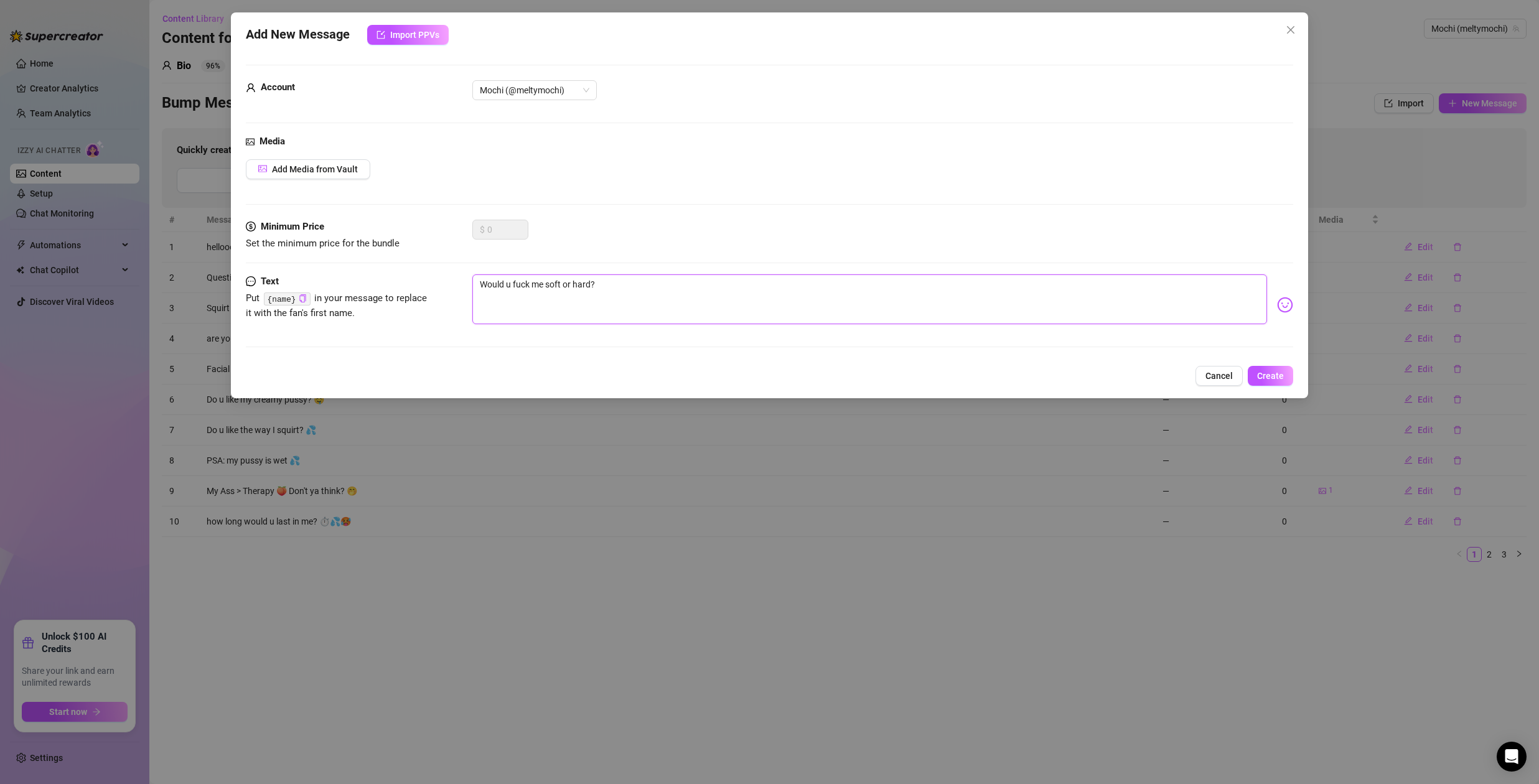
type textarea "Type your message here..."
type textarea "A"
type textarea "Ar"
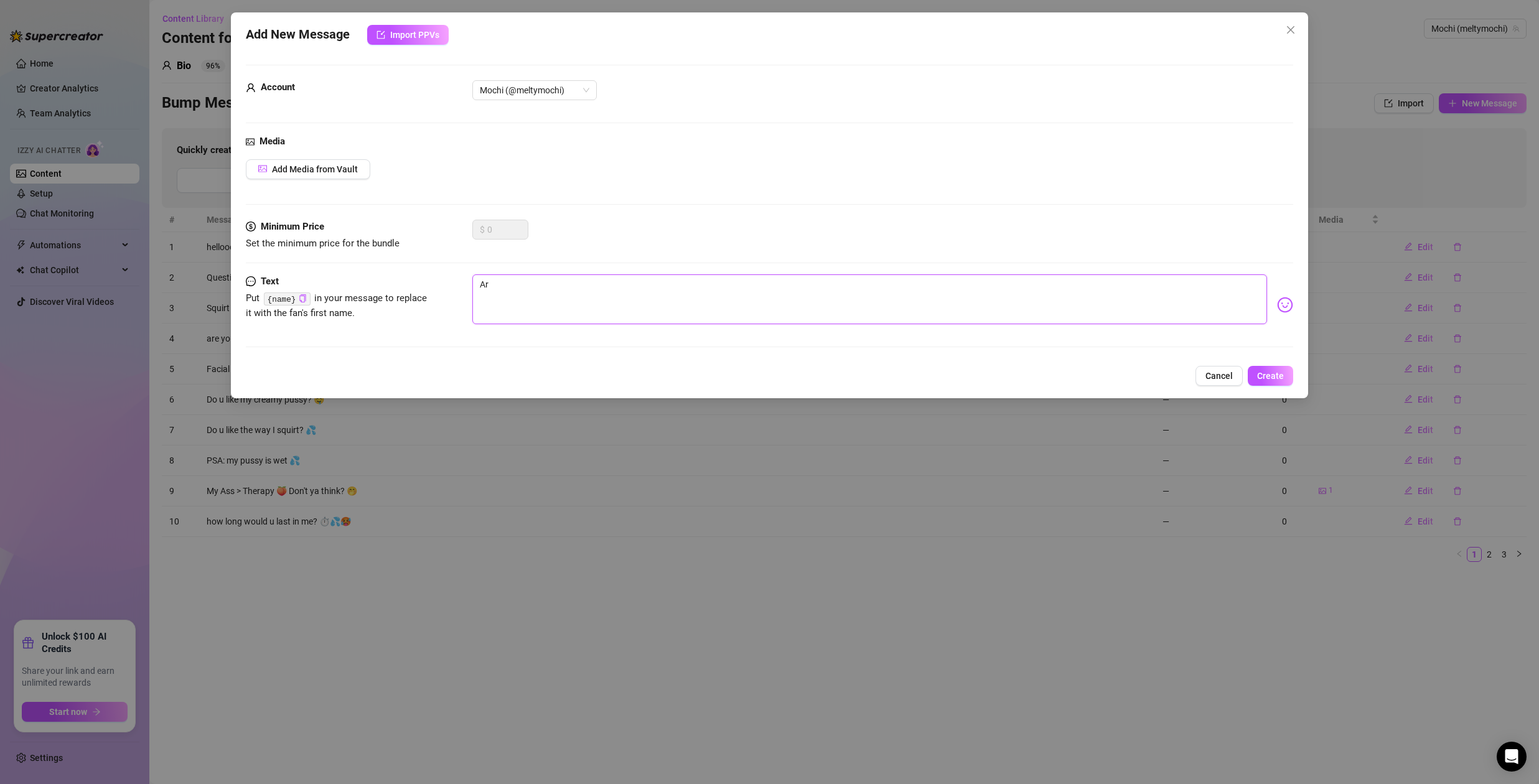
type textarea "Are"
type textarea "Are y"
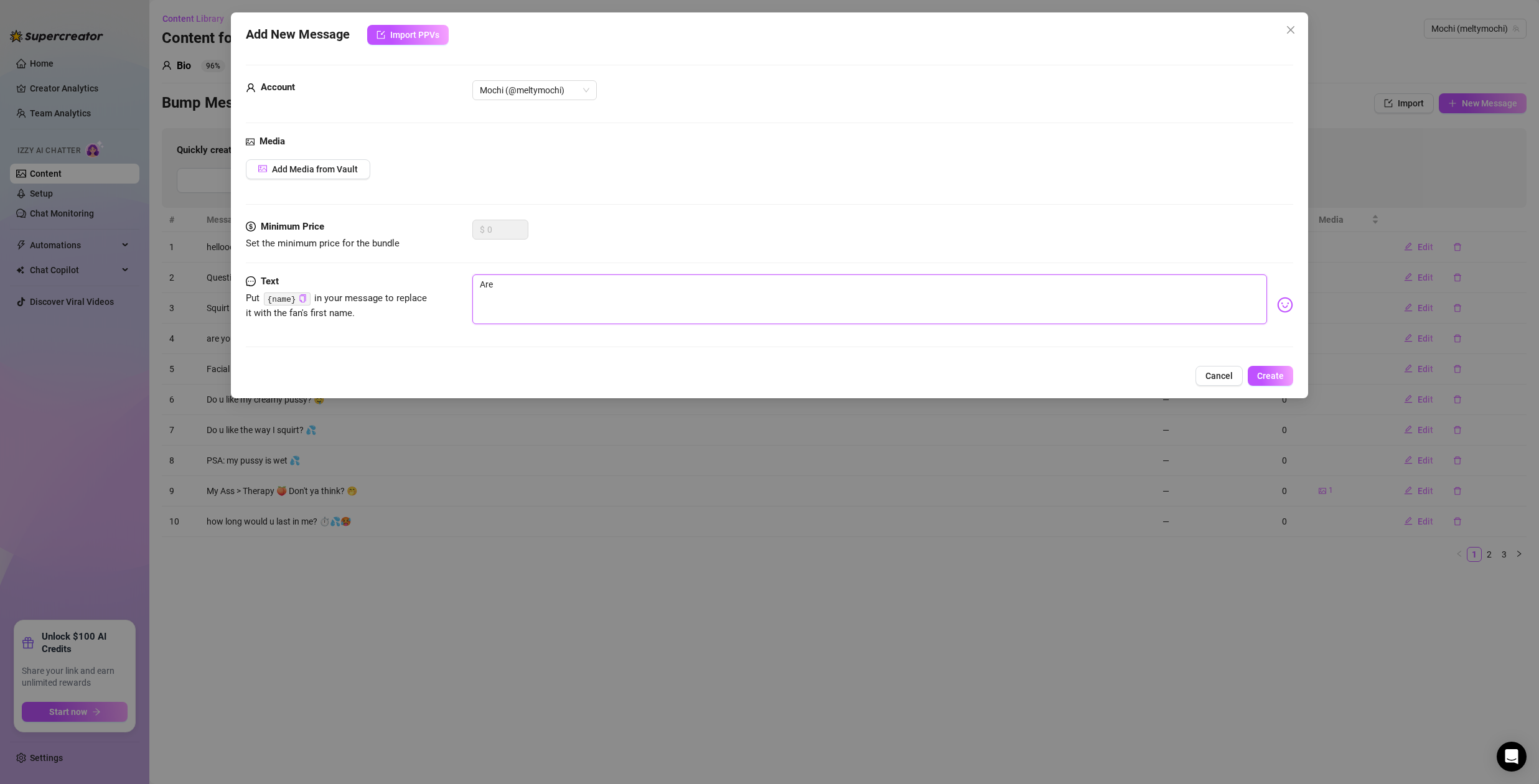
type textarea "Are y"
type textarea "Are yo"
type textarea "Are you"
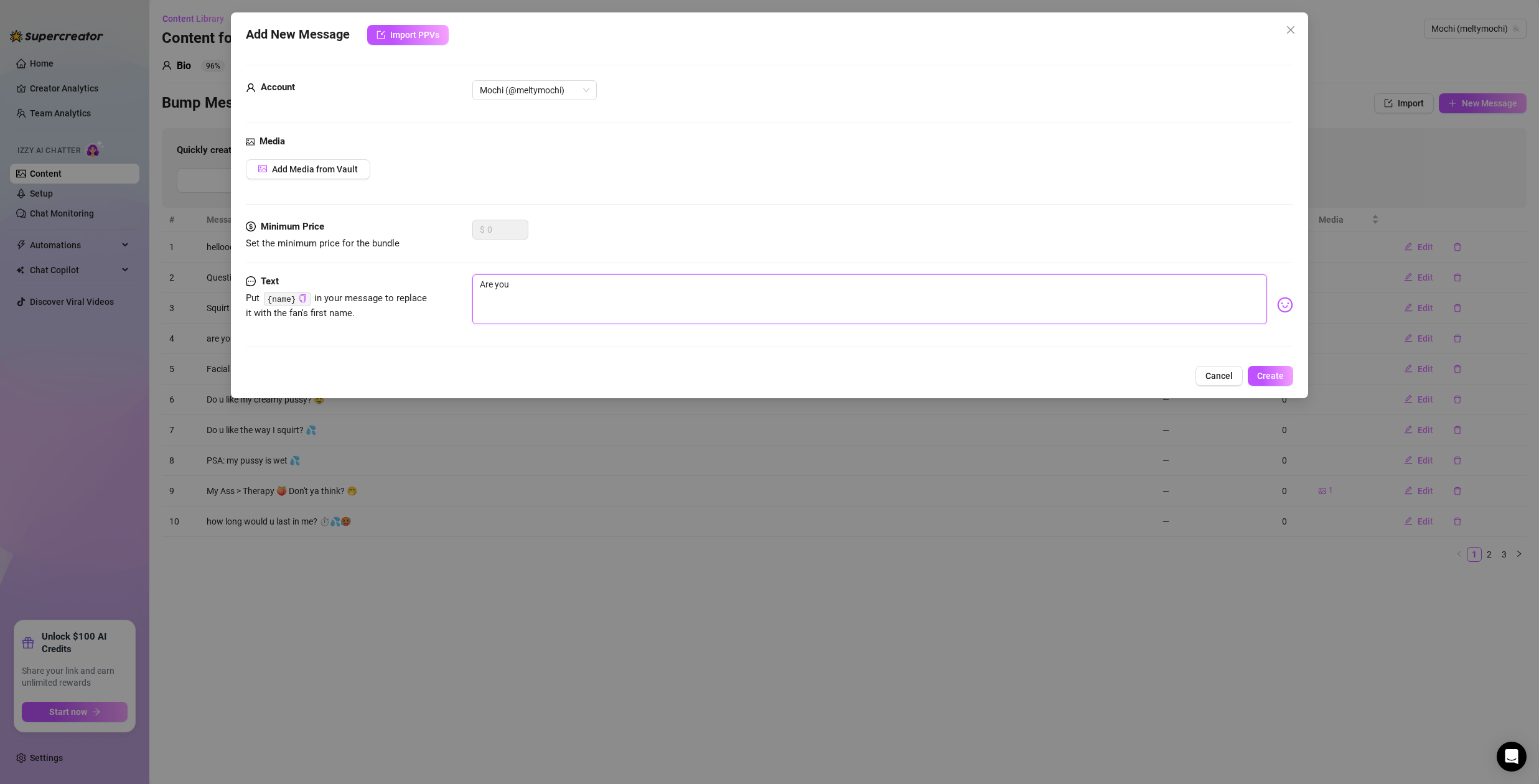
type textarea "Are you"
type textarea "Are yo"
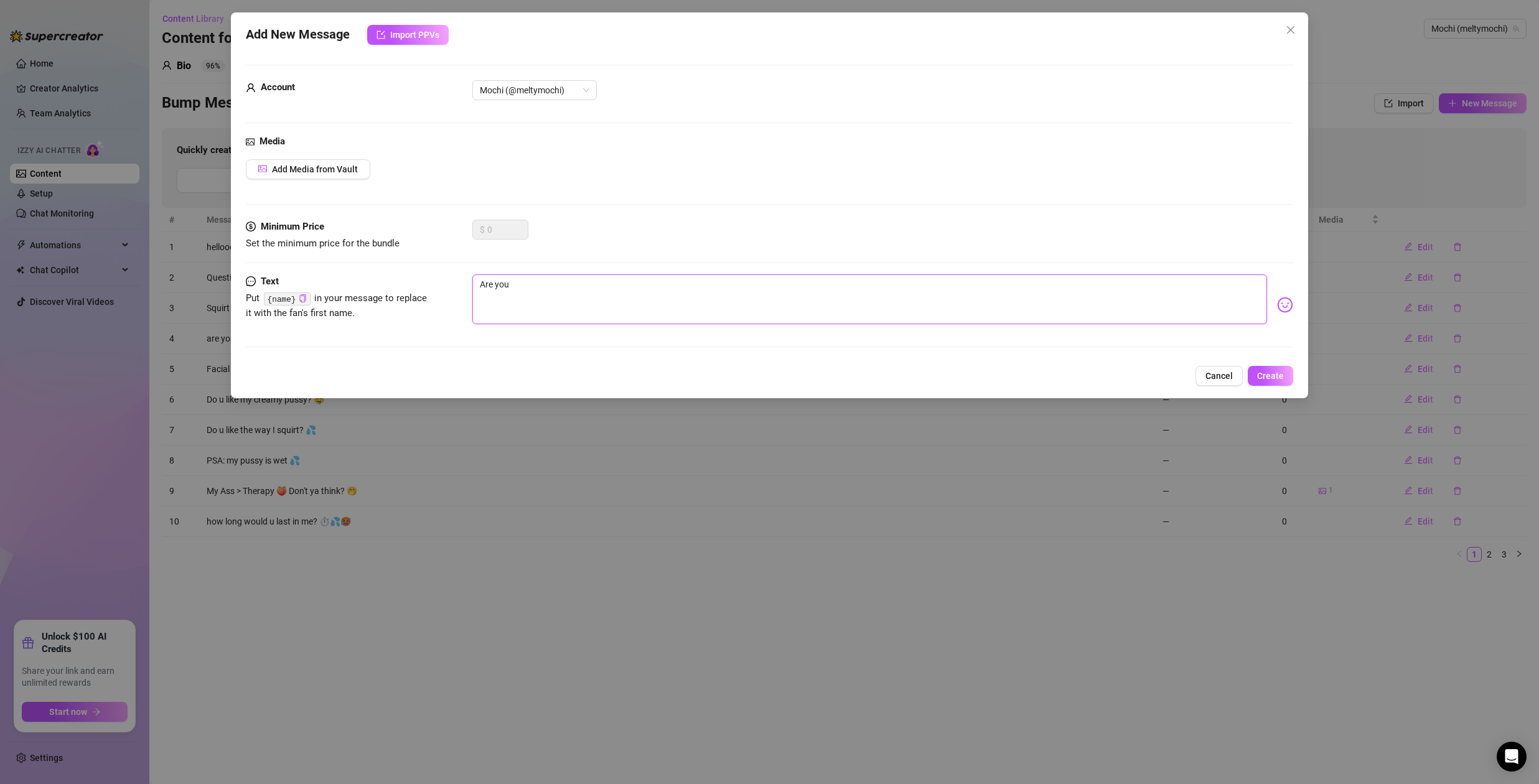
type textarea "Are yo"
type textarea "Are y"
type textarea "Are"
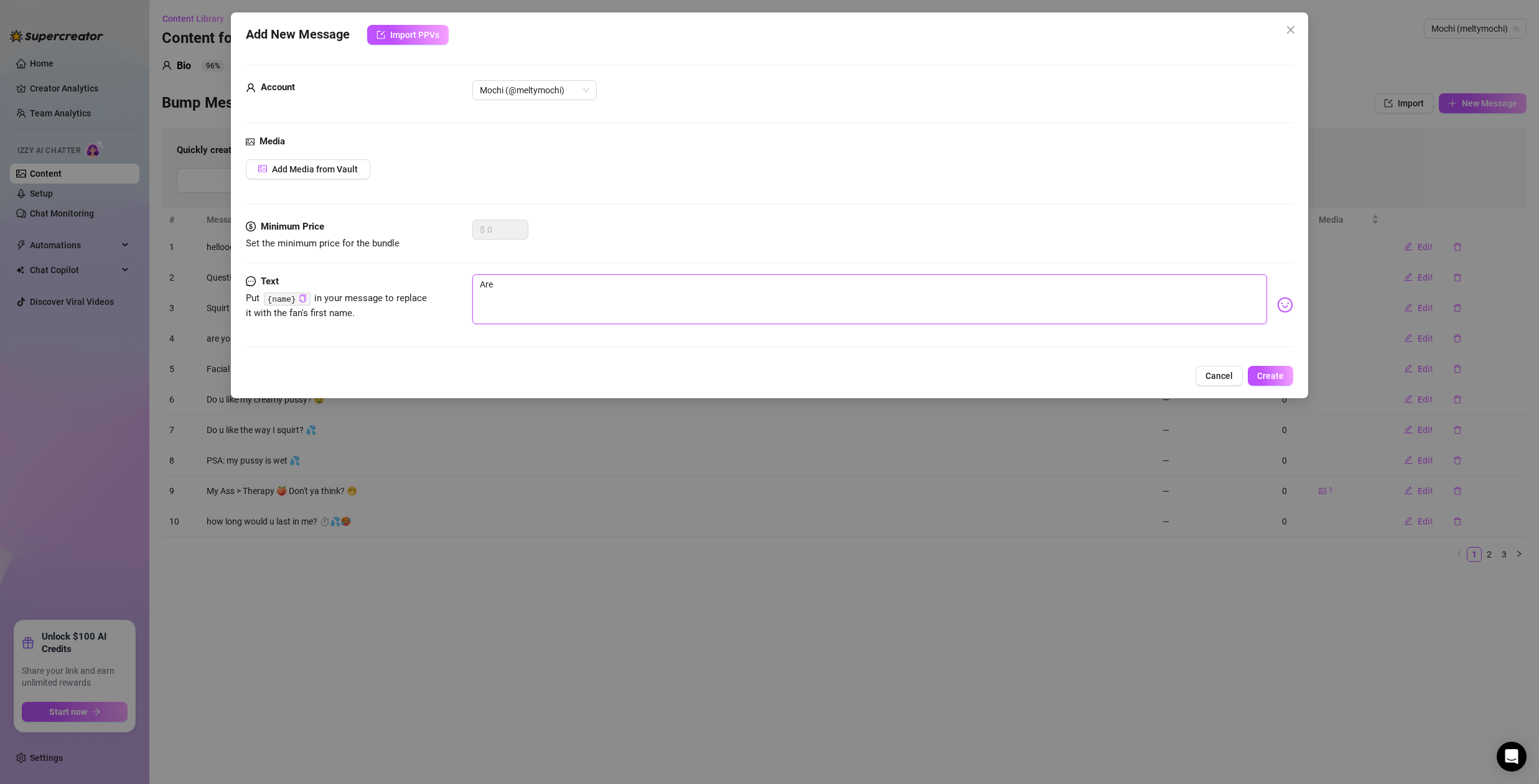
type textarea "Are"
type textarea "Ar"
type textarea "A"
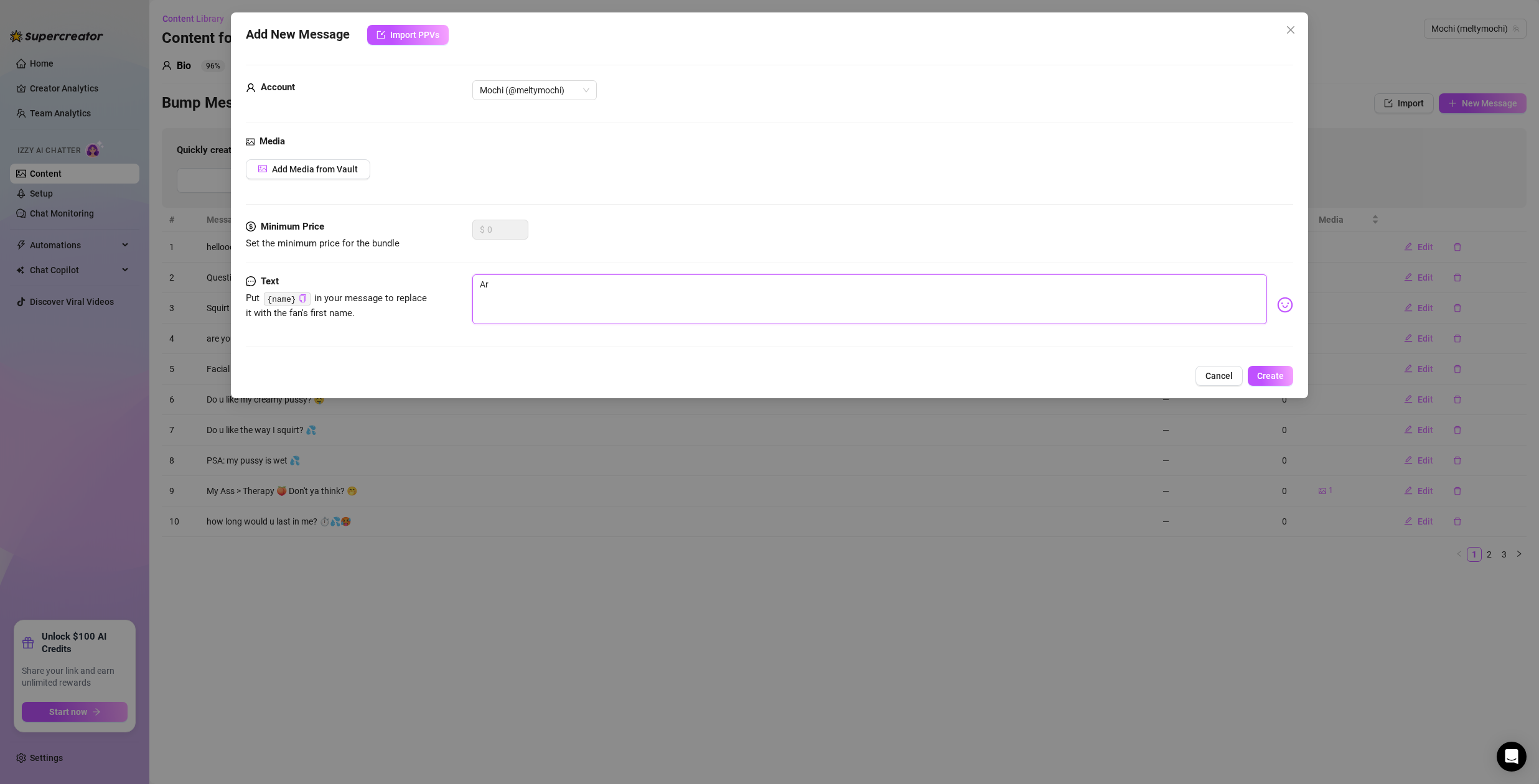
type textarea "A"
type textarea "Type your message here..."
type textarea "K"
type textarea "Ki"
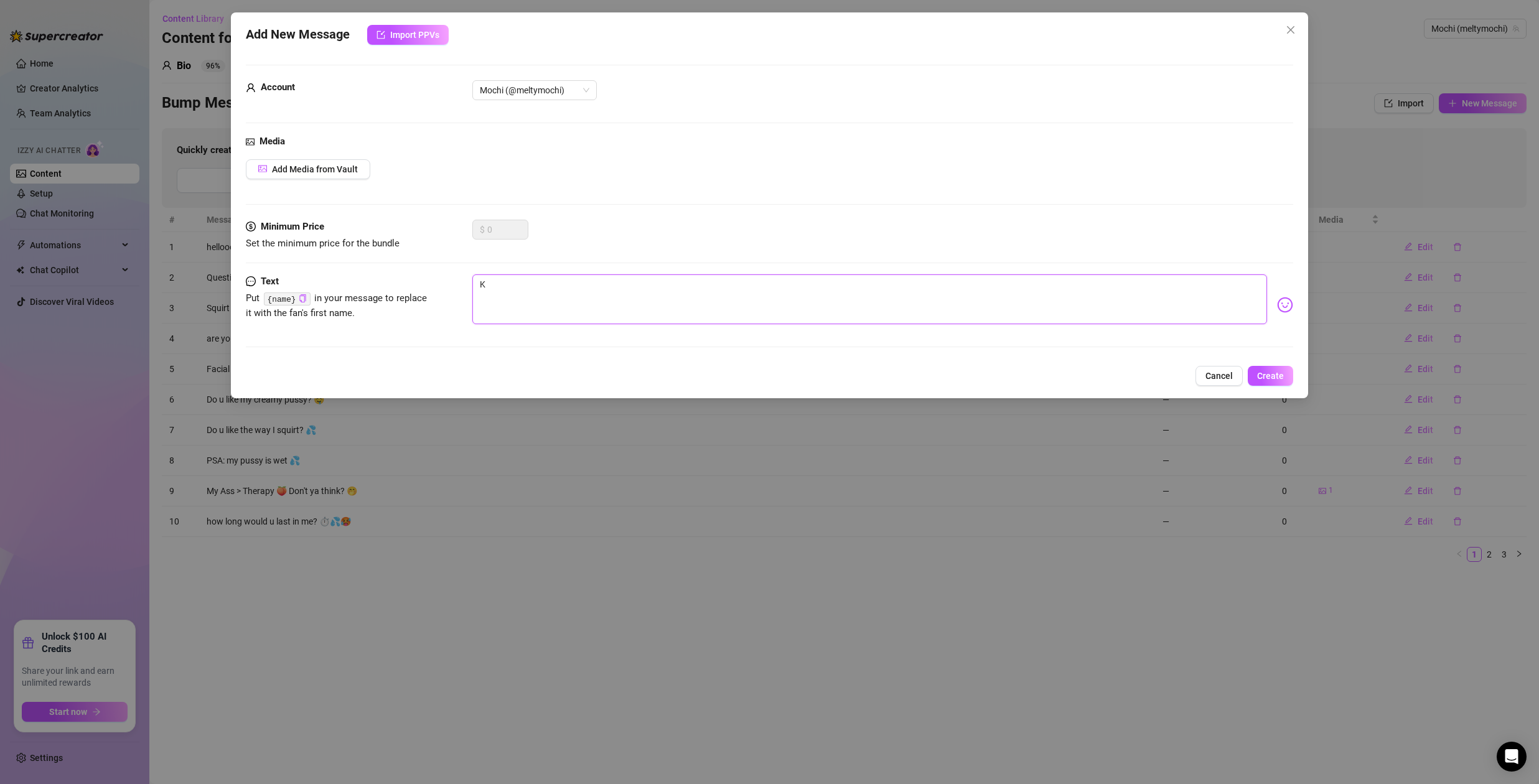
type textarea "Ki"
type textarea "Kis"
type textarea "Kiss"
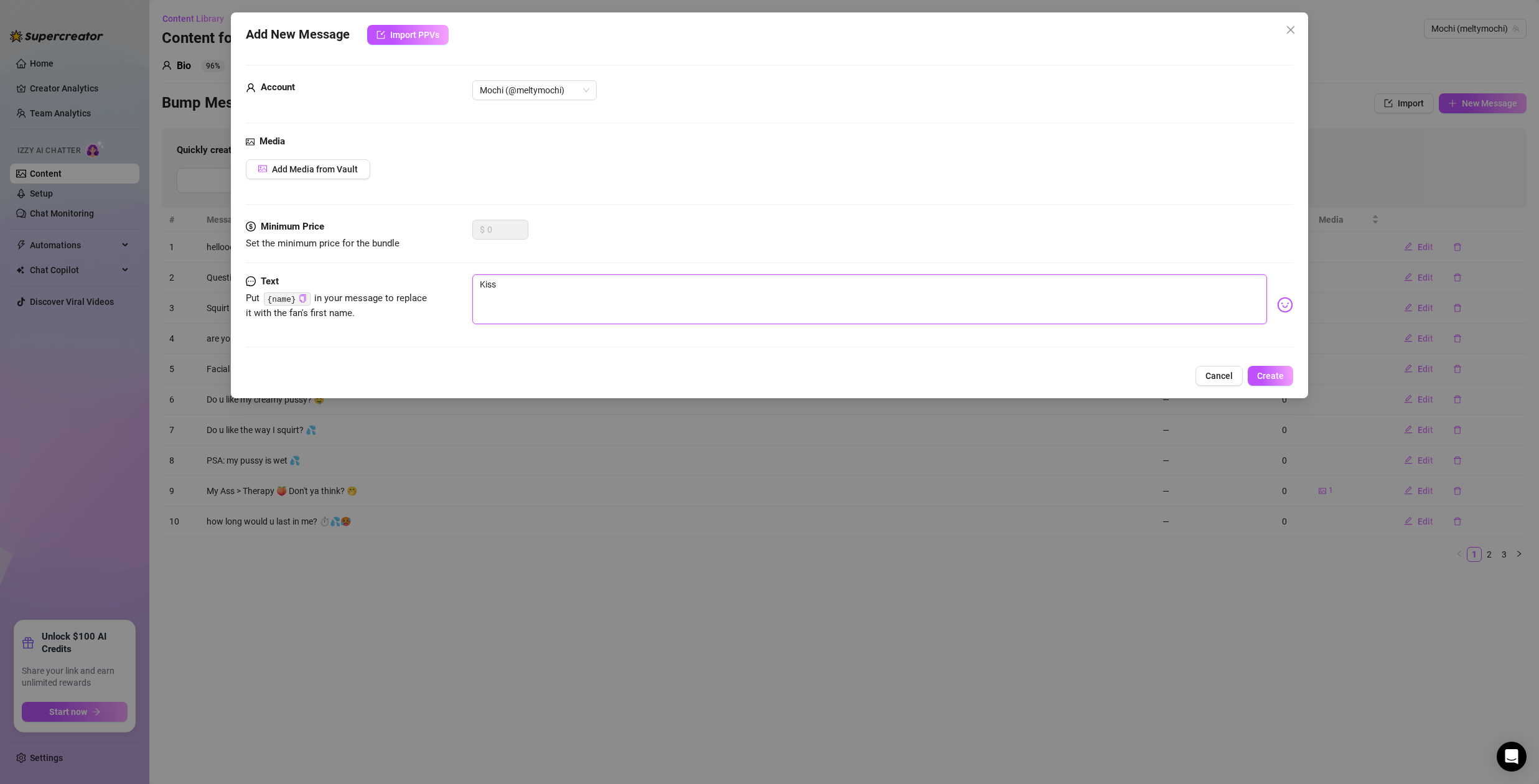
type textarea "Kiss"
type textarea "Kiss o"
type textarea "Kiss on"
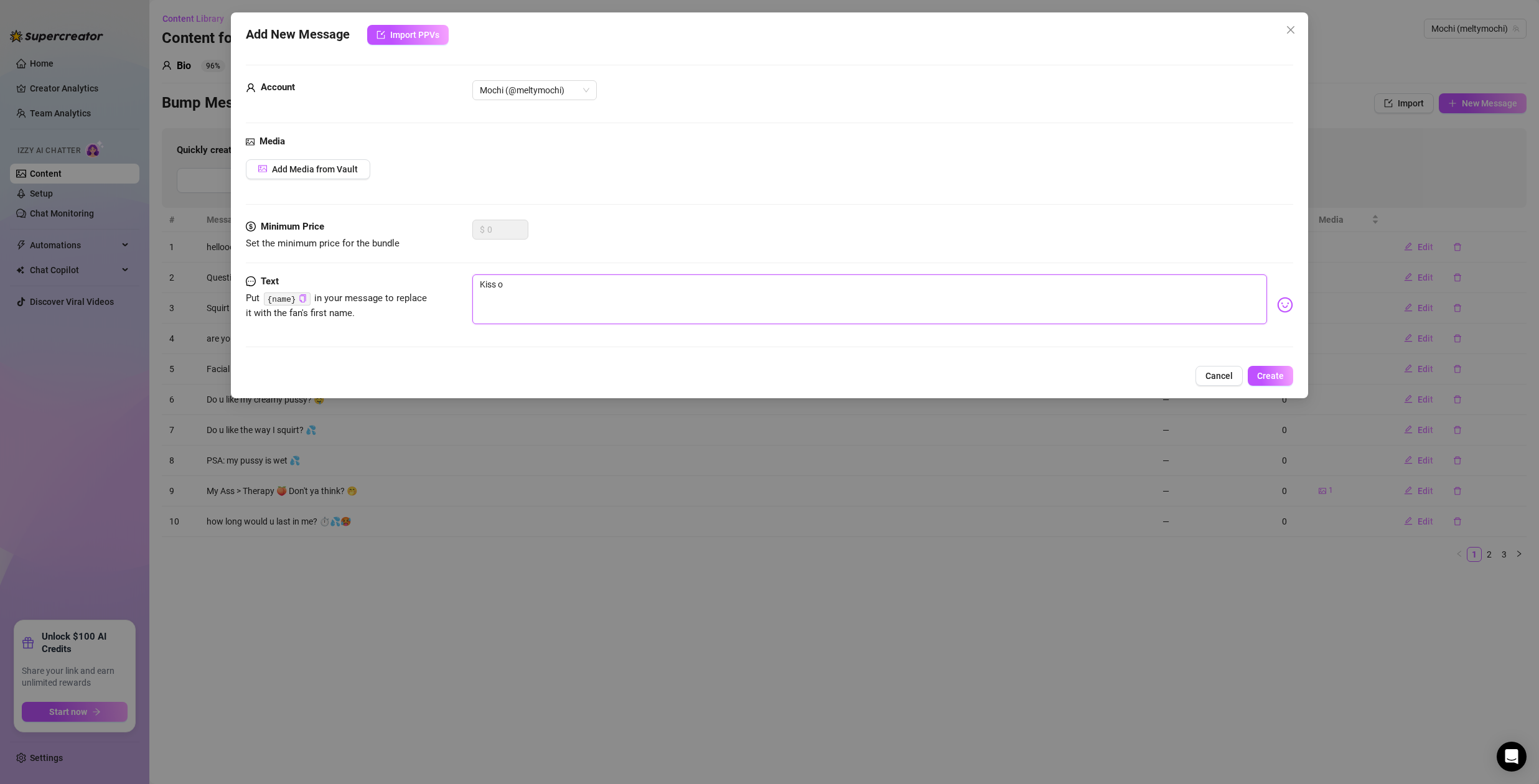
type textarea "Kiss on"
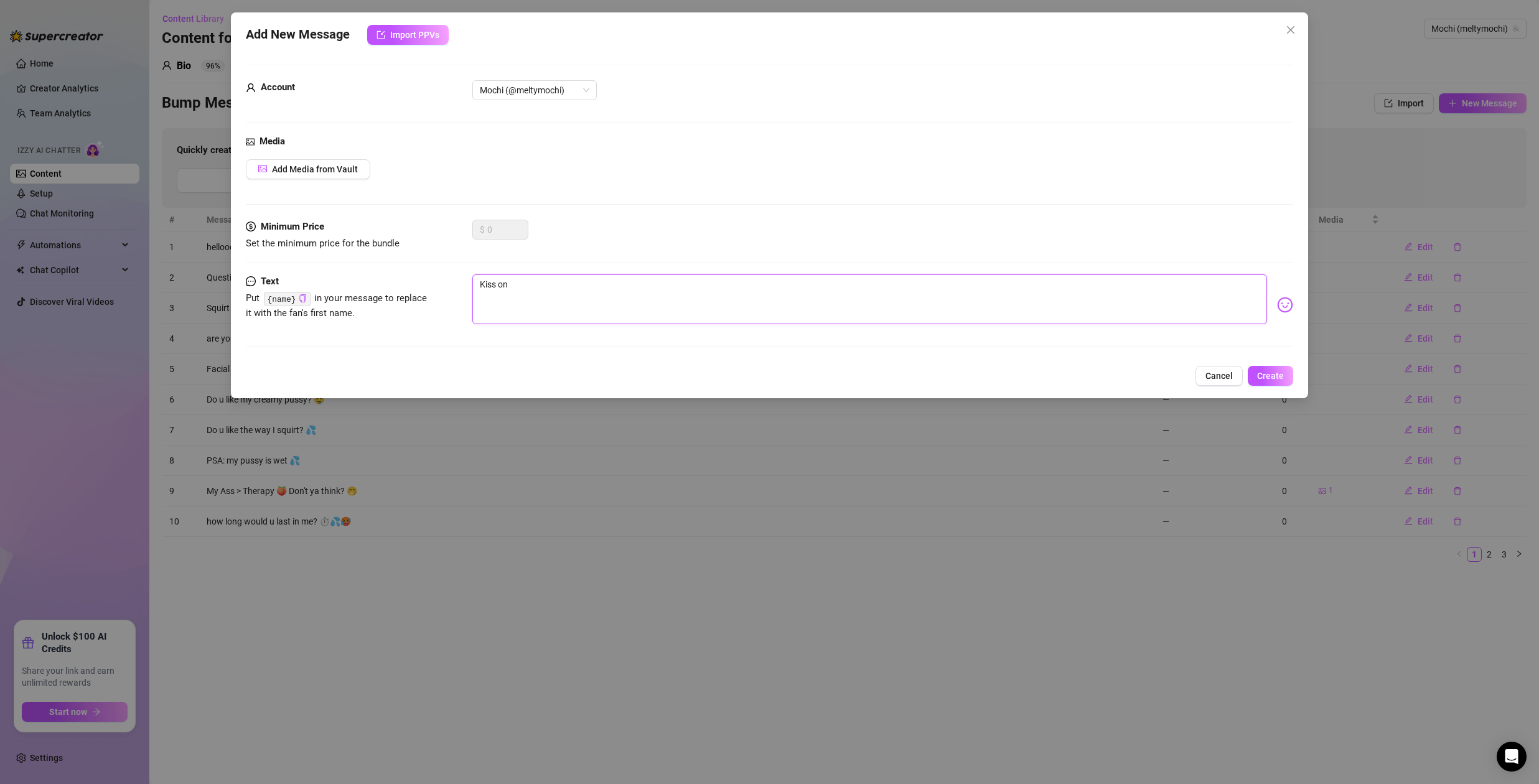
type textarea "Kiss o"
type textarea "Kiss"
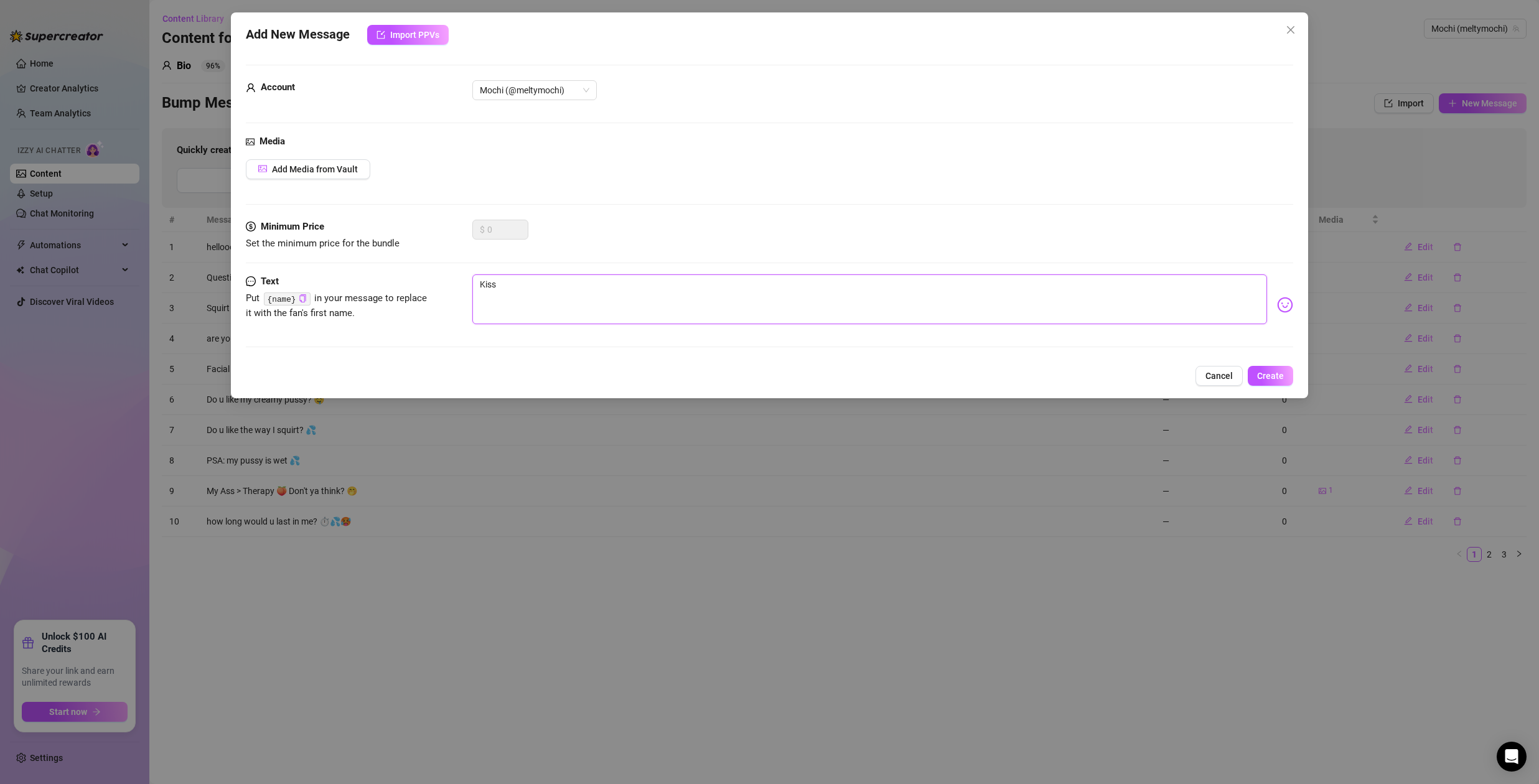
type textarea "Kiss"
type textarea "Kis"
type textarea "Ki"
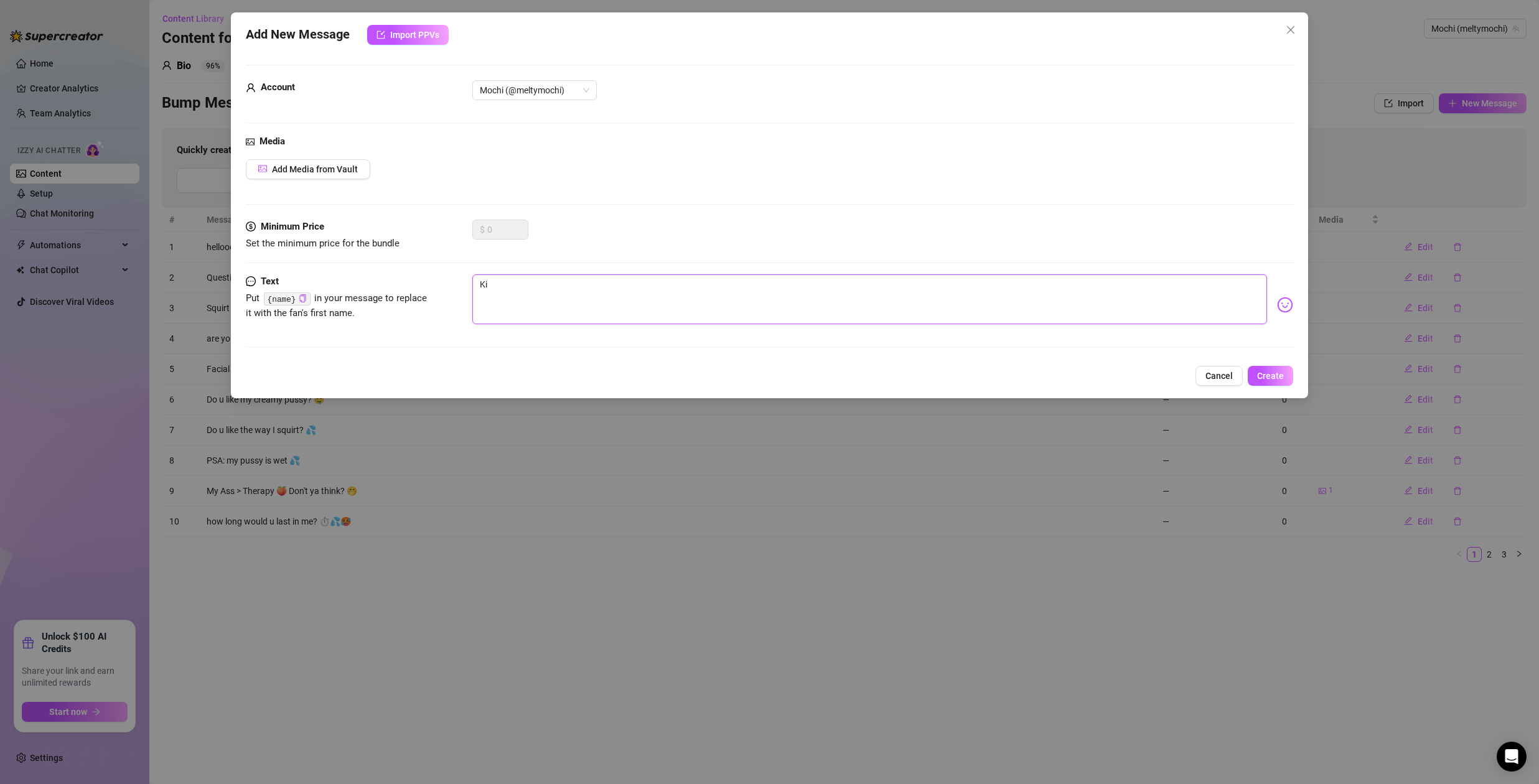
type textarea "K"
type textarea "Type your message here..."
type textarea "S"
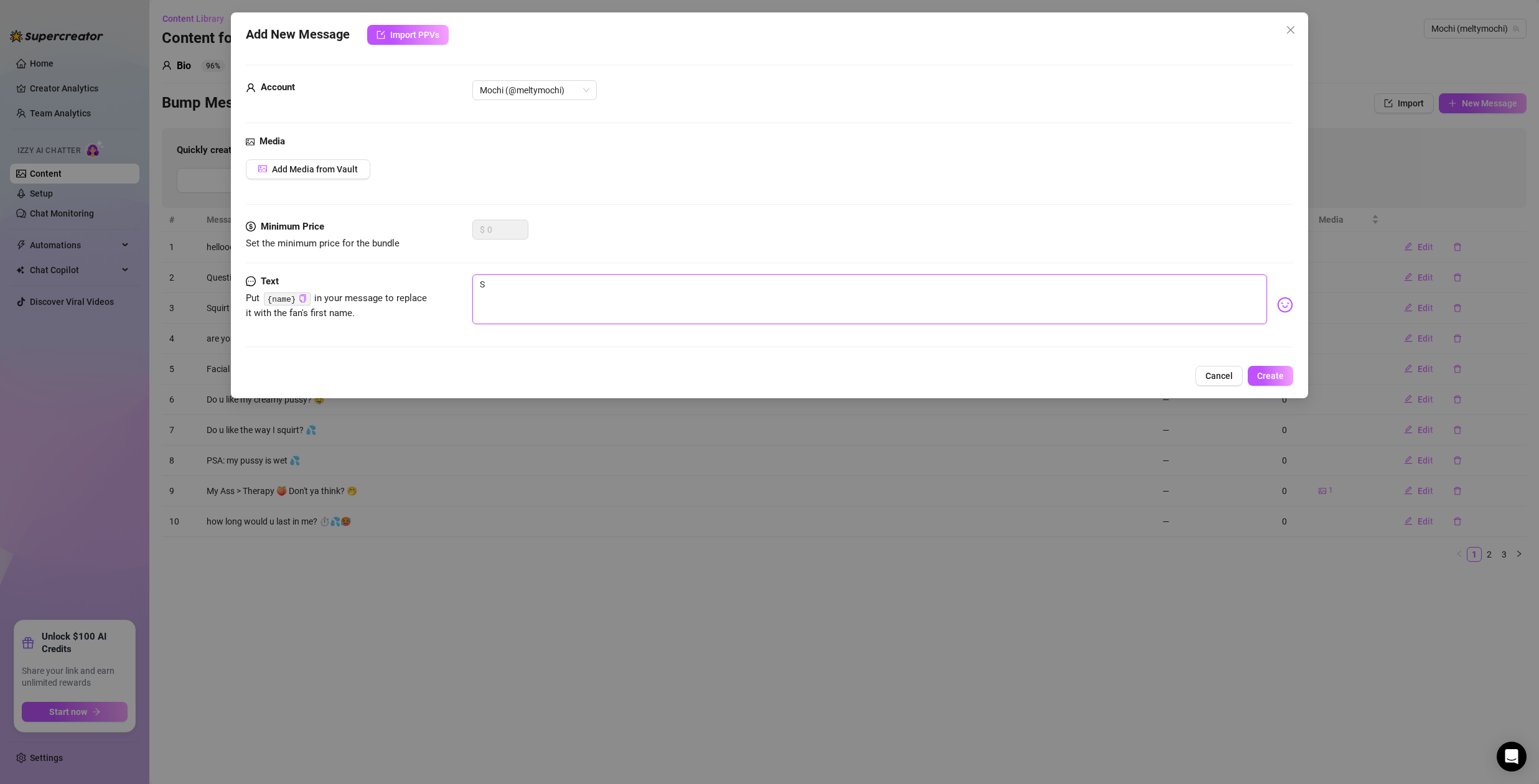
type textarea "Type your message here..."
type textarea "D"
click at [1287, 378] on button "Create" at bounding box center [1270, 376] width 45 height 20
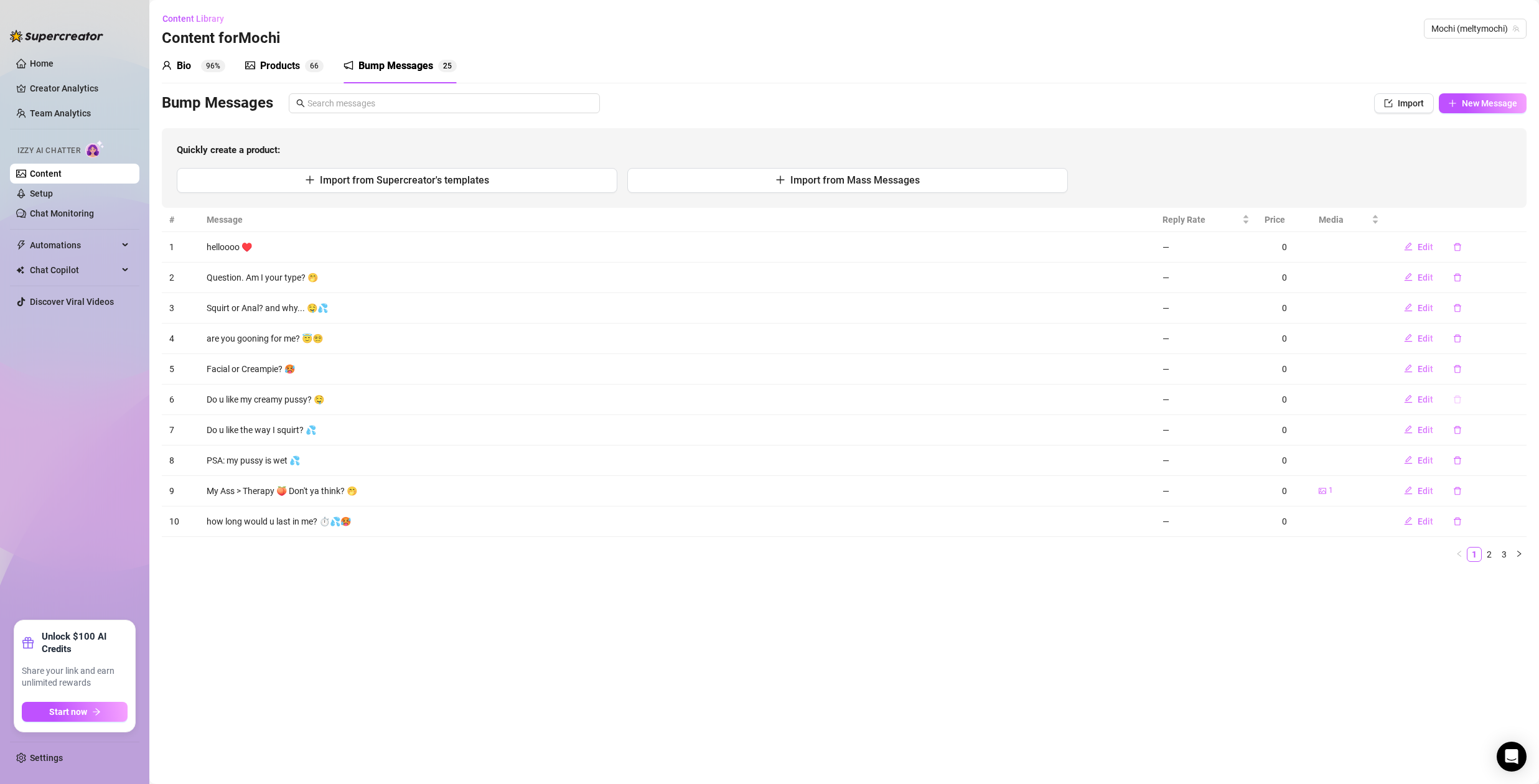
click at [1457, 400] on icon "delete" at bounding box center [1457, 399] width 9 height 9
click at [1495, 369] on span "Yes" at bounding box center [1490, 367] width 15 height 10
click at [1456, 334] on icon "delete" at bounding box center [1457, 338] width 9 height 9
click at [1502, 306] on button "Yes" at bounding box center [1490, 306] width 24 height 15
click at [1425, 337] on span "Edit" at bounding box center [1425, 338] width 16 height 10
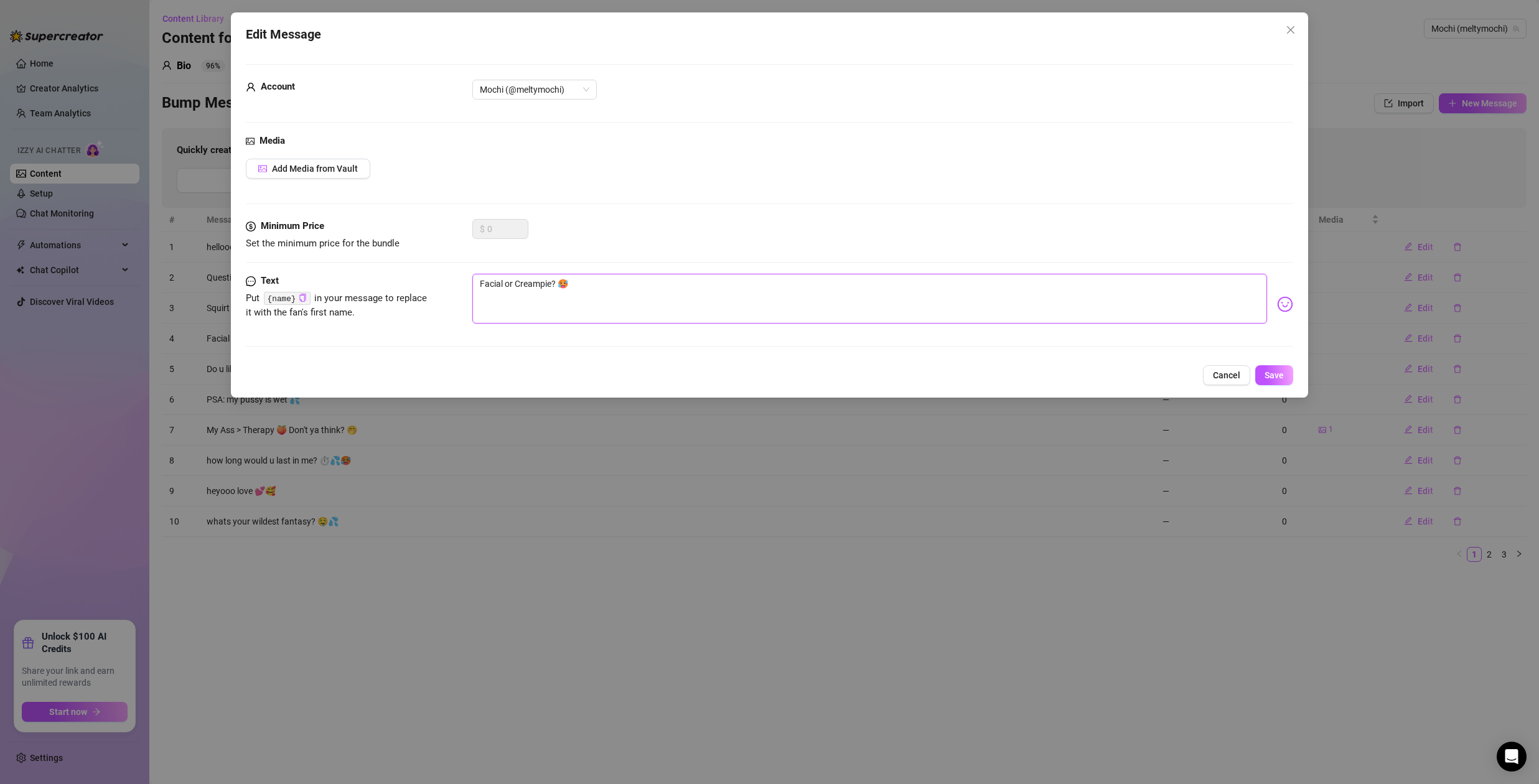
click at [534, 285] on textarea "Facial or Creampie? 🥵" at bounding box center [869, 298] width 795 height 50
click at [529, 287] on textarea "Eat me for breakfast? 🥞" at bounding box center [869, 298] width 795 height 50
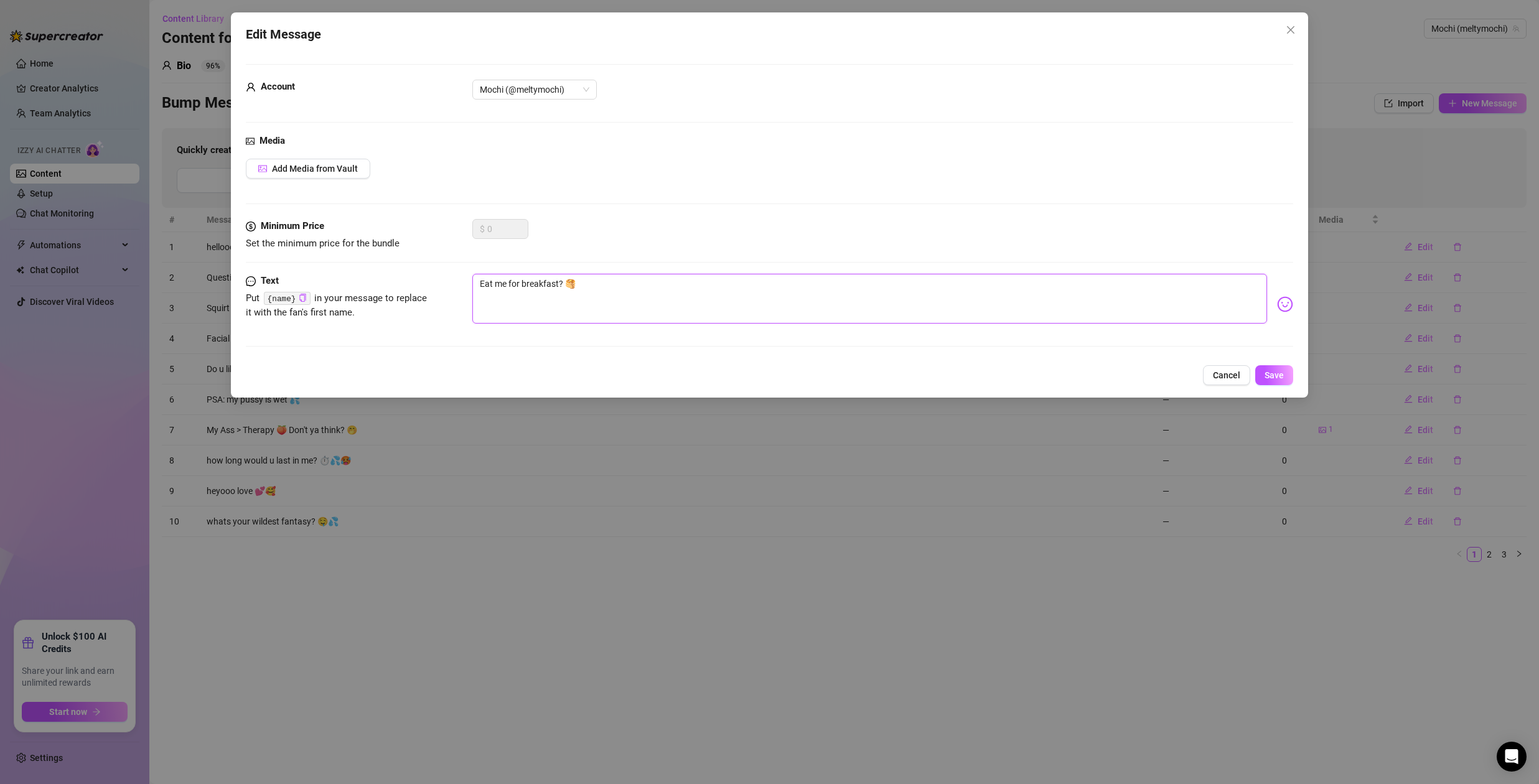
click at [529, 287] on textarea "Eat me for breakfast? 🥞" at bounding box center [869, 298] width 795 height 50
click at [1284, 375] on button "Save" at bounding box center [1274, 375] width 38 height 20
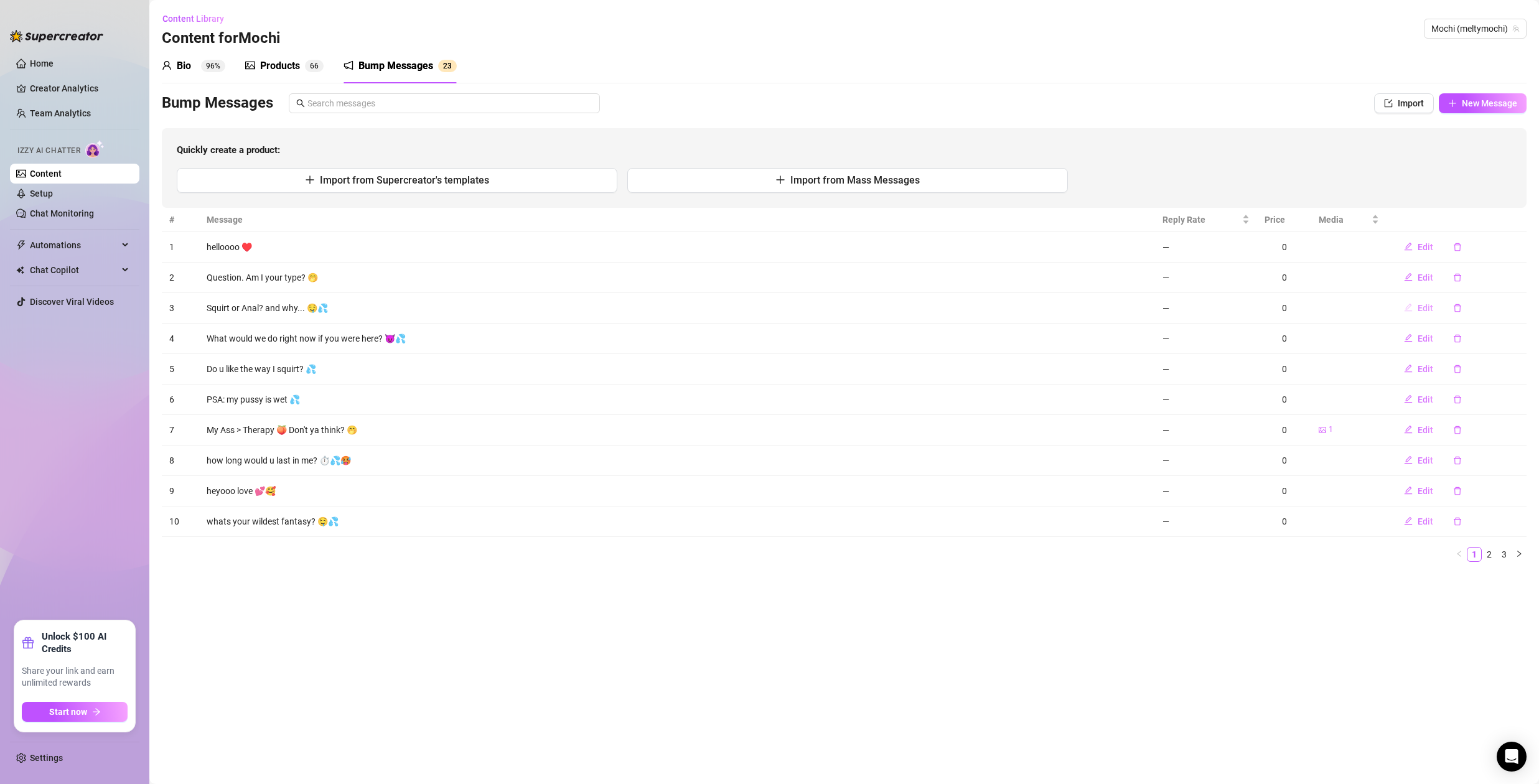
click at [1419, 308] on span "Edit" at bounding box center [1425, 308] width 16 height 10
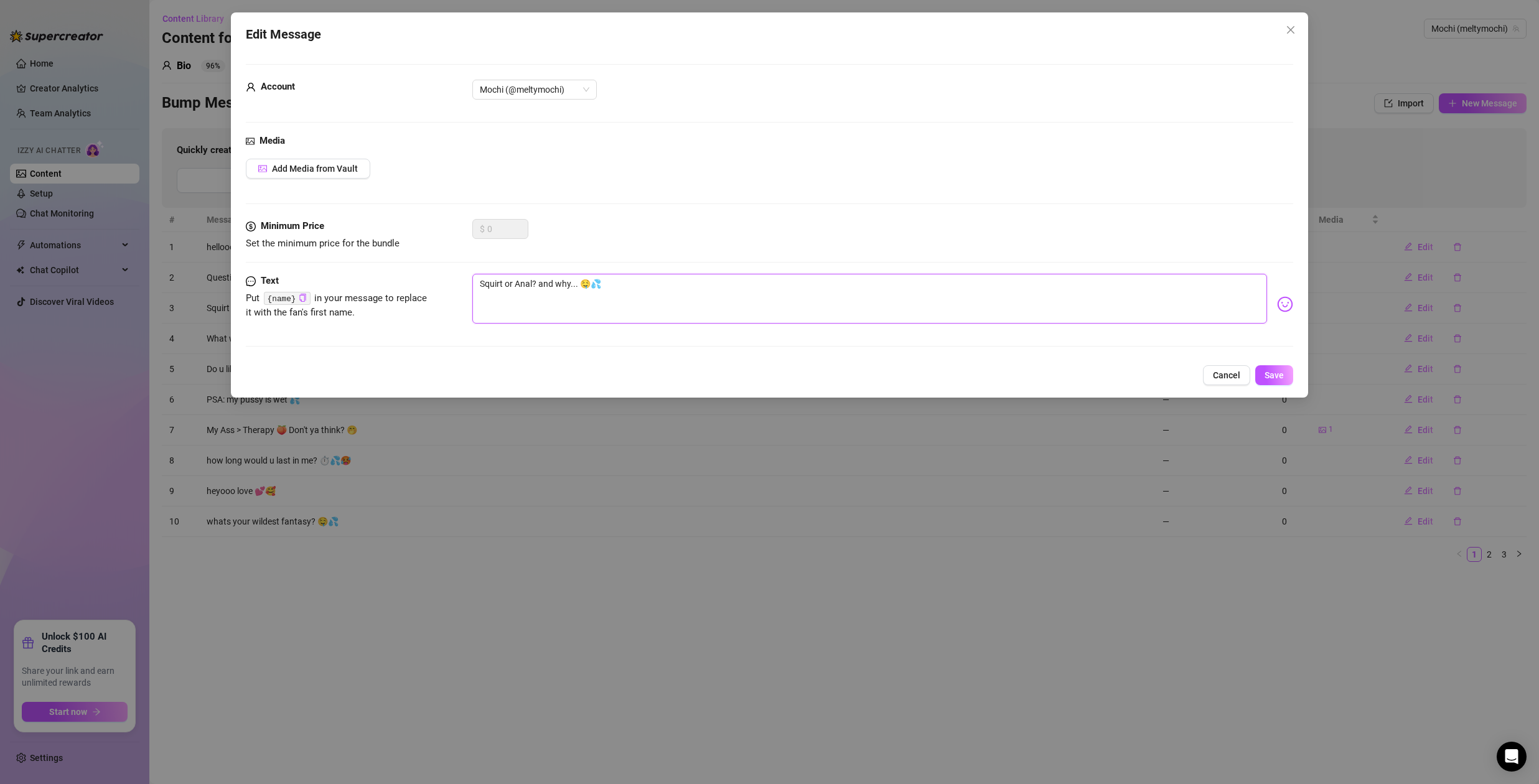
click at [563, 281] on textarea "Squirt or Anal? and why... 🤤💦" at bounding box center [869, 298] width 795 height 50
click at [1223, 381] on button "Cancel" at bounding box center [1227, 375] width 47 height 20
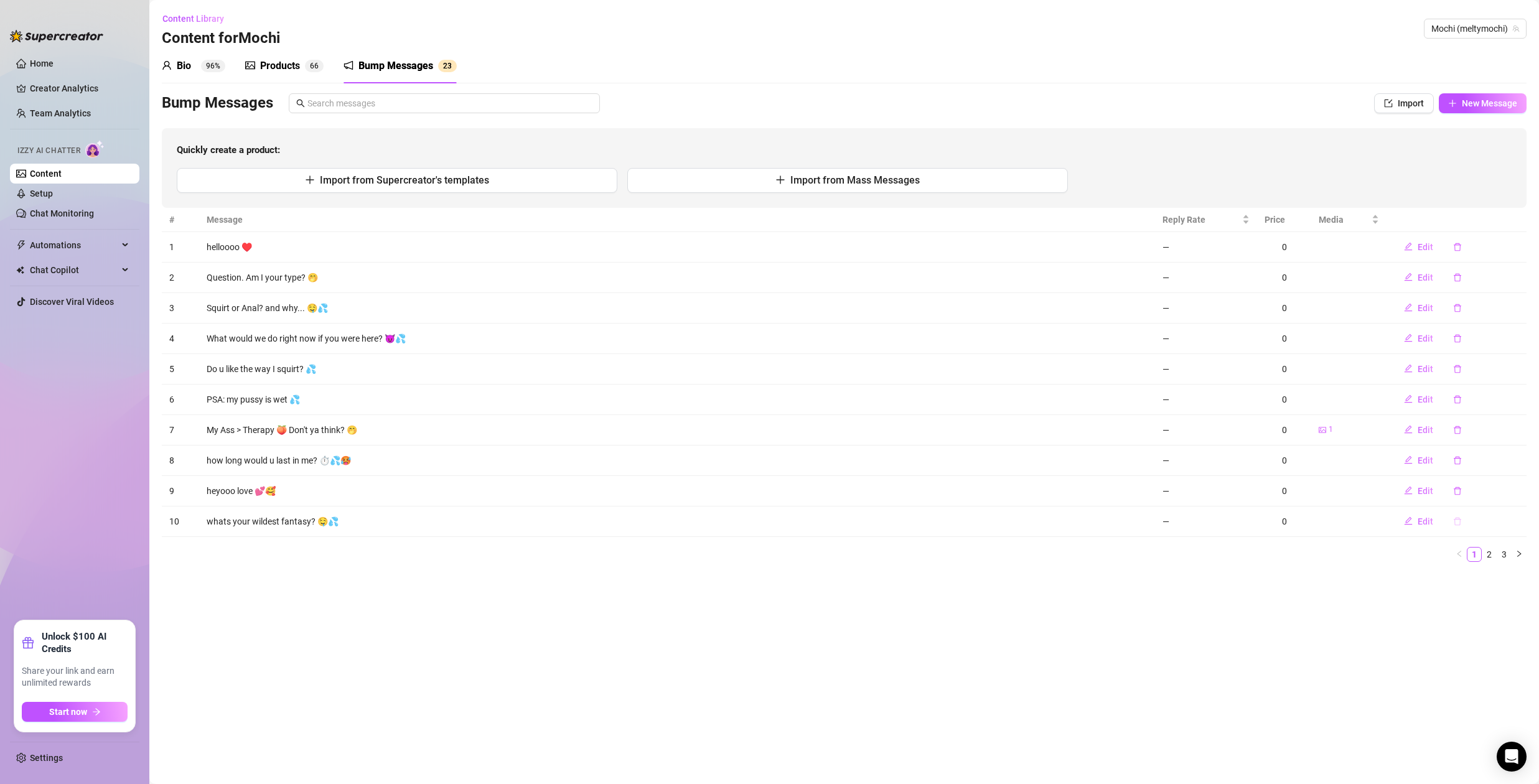
click at [1456, 520] on icon "delete" at bounding box center [1457, 521] width 9 height 9
click at [1494, 486] on span "Yes" at bounding box center [1490, 488] width 15 height 10
click at [1457, 427] on icon "delete" at bounding box center [1457, 429] width 7 height 8
click at [1497, 395] on span "Yes" at bounding box center [1490, 397] width 15 height 10
click at [1456, 423] on button "button" at bounding box center [1457, 430] width 29 height 20
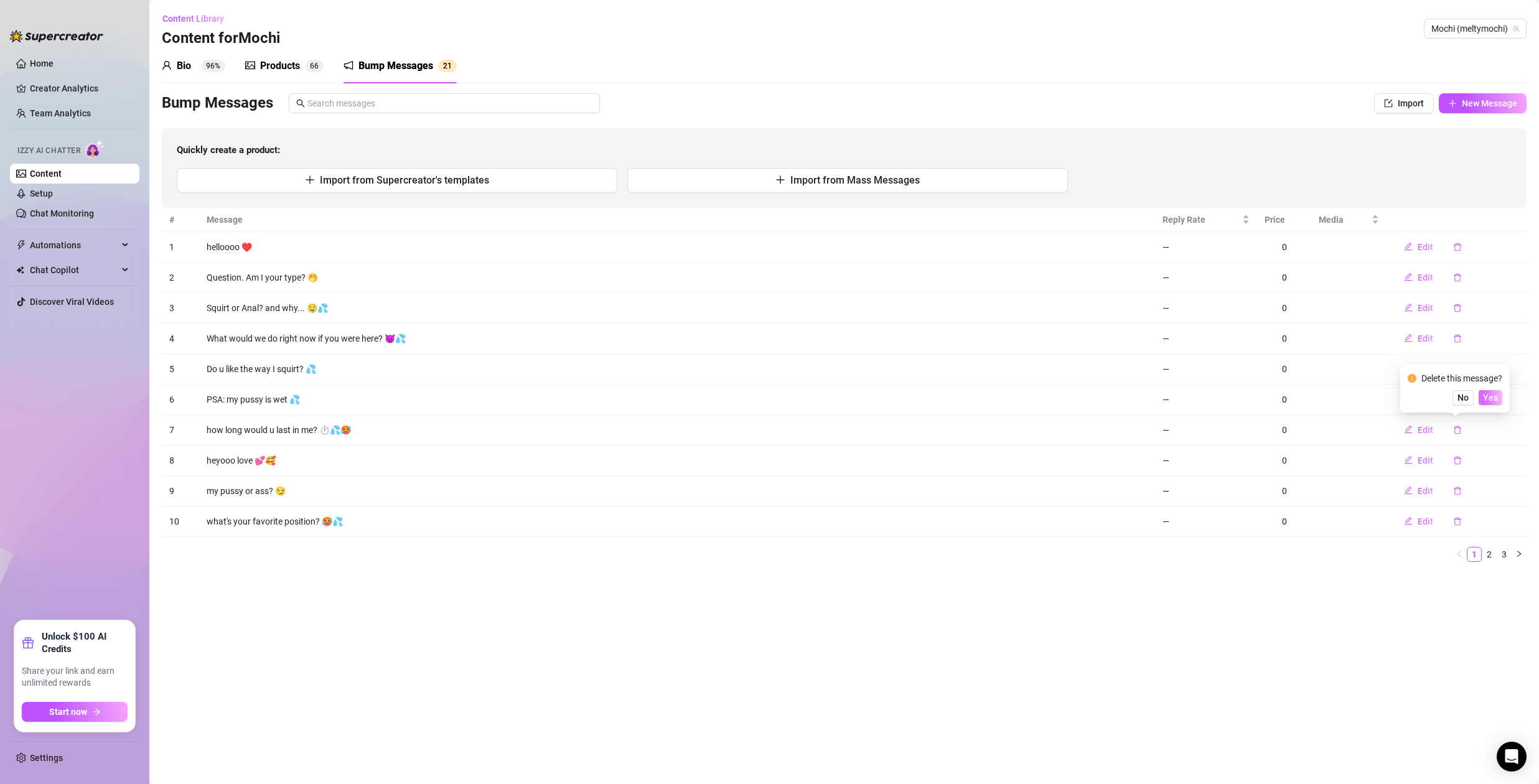
click at [1494, 396] on span "Yes" at bounding box center [1490, 397] width 15 height 10
click at [1456, 308] on icon "delete" at bounding box center [1457, 308] width 9 height 9
click at [1486, 275] on span "Yes" at bounding box center [1490, 275] width 15 height 10
click at [1465, 103] on span "New Message" at bounding box center [1489, 103] width 55 height 10
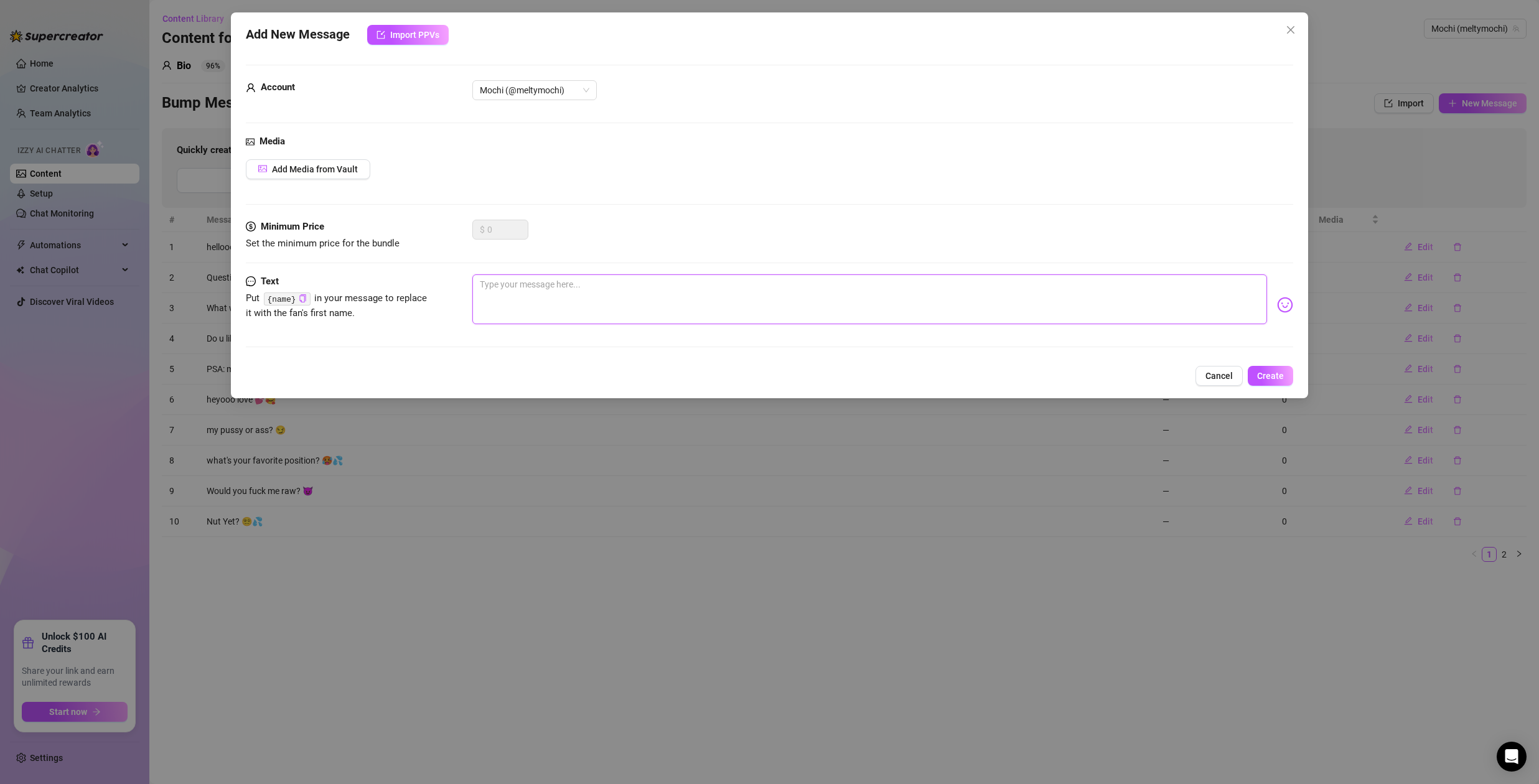
click at [519, 288] on textarea at bounding box center [869, 299] width 795 height 50
drag, startPoint x: 546, startPoint y: 285, endPoint x: 771, endPoint y: 299, distance: 225.4
click at [765, 298] on textarea "am I cute enough to fuck?" at bounding box center [869, 299] width 795 height 50
click at [1277, 308] on img at bounding box center [1285, 304] width 16 height 16
click at [1277, 304] on img at bounding box center [1285, 304] width 16 height 16
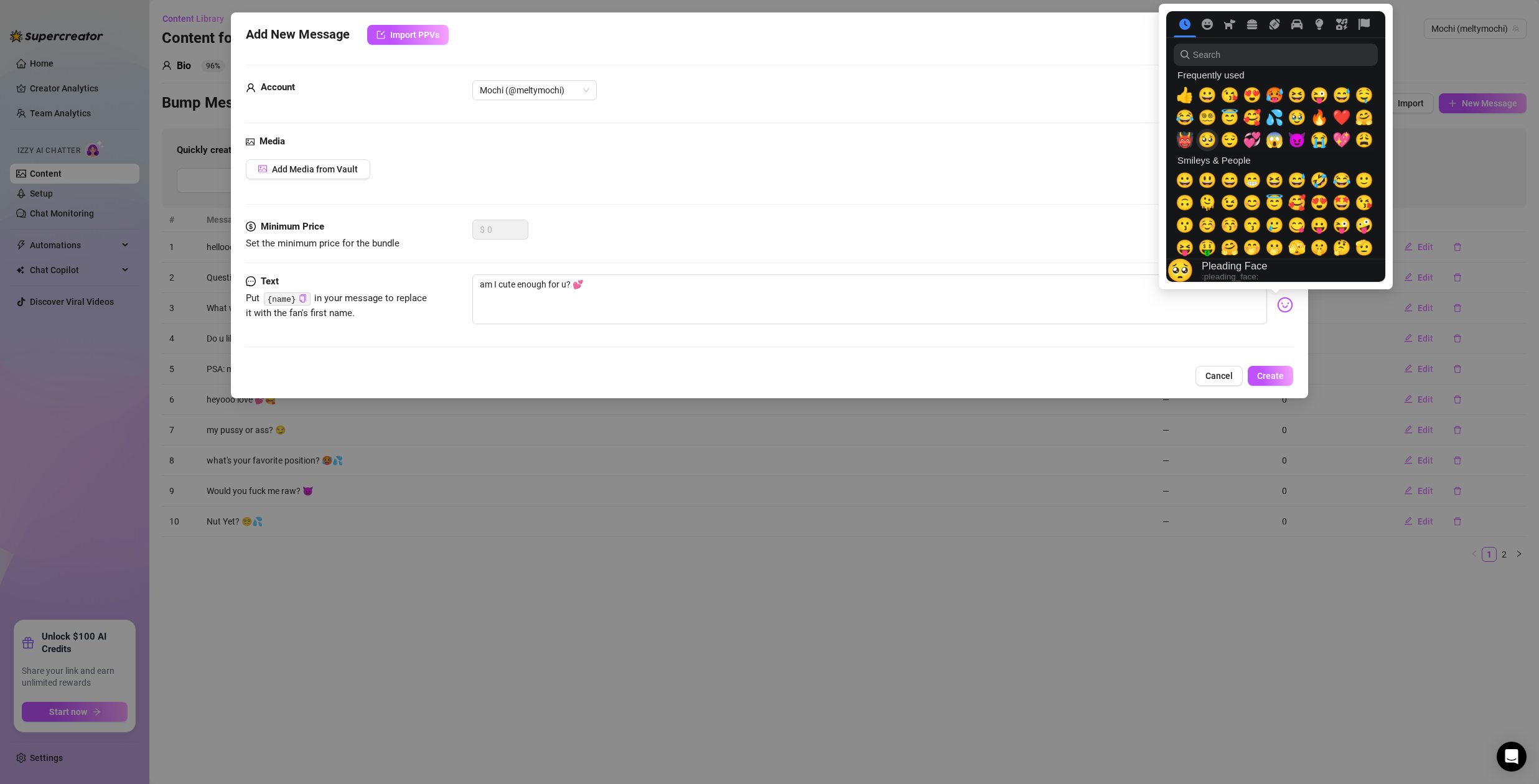
click at [1204, 141] on span "🥺" at bounding box center [1207, 140] width 18 height 18
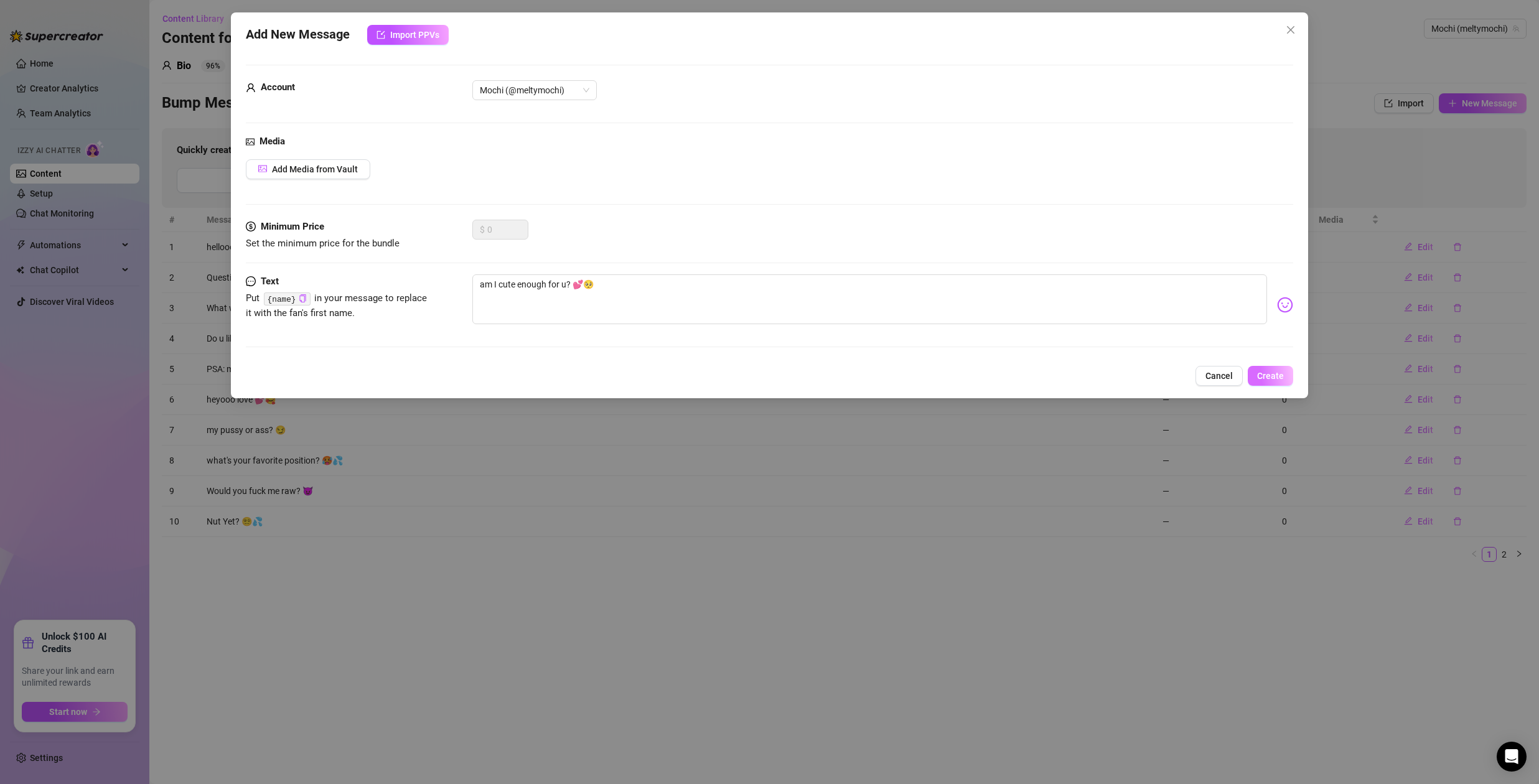
click at [1277, 378] on span "Create" at bounding box center [1270, 375] width 27 height 10
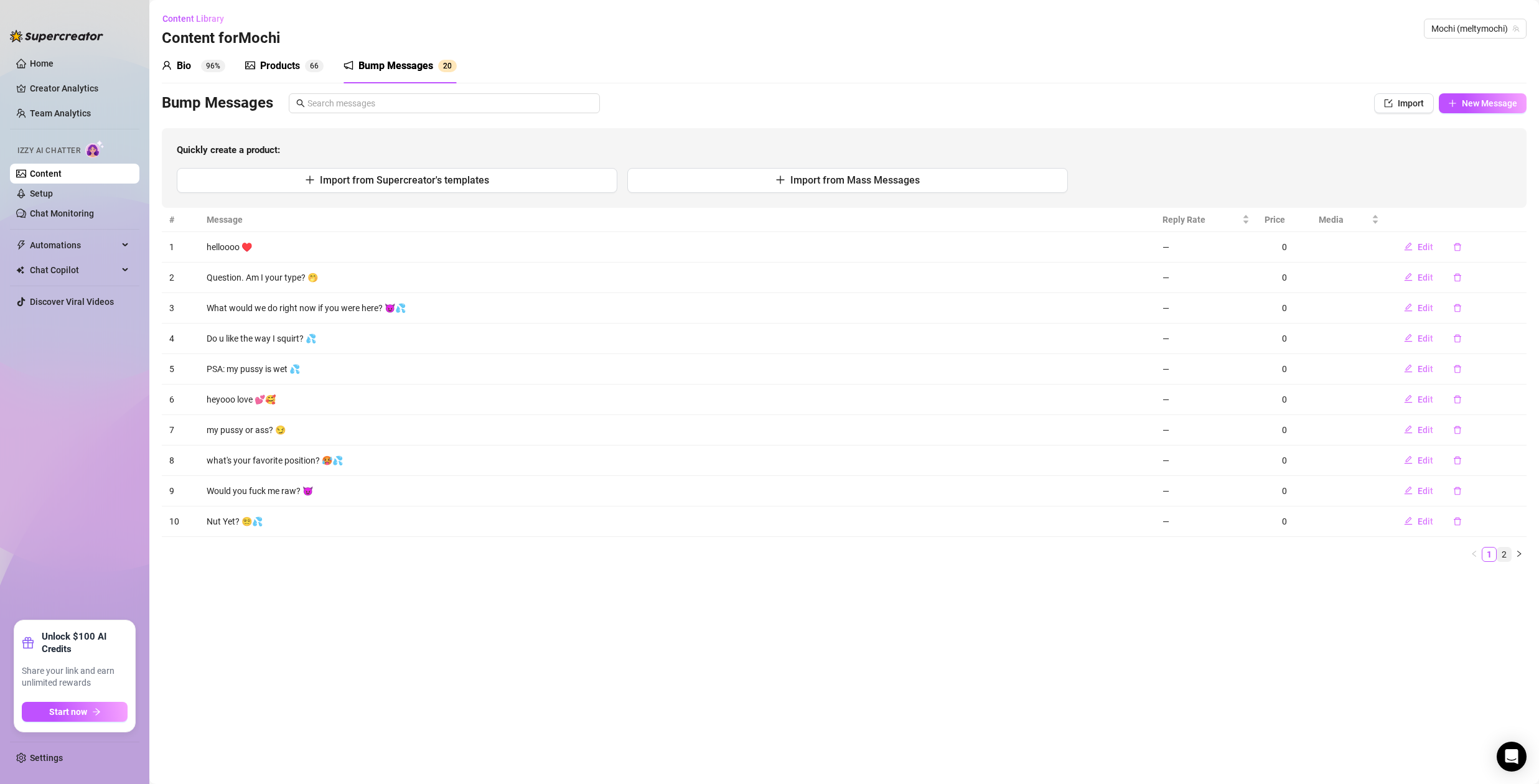
click at [1503, 553] on link "2" at bounding box center [1503, 554] width 14 height 14
click at [1492, 552] on link "1" at bounding box center [1489, 554] width 14 height 14
click at [1501, 108] on span "New Message" at bounding box center [1489, 103] width 55 height 10
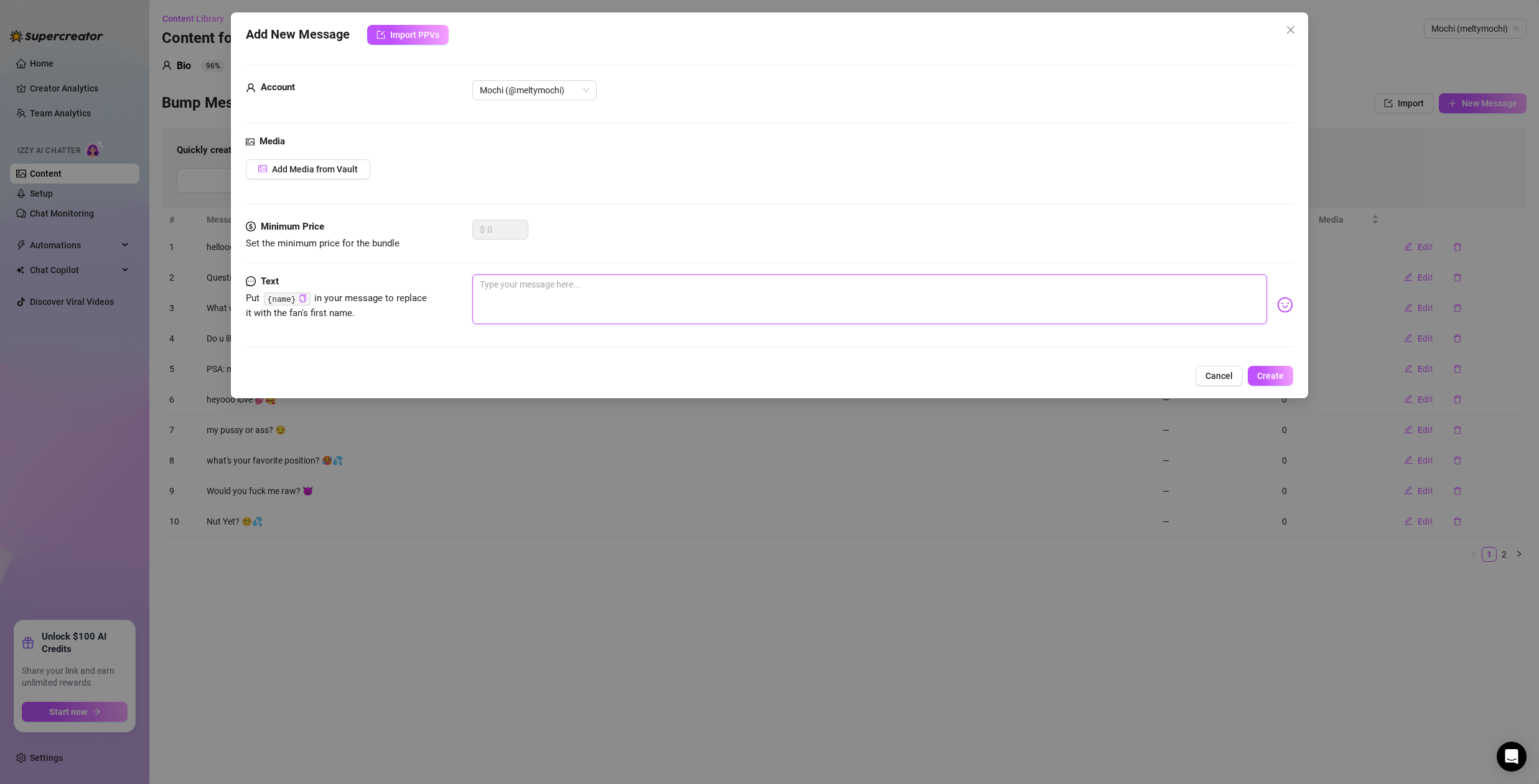
click at [607, 288] on textarea at bounding box center [869, 299] width 795 height 50
click at [1275, 373] on span "Create" at bounding box center [1270, 375] width 27 height 10
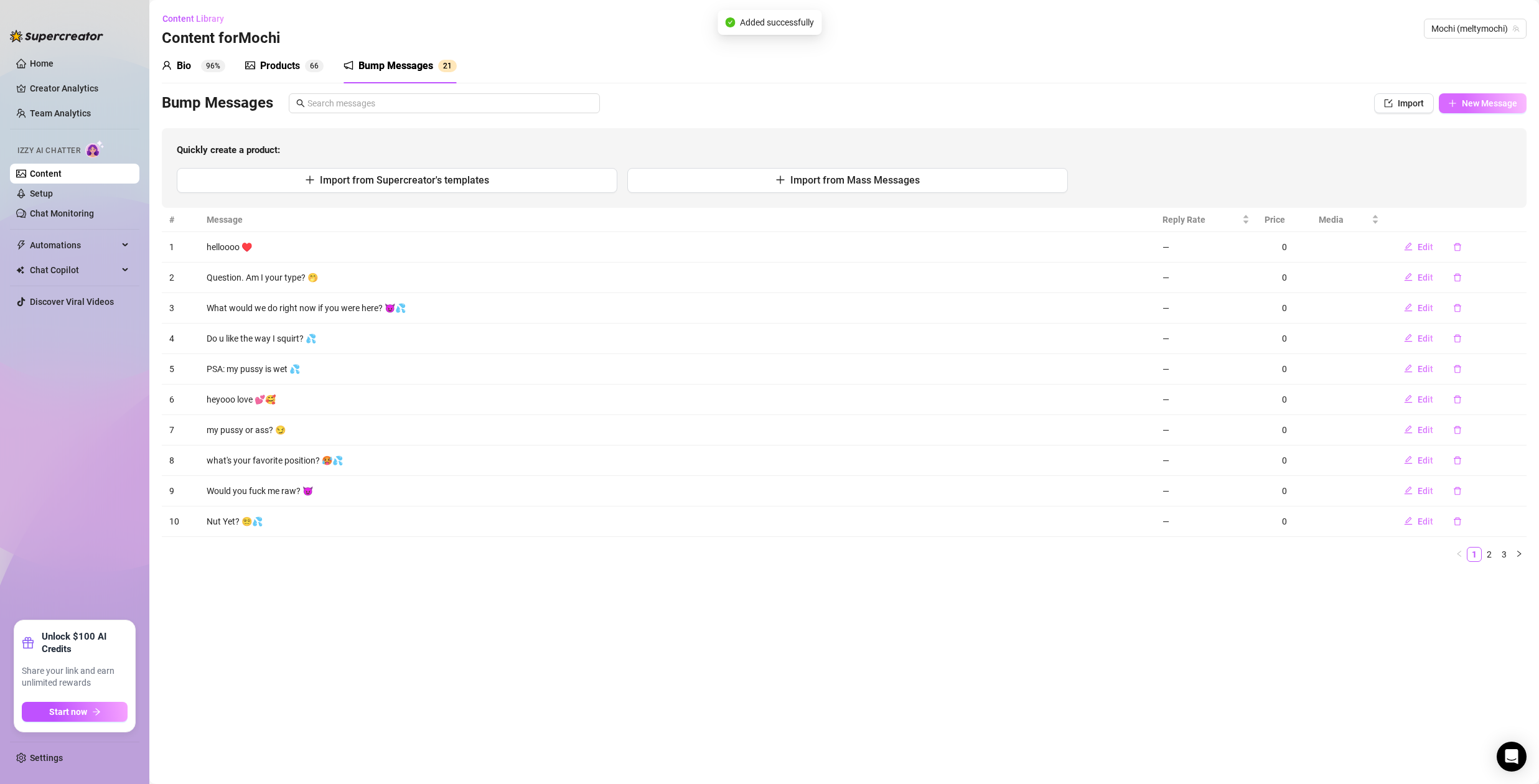
click at [1476, 106] on span "New Message" at bounding box center [1489, 103] width 55 height 10
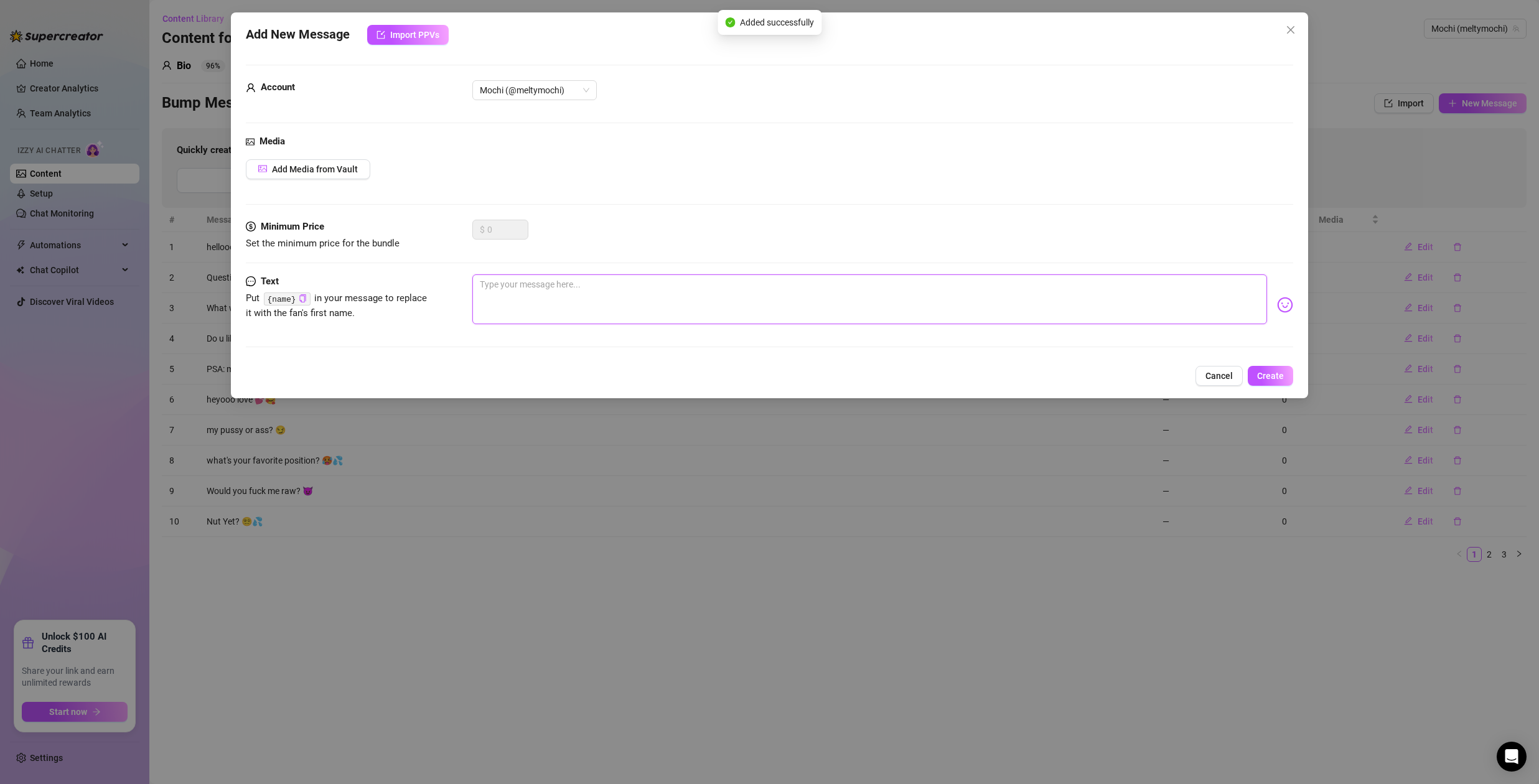
click at [627, 290] on textarea at bounding box center [869, 299] width 795 height 50
click at [556, 284] on textarea "Would we fuck hard or soft?" at bounding box center [869, 299] width 795 height 50
click at [556, 285] on textarea "Would we fuck hard or soft?" at bounding box center [869, 299] width 795 height 50
click at [1263, 378] on span "Create" at bounding box center [1270, 375] width 27 height 10
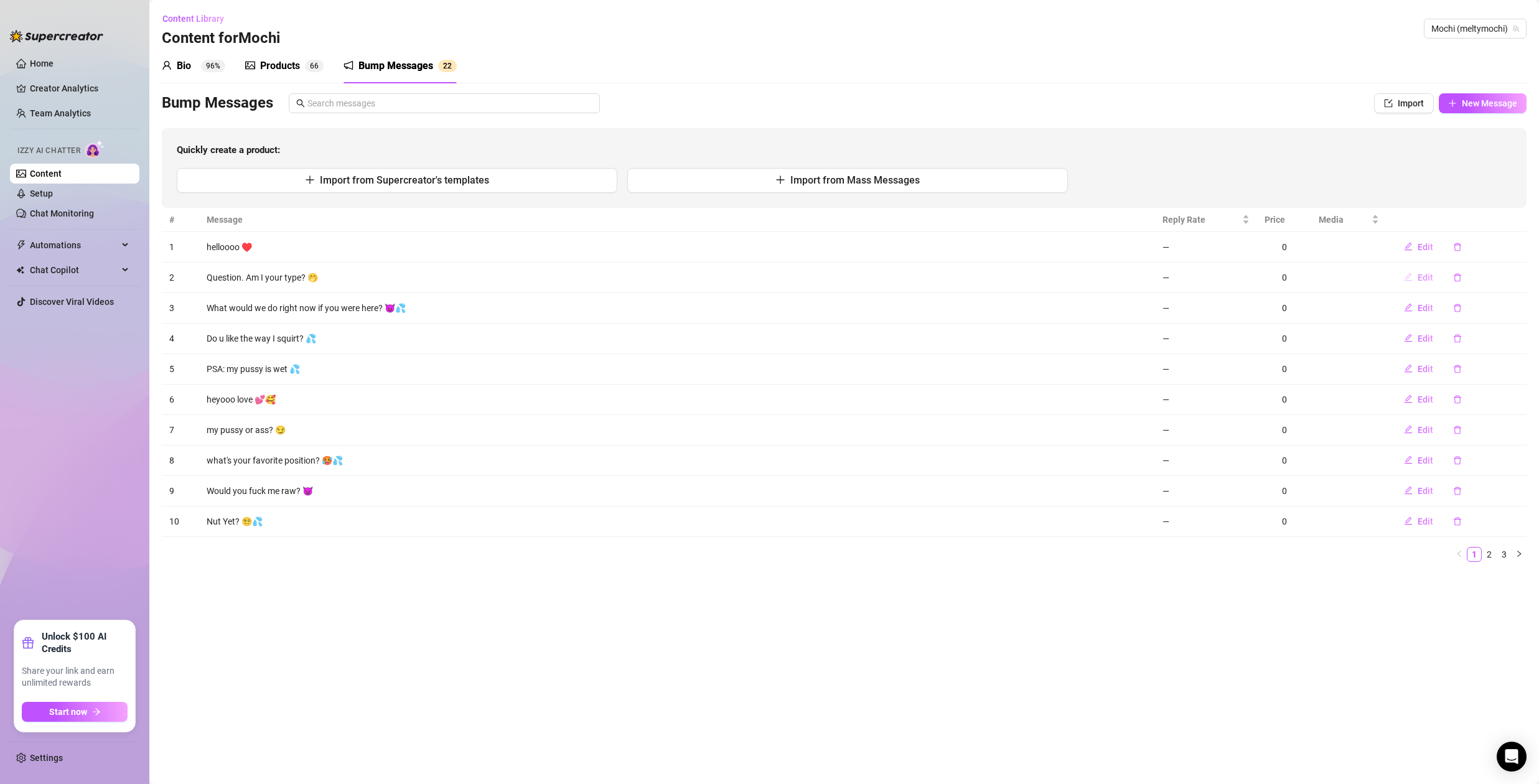
click at [1421, 275] on span "Edit" at bounding box center [1425, 277] width 16 height 10
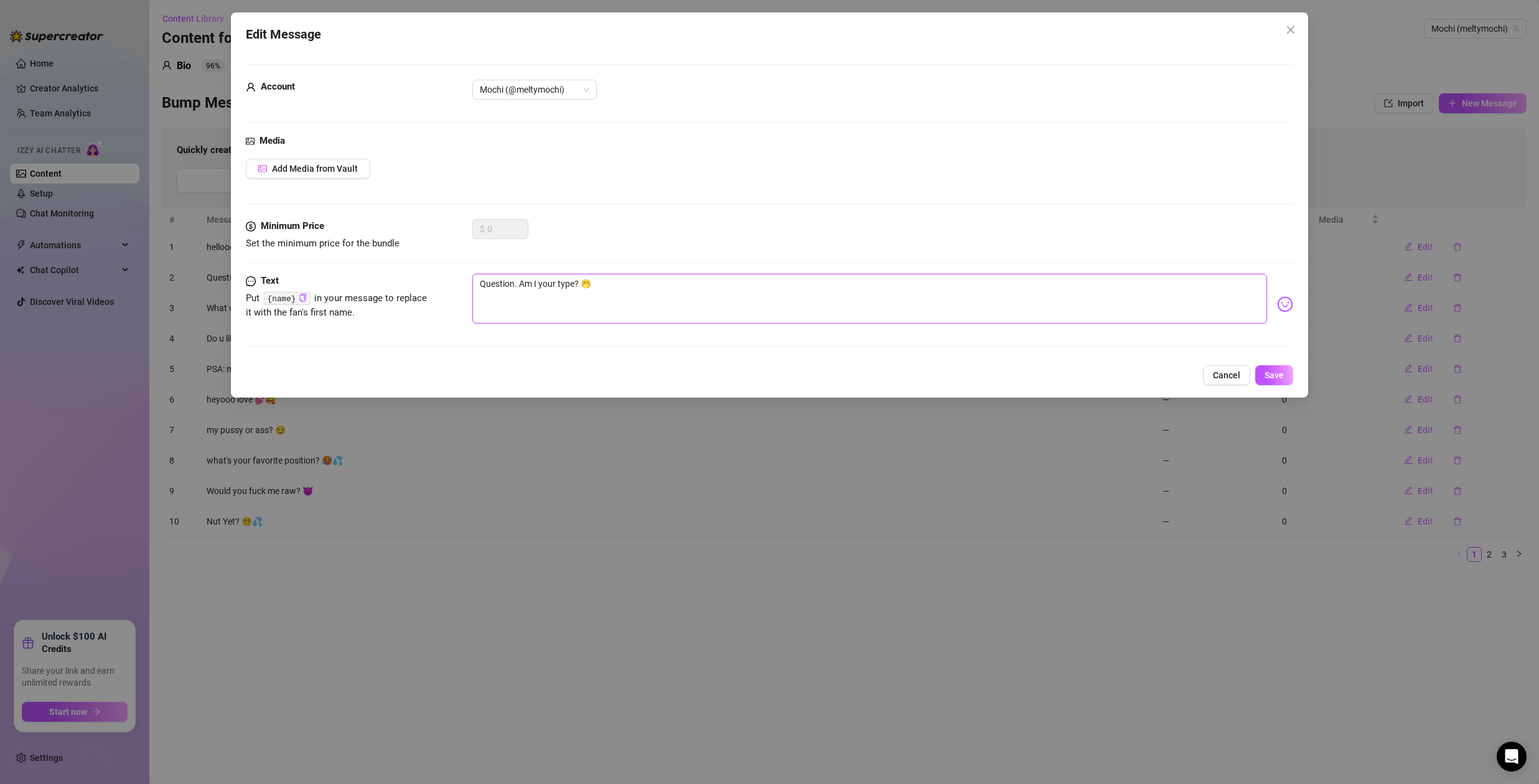
drag, startPoint x: 519, startPoint y: 283, endPoint x: 378, endPoint y: 281, distance: 141.0
click at [379, 281] on div "Text Put {name} in your message to replace it with the fan's first name. Questi…" at bounding box center [769, 304] width 1047 height 61
click at [534, 283] on textarea "Am I your type? 🤭" at bounding box center [869, 298] width 795 height 50
click at [1233, 384] on button "Cancel" at bounding box center [1227, 375] width 47 height 20
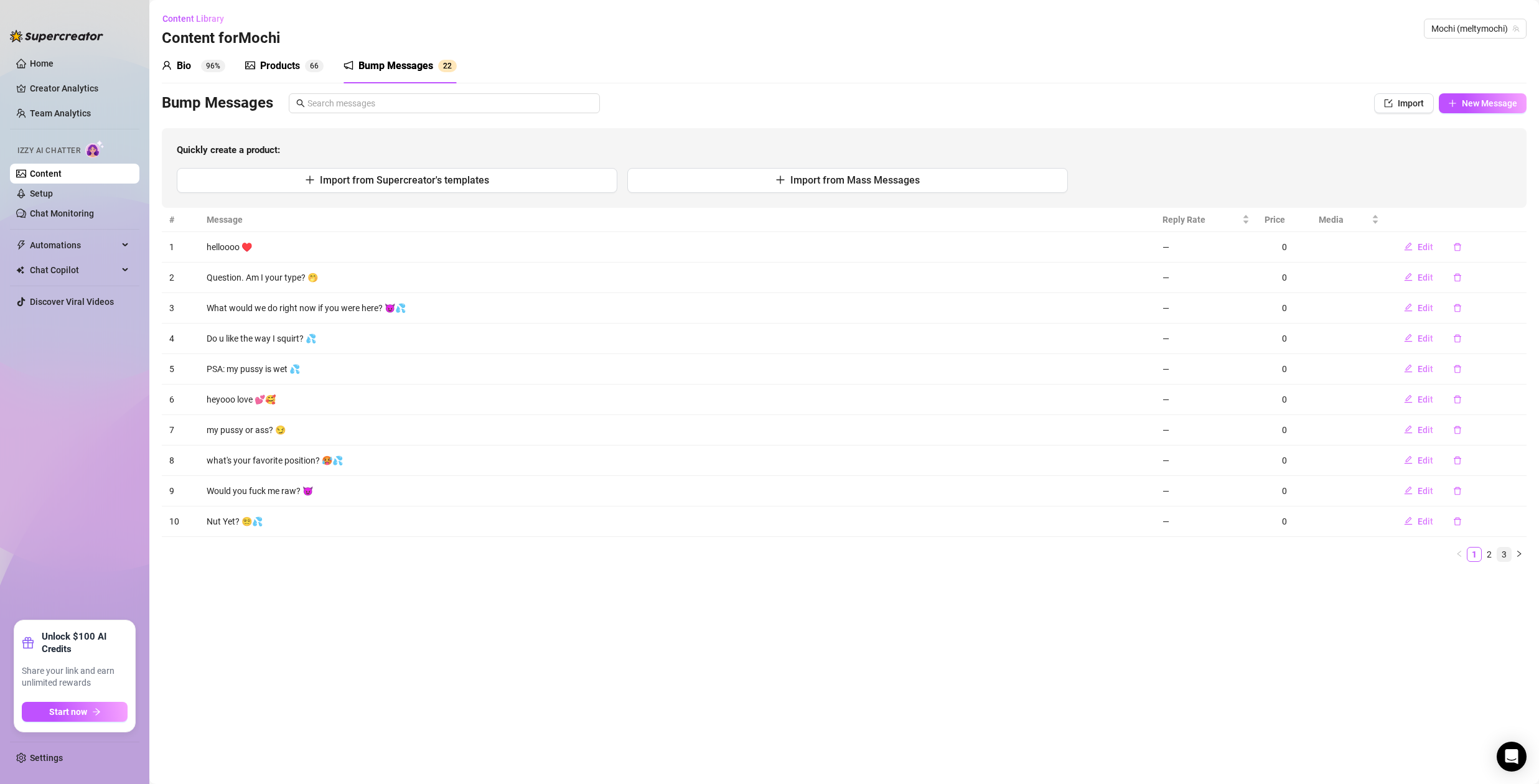
click at [1502, 554] on link "3" at bounding box center [1503, 554] width 14 height 14
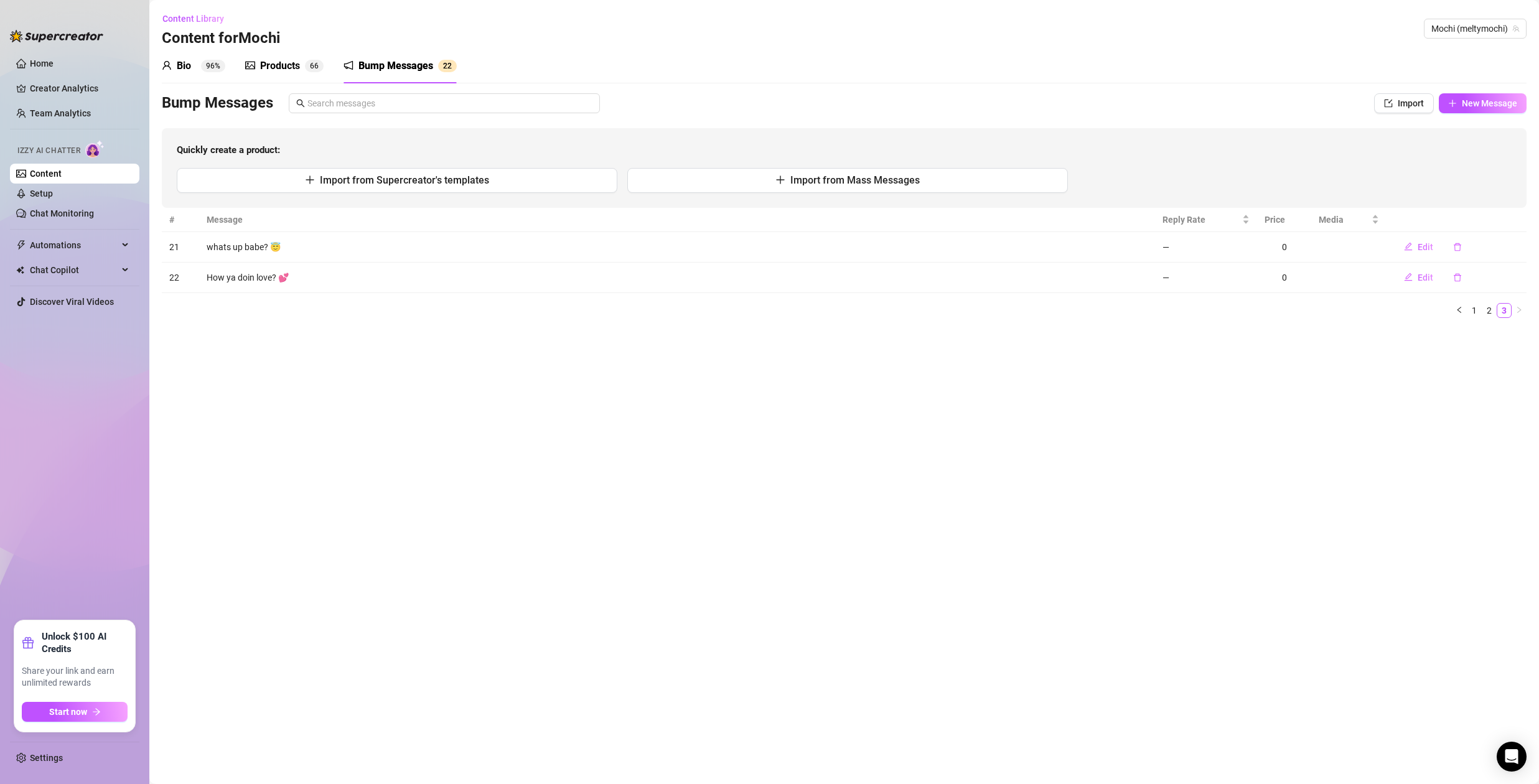
click at [1493, 555] on main "Content Library Content for [PERSON_NAME] (meltymochi) Bio 96% Products 6 6 Bum…" at bounding box center [844, 392] width 1390 height 784
click at [1493, 311] on link "2" at bounding box center [1489, 310] width 14 height 14
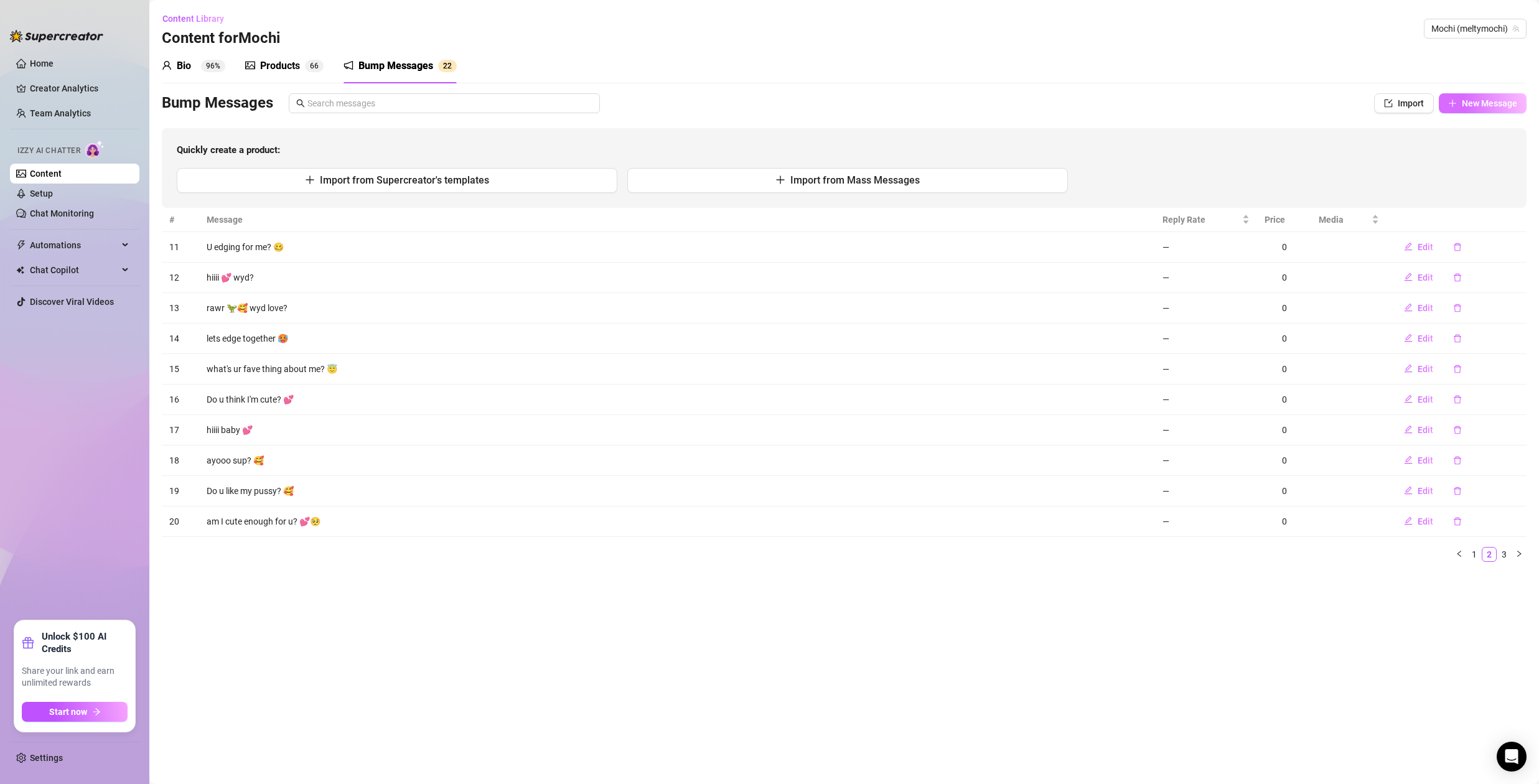
click at [1484, 101] on span "New Message" at bounding box center [1489, 103] width 55 height 10
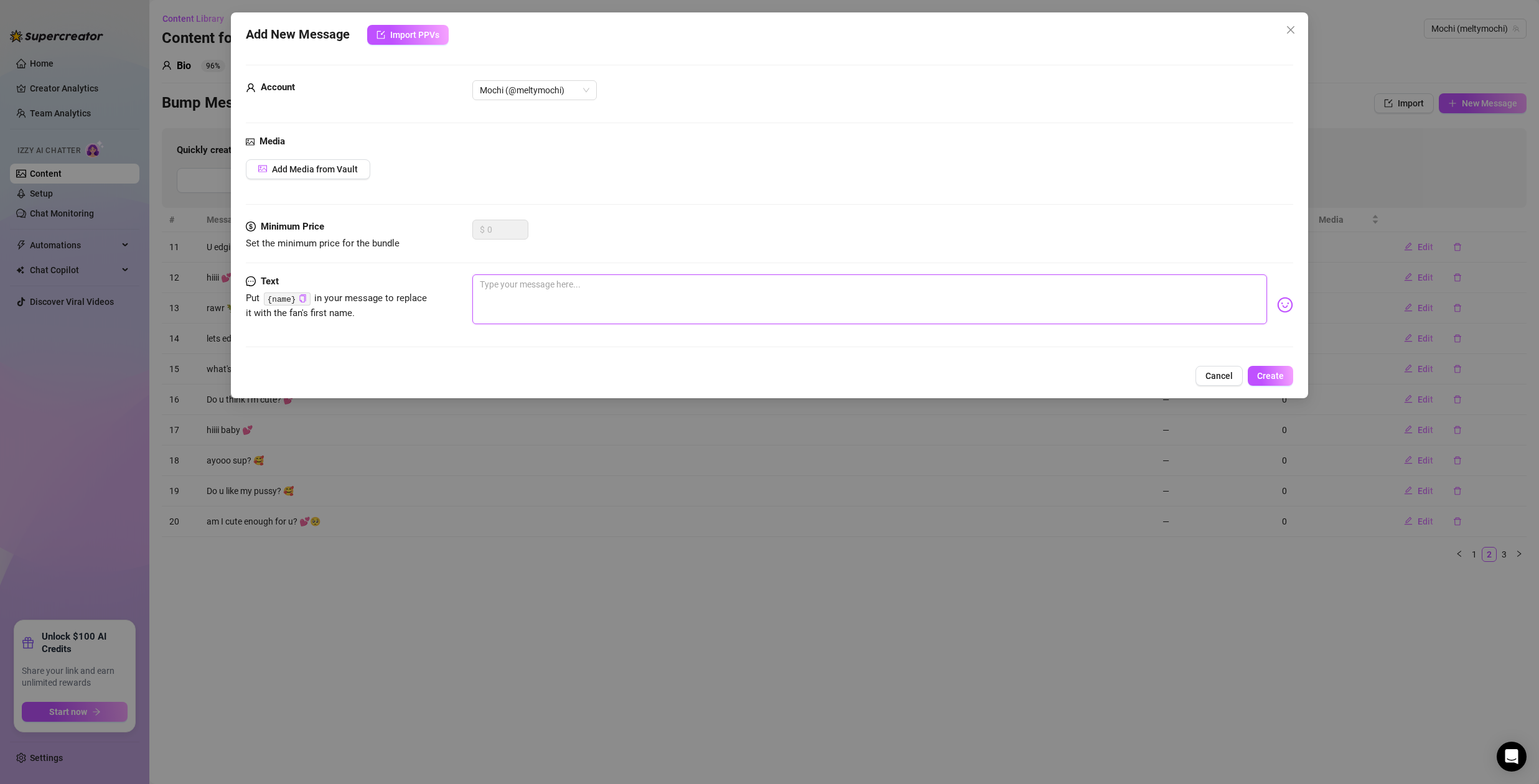
click at [554, 287] on textarea at bounding box center [869, 299] width 795 height 50
click at [1212, 374] on span "Cancel" at bounding box center [1219, 375] width 28 height 10
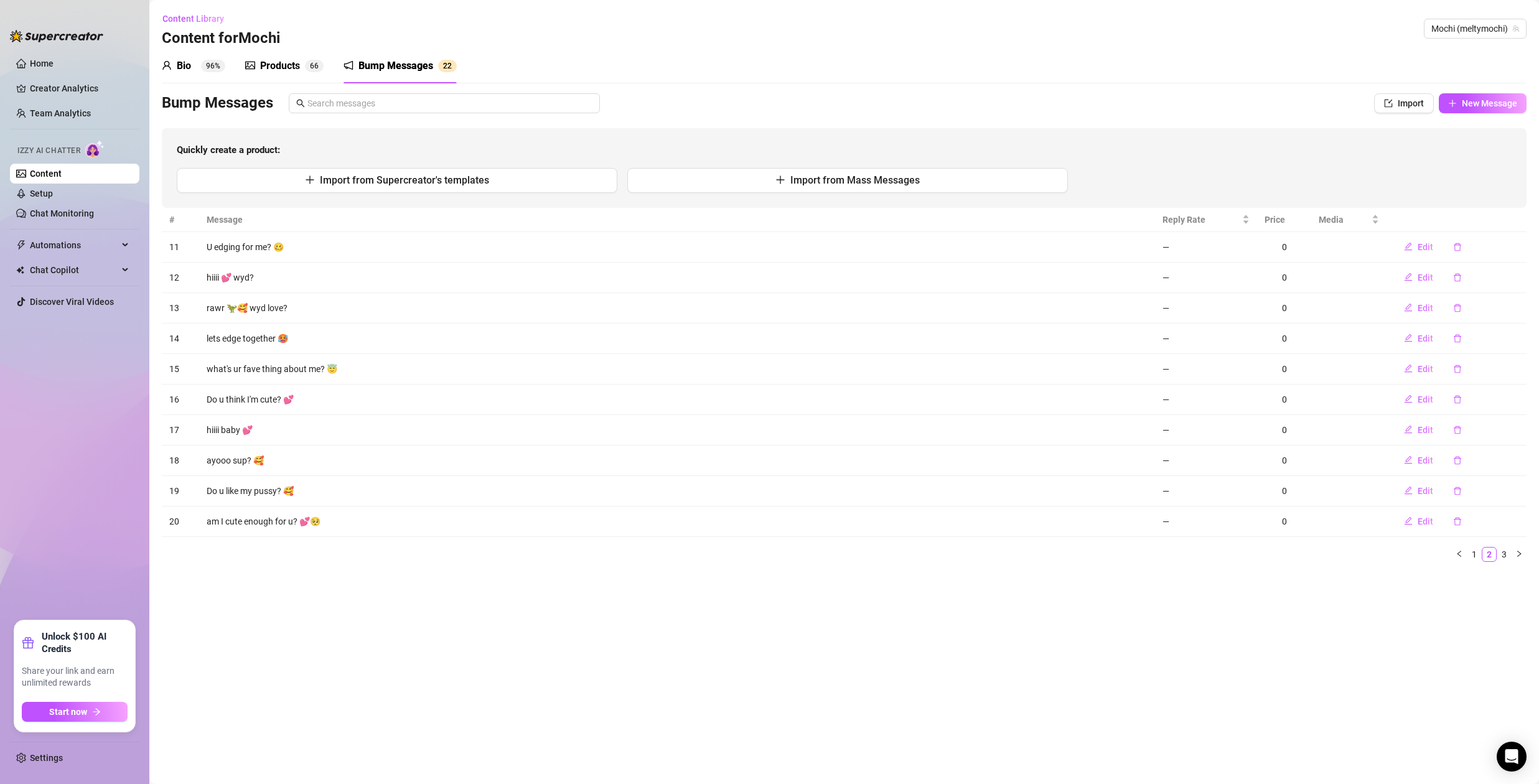
drag, startPoint x: 690, startPoint y: 667, endPoint x: 675, endPoint y: 666, distance: 15.0
click at [682, 667] on main "Content Library Content for [PERSON_NAME] (meltymochi) Bio 96% Products 6 6 Bum…" at bounding box center [844, 392] width 1390 height 784
click at [53, 190] on link "Setup" at bounding box center [41, 193] width 23 height 10
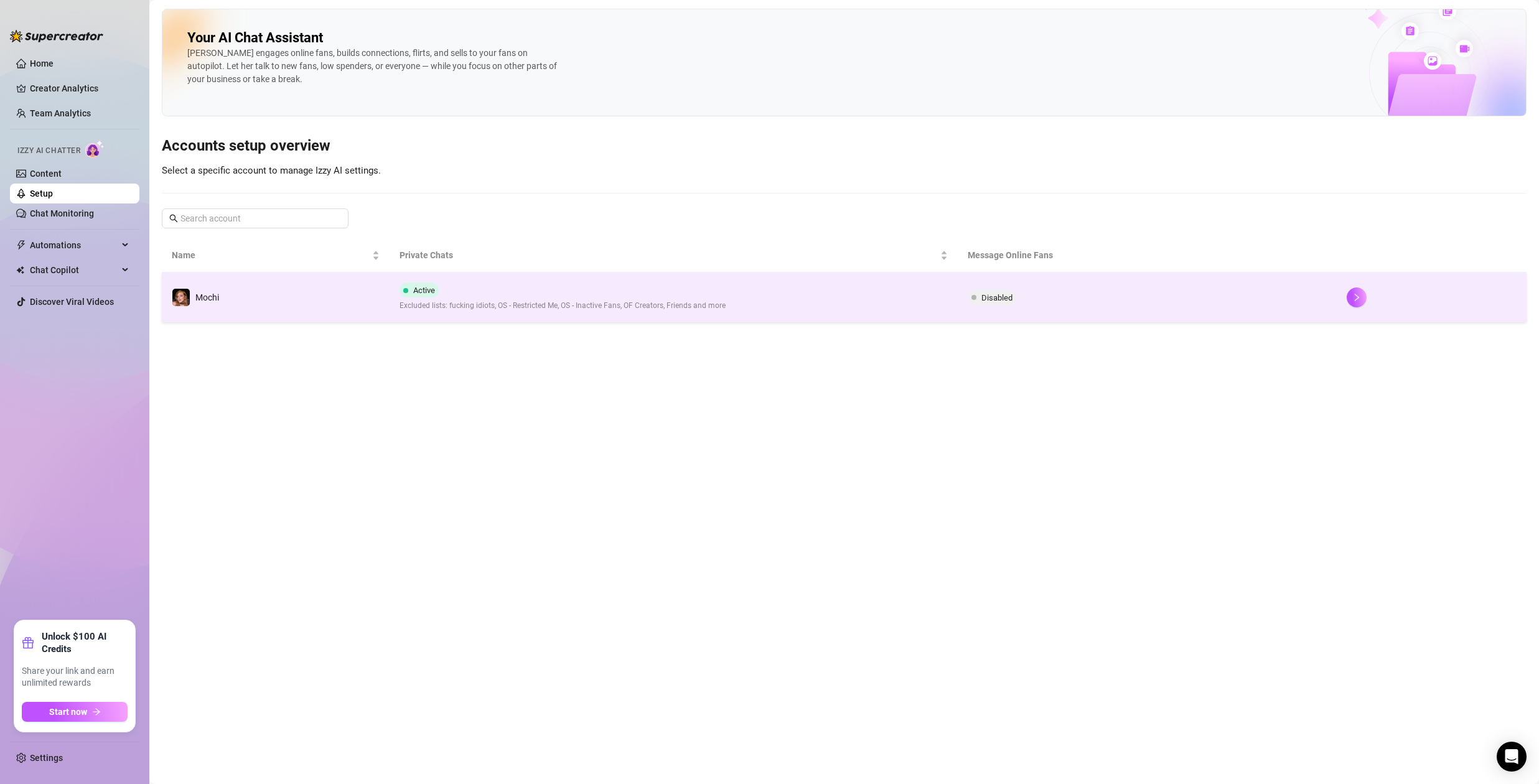
click at [914, 304] on td "Active Excluded lists: fucking idiots, OS - Restricted Me, OS - Inactive Fans, …" at bounding box center [674, 298] width 569 height 50
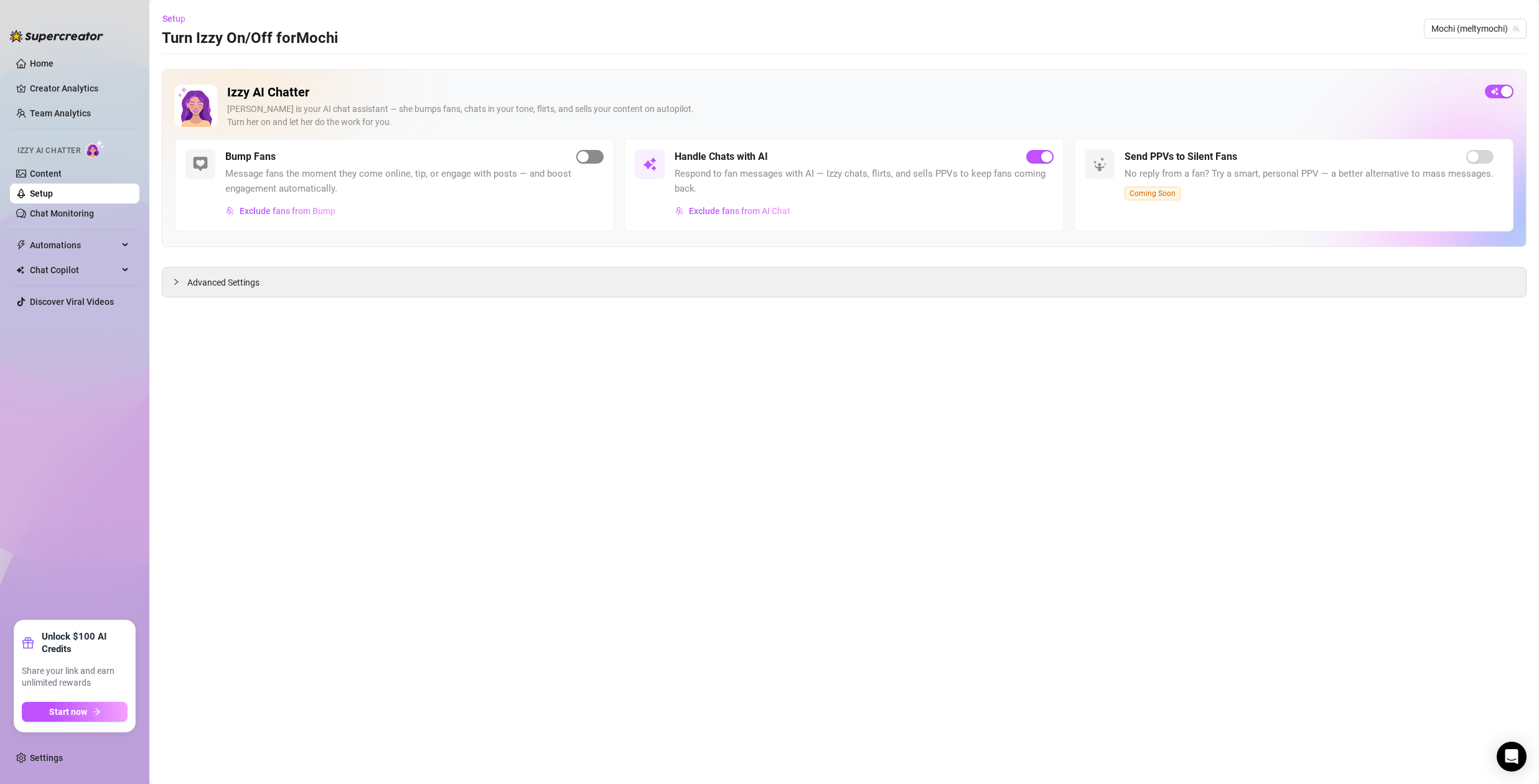
click at [588, 158] on div "button" at bounding box center [582, 156] width 11 height 11
